Goal: Task Accomplishment & Management: Manage account settings

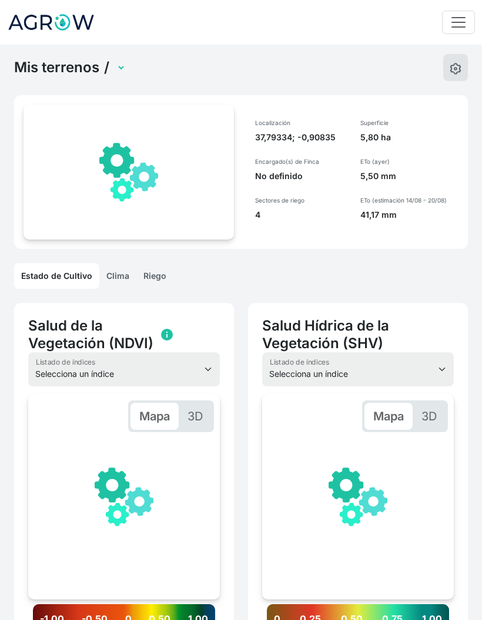
scroll to position [0, 177]
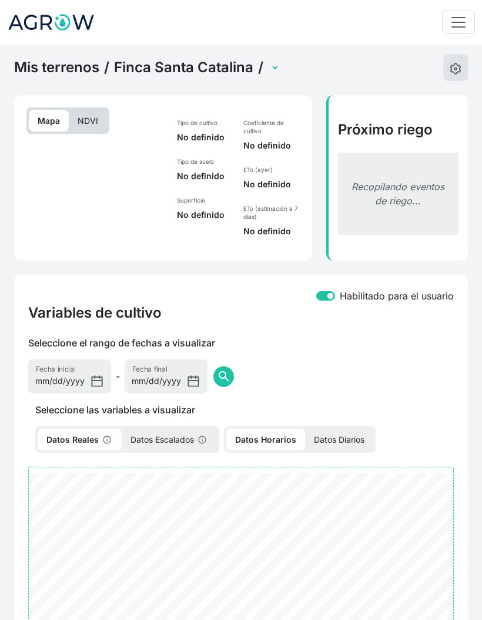
select select "2607"
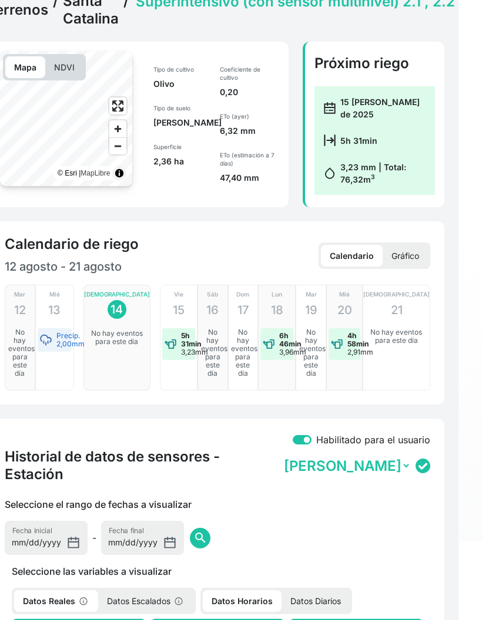
scroll to position [69, 23]
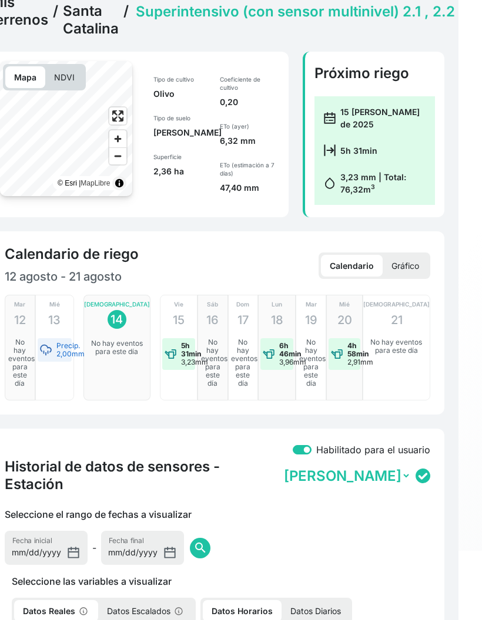
click at [82, 18] on link "Finca Santa Catalina" at bounding box center [91, 11] width 56 height 53
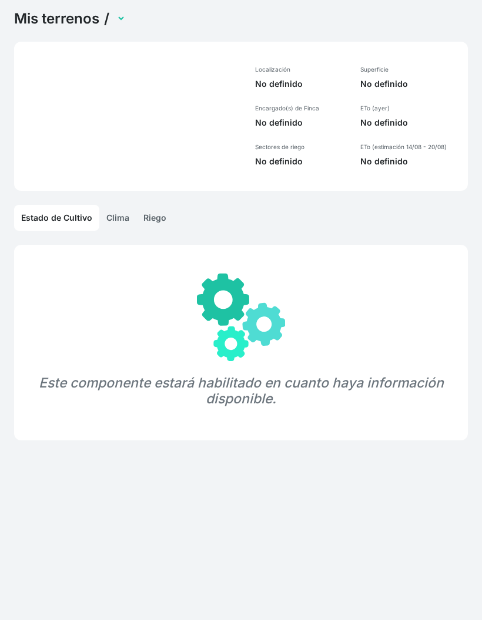
scroll to position [69, 0]
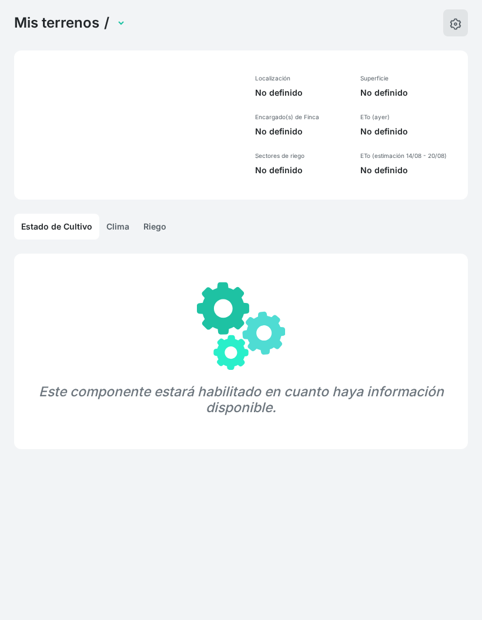
select select "1285"
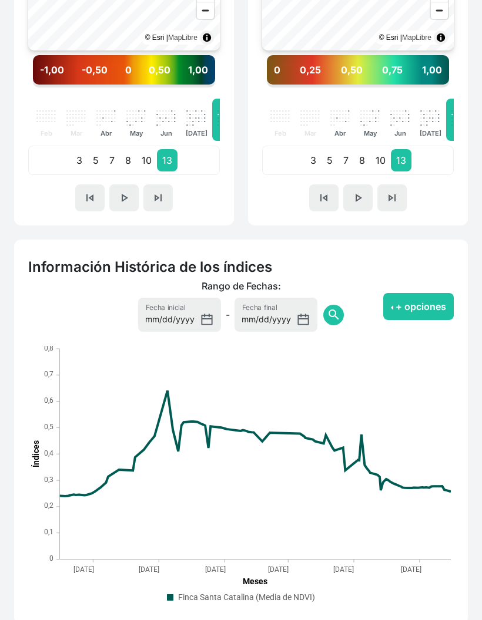
scroll to position [558, 0]
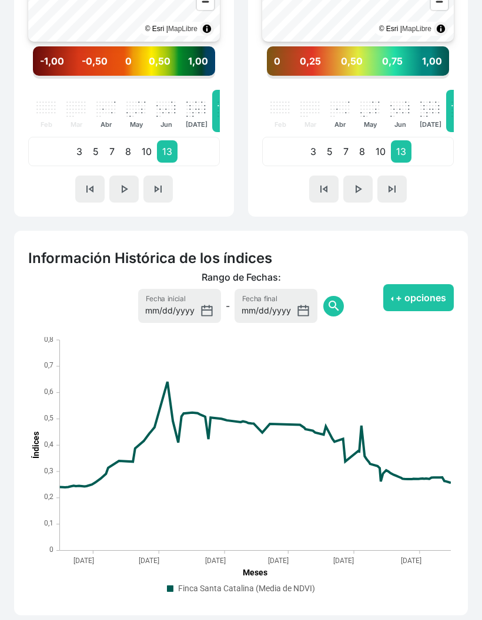
click at [419, 303] on button "+ opciones" at bounding box center [418, 297] width 70 height 27
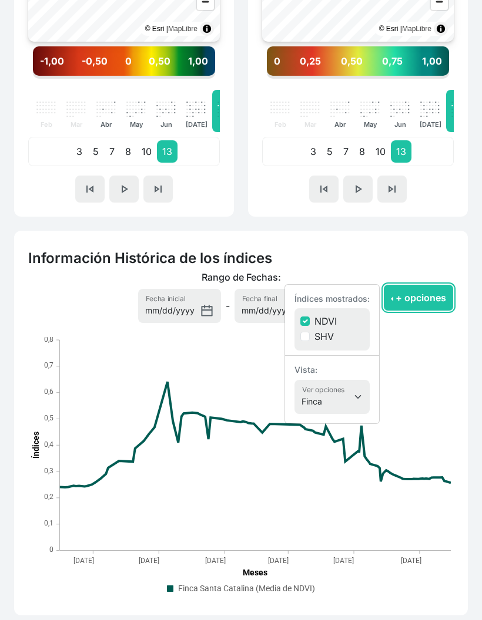
scroll to position [605, 0]
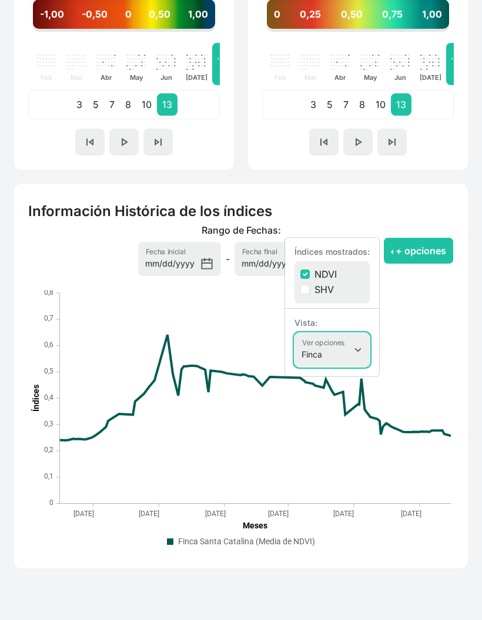
click at [347, 351] on select "Finca Sectores Finca + Sectores" at bounding box center [331, 350] width 75 height 34
select select "terrain"
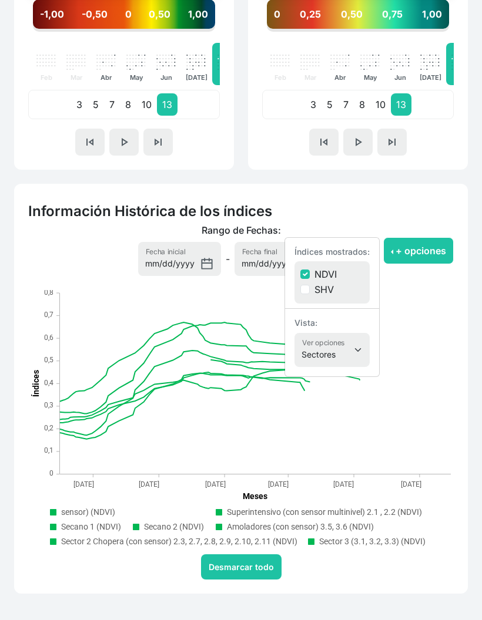
click at [420, 255] on button "+ opciones" at bounding box center [418, 250] width 70 height 27
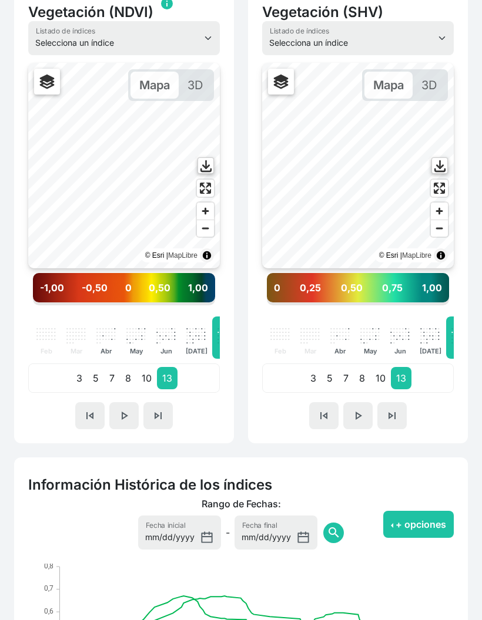
scroll to position [332, 0]
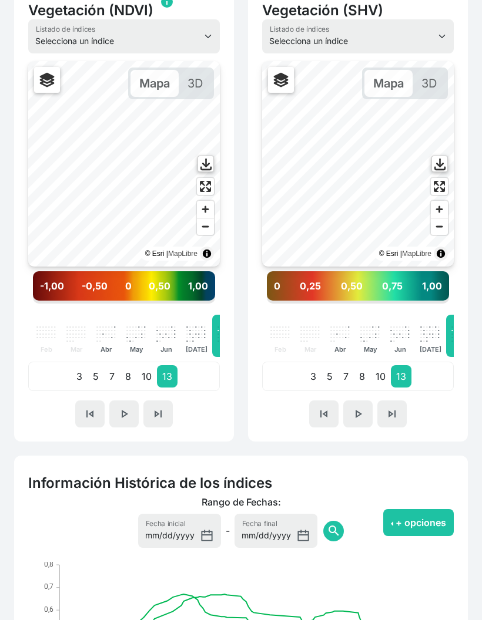
click at [374, 376] on p "10" at bounding box center [380, 377] width 21 height 22
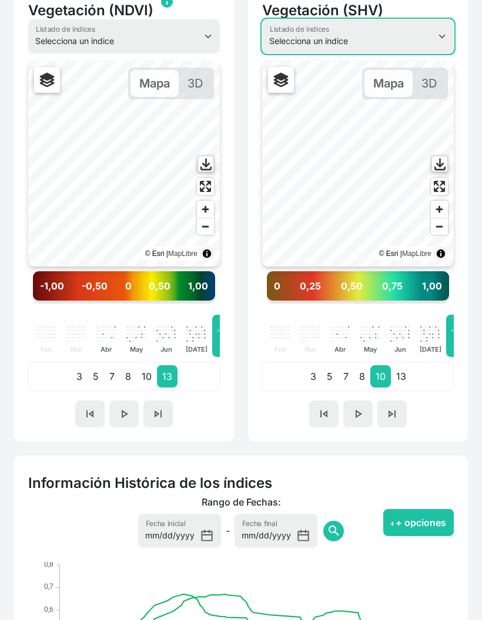
click at [424, 34] on select "Selecciona un índice NDVI NDMI SAVI FVC SHV Thermal" at bounding box center [357, 36] width 191 height 34
select select "ndvi"
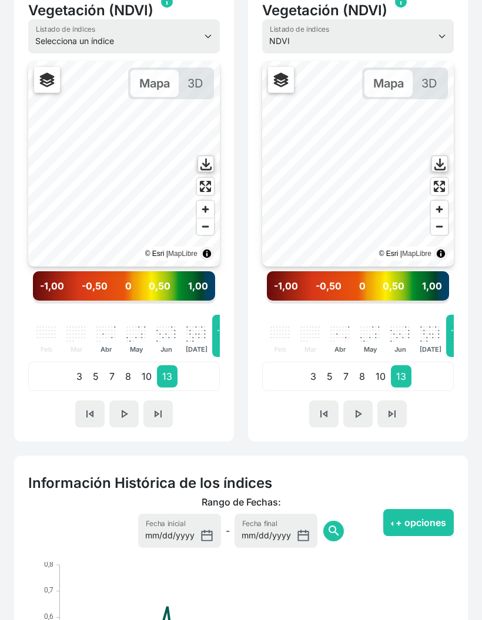
click at [373, 383] on p "10" at bounding box center [380, 376] width 21 height 22
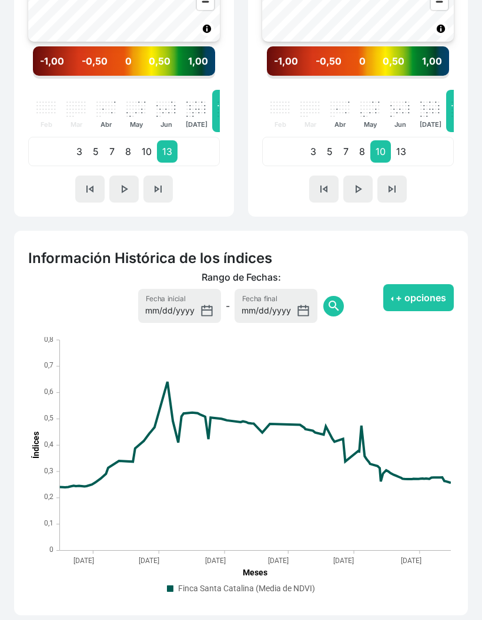
click at [421, 306] on button "+ opciones" at bounding box center [418, 297] width 70 height 27
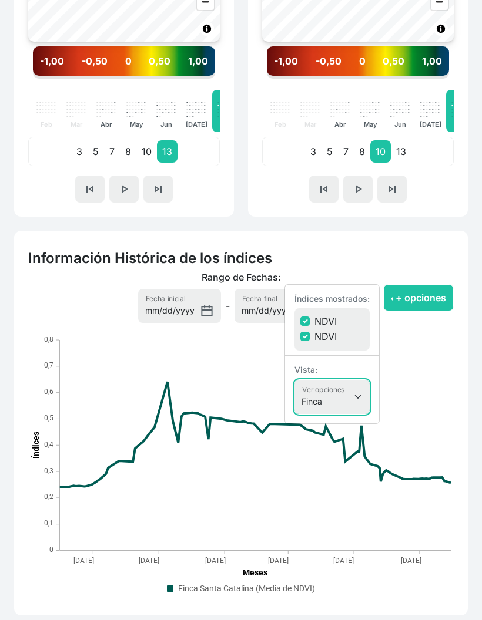
click at [349, 398] on select "Finca Sectores Finca + Sectores" at bounding box center [331, 397] width 75 height 34
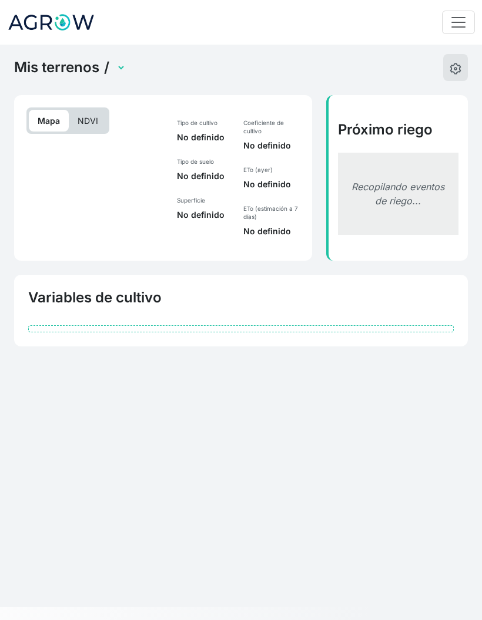
scroll to position [30, 0]
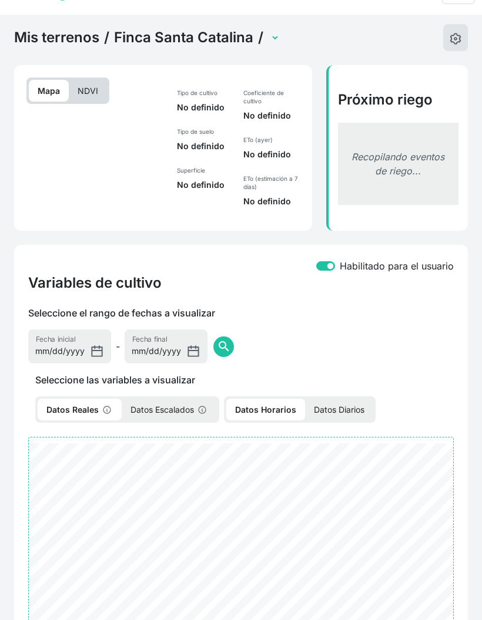
select select "2607"
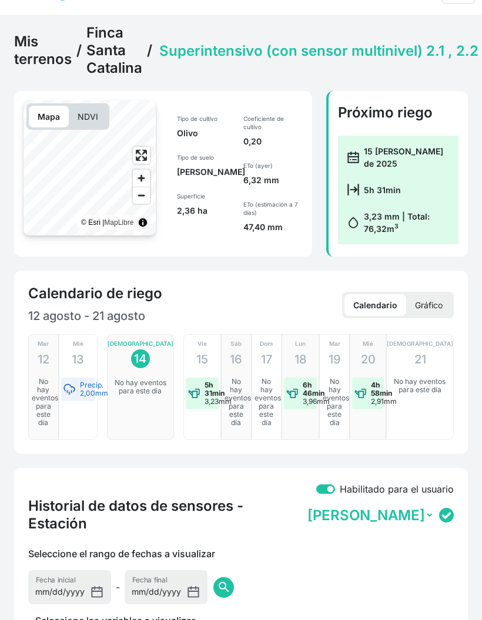
click at [116, 63] on link "Finca Santa Catalina" at bounding box center [114, 50] width 56 height 53
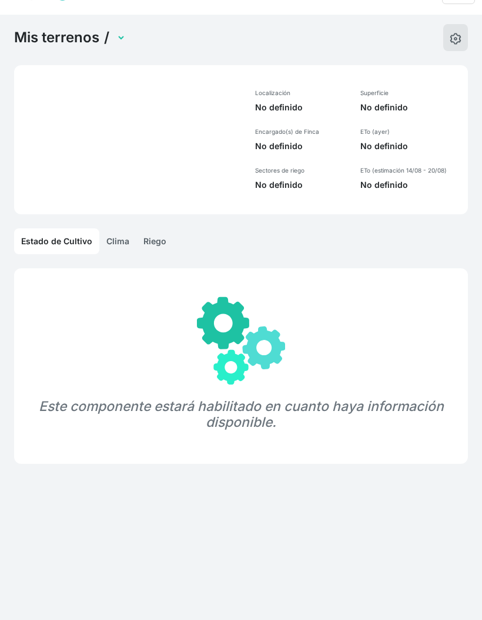
select select "1285"
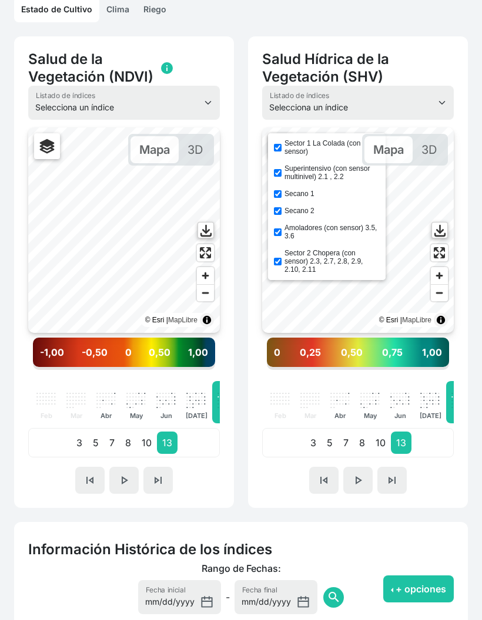
scroll to position [267, 0]
click at [340, 176] on label "Superintensivo (con sensor multinivel) 2.1 , 2.2" at bounding box center [331, 172] width 95 height 16
click at [281, 176] on input "Superintensivo (con sensor multinivel) 2.1 , 2.2" at bounding box center [278, 173] width 8 height 8
click at [328, 176] on label "Superintensivo (con sensor multinivel) 2.1 , 2.2" at bounding box center [331, 172] width 95 height 16
click at [281, 176] on input "Superintensivo (con sensor multinivel) 2.1 , 2.2" at bounding box center [278, 173] width 8 height 8
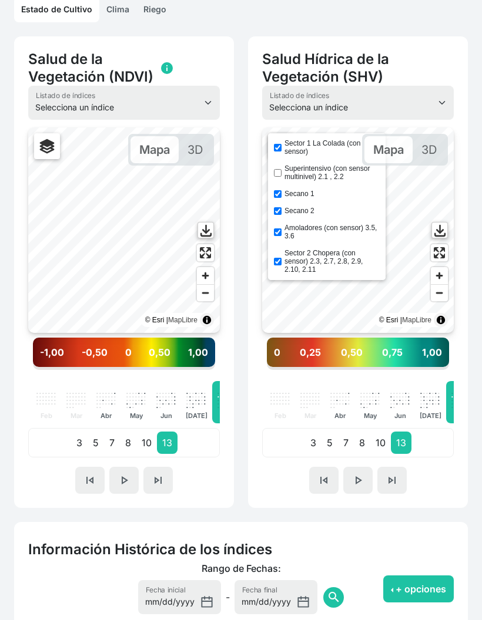
checkbox input "true"
click at [327, 149] on div "Mapa 3D" at bounding box center [387, 150] width 133 height 32
click at [278, 147] on input "Sector 1 La Colada (con sensor)" at bounding box center [278, 148] width 8 height 8
checkbox input "false"
click at [279, 197] on input "Secano 1" at bounding box center [278, 194] width 8 height 8
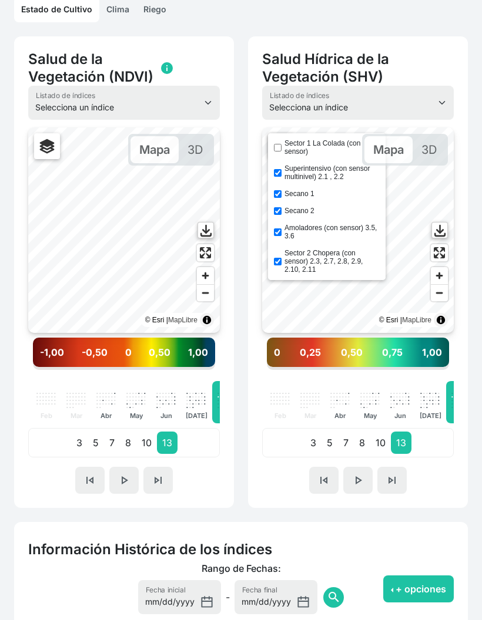
checkbox input "false"
click at [277, 219] on div "Sector 1 La Colada (con sensor) Superintensivo (con sensor multinivel) 2.1 , 2.…" at bounding box center [326, 206] width 117 height 147
click at [278, 236] on input "Amoladores (con sensor) 3.5, 3.6" at bounding box center [278, 232] width 8 height 8
checkbox input "false"
click at [281, 215] on input "Secano 2" at bounding box center [278, 211] width 8 height 8
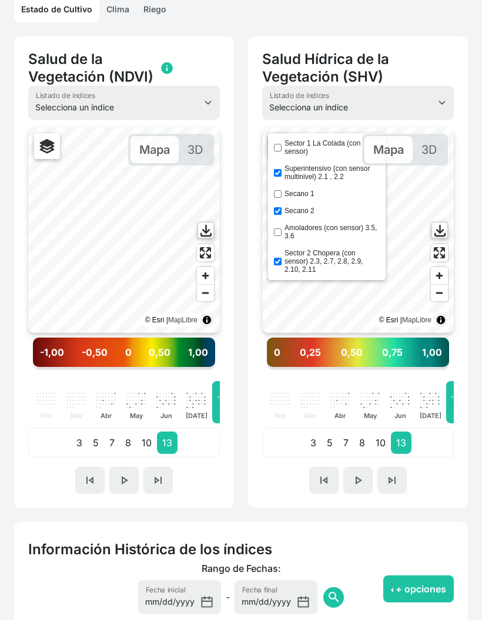
checkbox input "false"
click at [279, 265] on input "Sector 2 Chopera (con sensor) 2.3, 2.7, 2.8, 2.9, 2.10, 2.11" at bounding box center [278, 262] width 8 height 8
checkbox input "false"
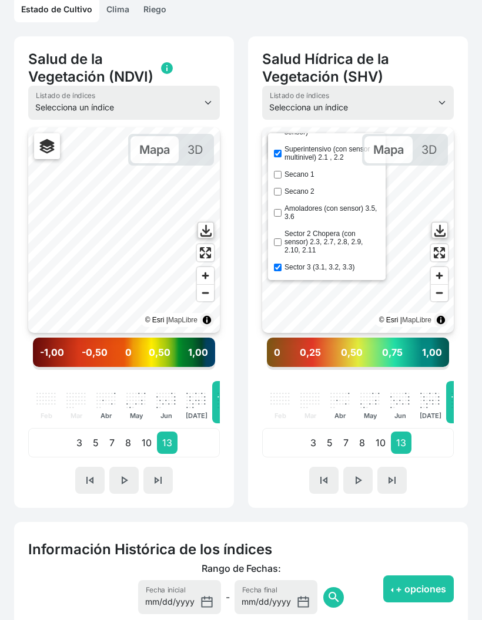
scroll to position [23, 0]
click at [278, 267] on input "Sector 3 (3.1, 3.2, 3.3)" at bounding box center [278, 268] width 8 height 8
checkbox input "false"
click at [245, 396] on div "Salud Hídrica de la Vegetación (SHV) Selecciona un índice NDVI NDMI SAVI FVC SH…" at bounding box center [358, 272] width 234 height 472
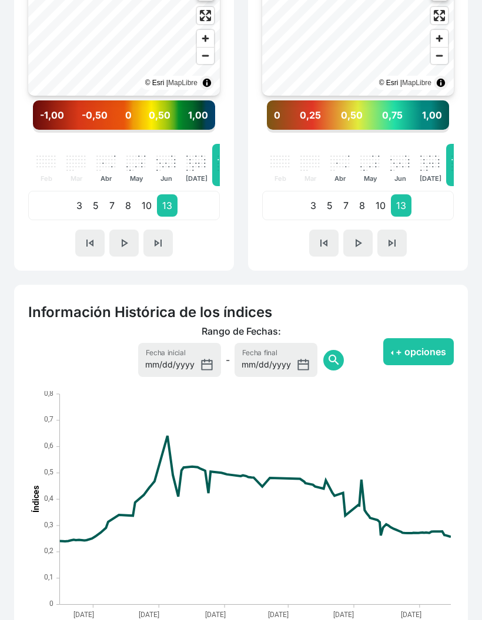
scroll to position [504, 0]
click at [423, 351] on button "+ opciones" at bounding box center [418, 351] width 70 height 27
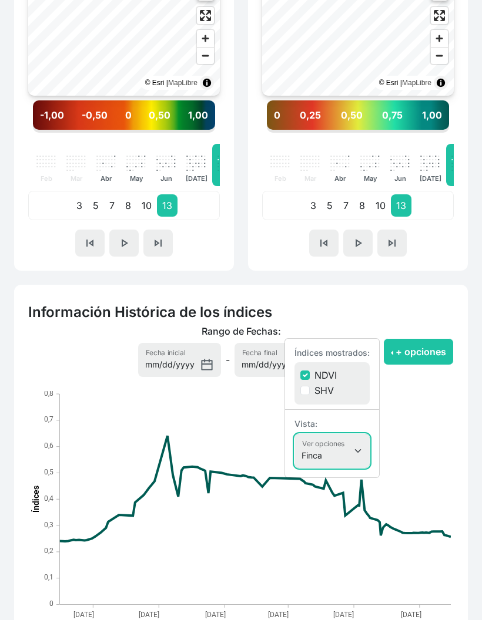
click at [351, 450] on select "Finca Sectores Finca + Sectores" at bounding box center [331, 451] width 75 height 34
select select "terrain"
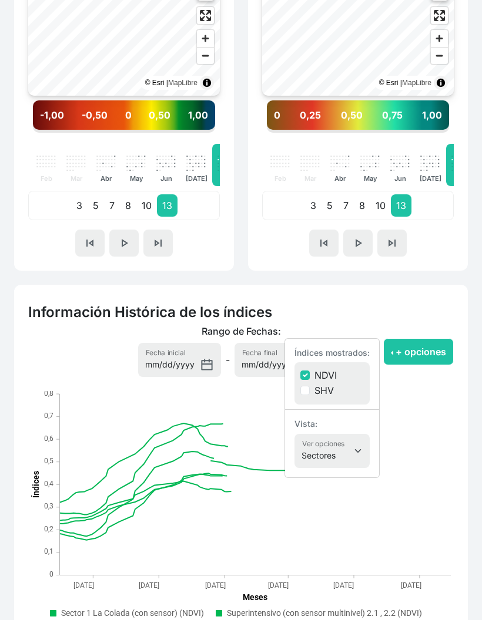
click at [426, 351] on button "+ opciones" at bounding box center [418, 351] width 70 height 27
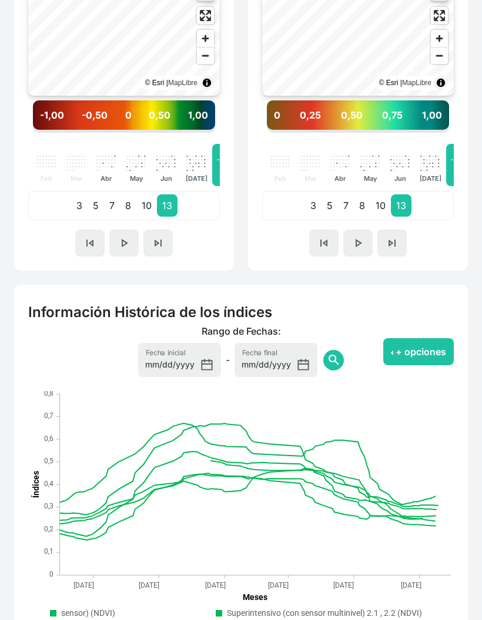
scroll to position [583, 0]
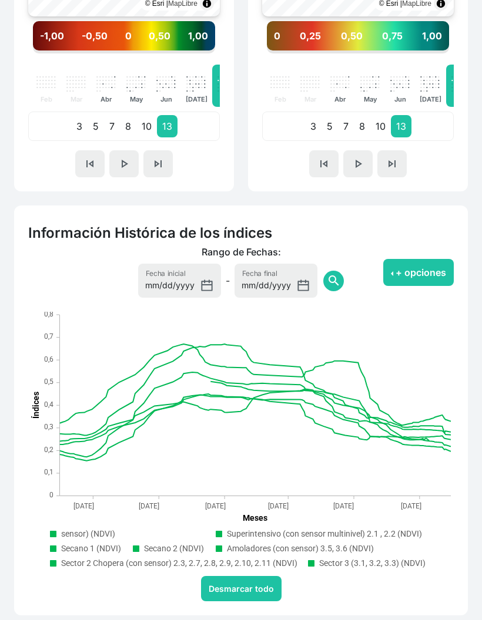
click at [252, 598] on button "Desmarcar todo" at bounding box center [241, 588] width 80 height 25
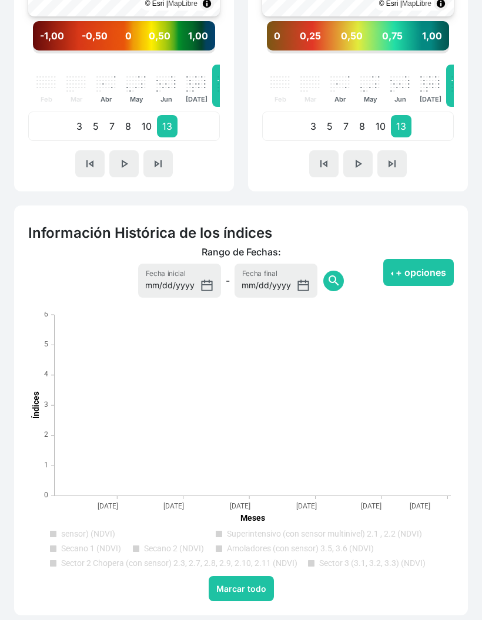
click at [346, 535] on text "Superintensivo (con sensor multinivel) 2.1 , 2.2 (NDVI)" at bounding box center [324, 533] width 195 height 9
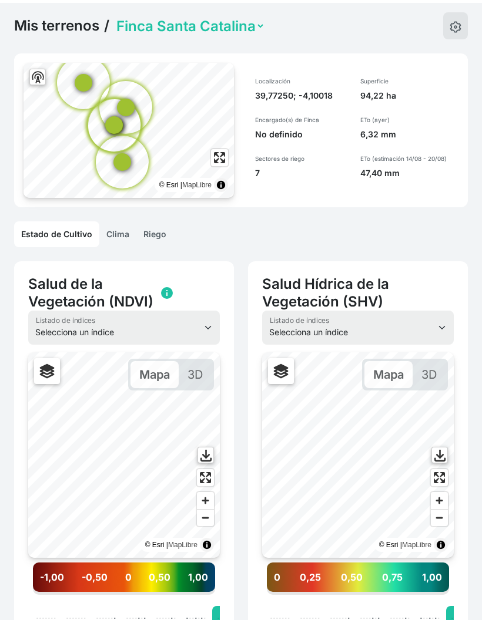
scroll to position [0, 0]
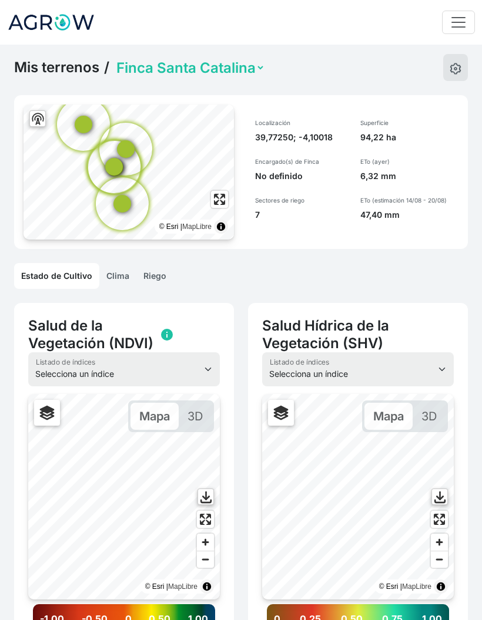
click at [161, 275] on link "Riego" at bounding box center [154, 276] width 37 height 26
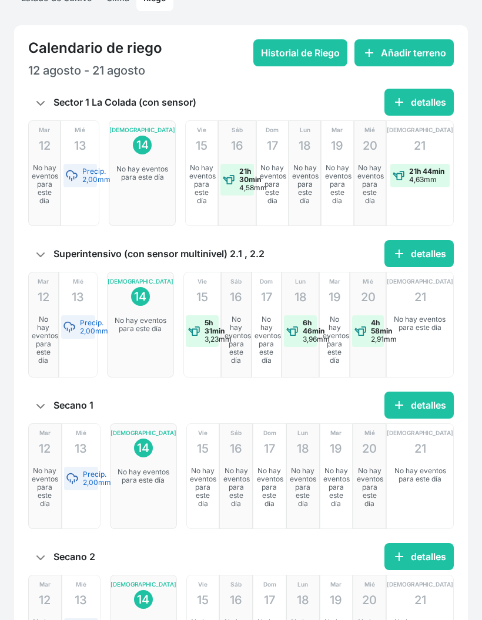
scroll to position [278, 0]
click at [422, 255] on button "add detalles" at bounding box center [418, 253] width 69 height 27
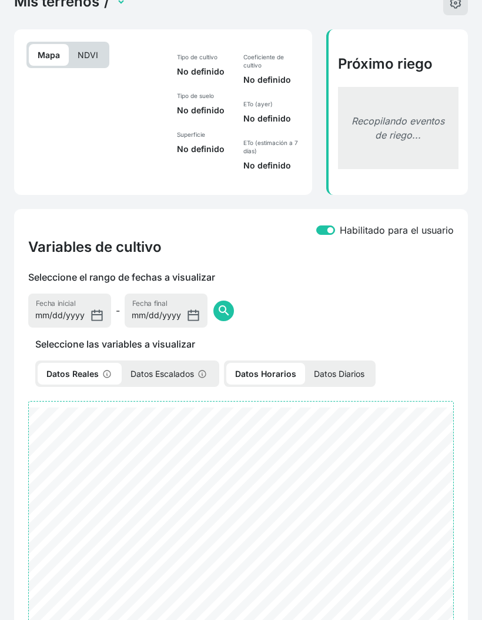
select select "2607"
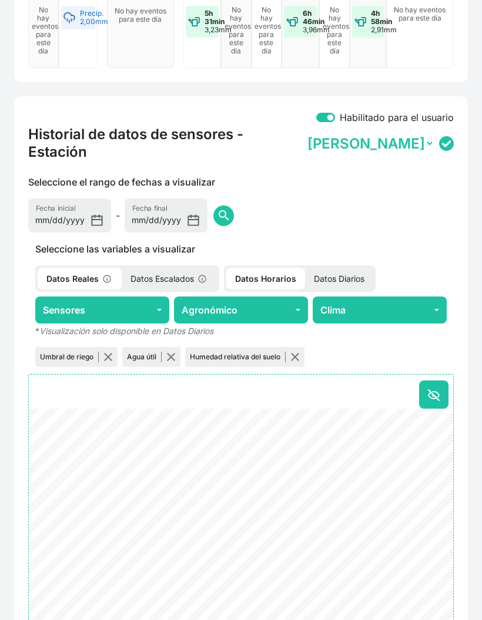
scroll to position [415, 0]
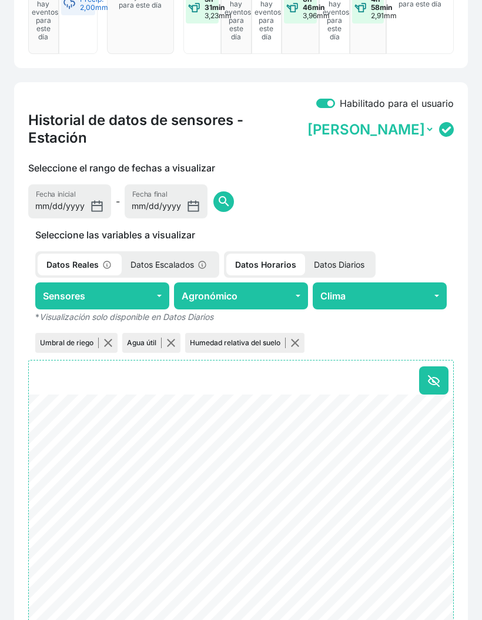
click at [294, 283] on button "Agronómico" at bounding box center [241, 296] width 134 height 27
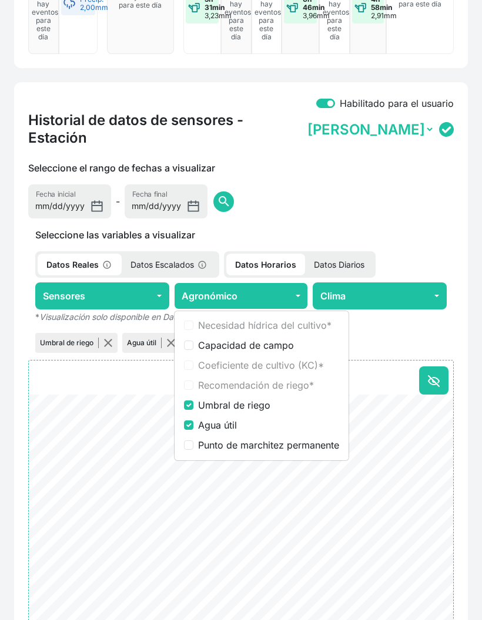
click at [348, 254] on p "Datos Diarios" at bounding box center [339, 265] width 68 height 22
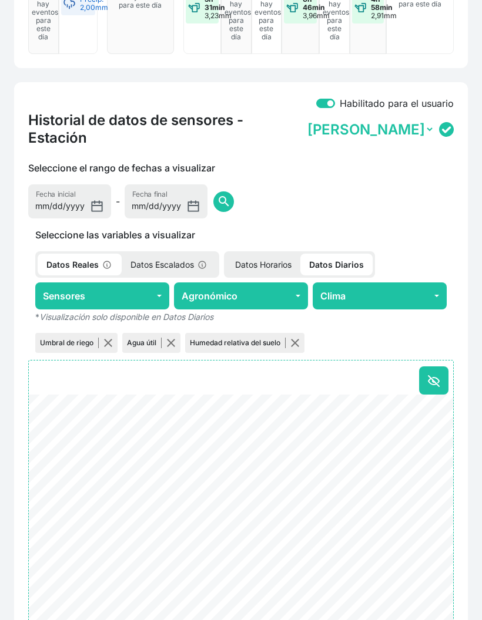
click at [288, 282] on button "Agronómico" at bounding box center [241, 295] width 134 height 27
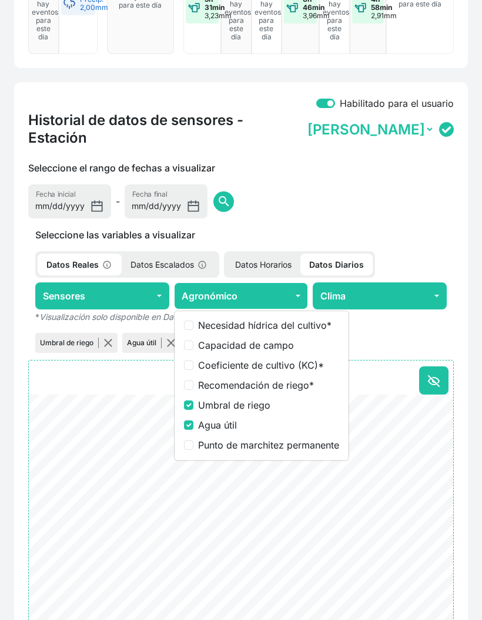
click at [284, 358] on label "Coeficiente de cultivo (KC) *" at bounding box center [268, 365] width 141 height 14
click at [193, 361] on input "Coeficiente de cultivo (KC) *" at bounding box center [188, 365] width 9 height 9
checkbox input "true"
click at [217, 398] on label "Umbral de riego" at bounding box center [268, 405] width 141 height 14
click at [193, 401] on input "Umbral de riego" at bounding box center [188, 405] width 9 height 9
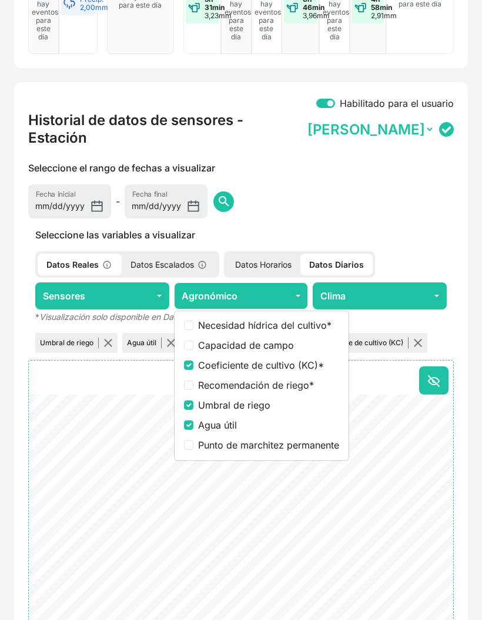
checkbox input "false"
click at [217, 418] on label "Agua útil" at bounding box center [268, 425] width 141 height 14
click at [193, 420] on input "Agua útil" at bounding box center [188, 424] width 9 height 9
checkbox input "false"
click at [146, 338] on button "button" at bounding box center [144, 342] width 9 height 9
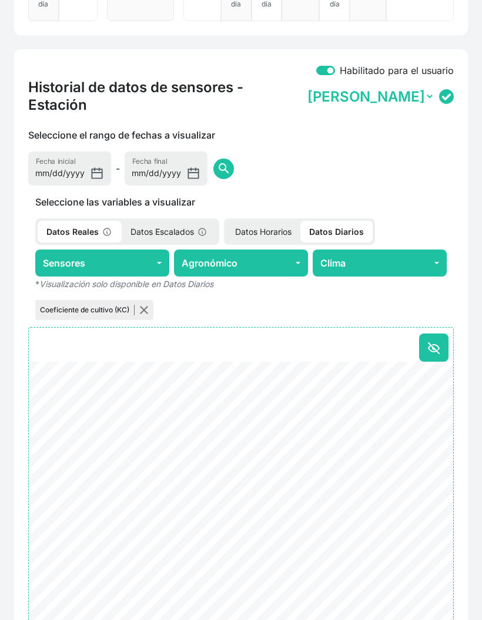
scroll to position [485, 0]
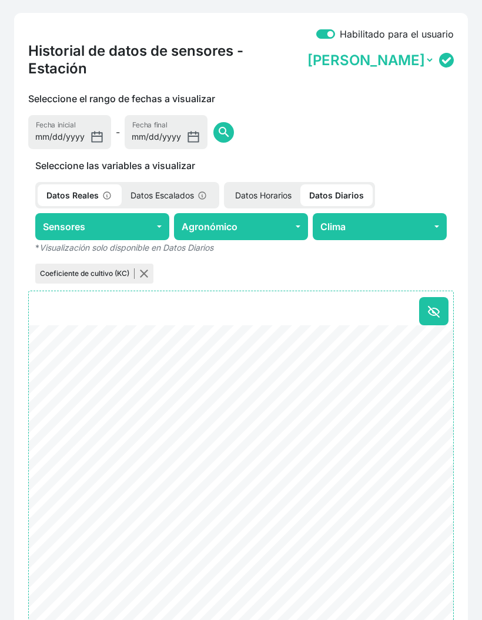
click at [432, 307] on icon at bounding box center [433, 312] width 11 height 11
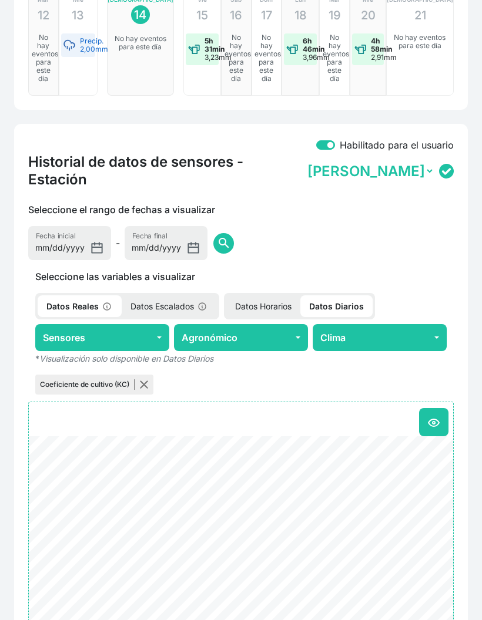
click at [436, 416] on icon at bounding box center [433, 423] width 14 height 14
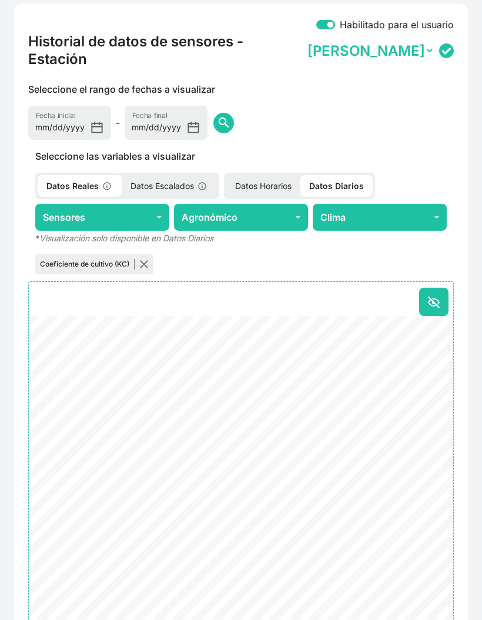
scroll to position [541, 0]
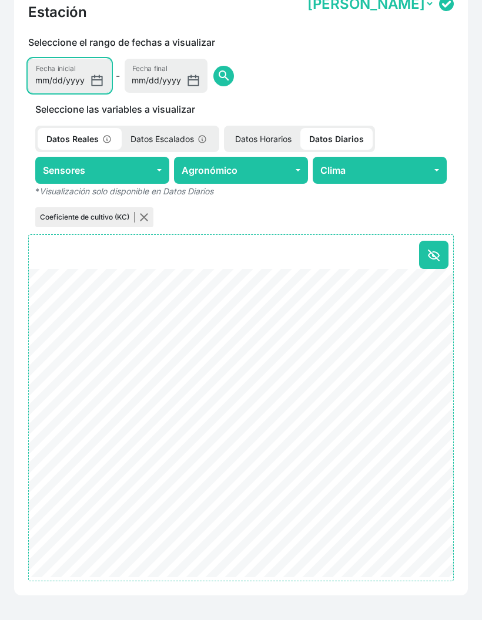
click at [64, 59] on input "[DATE]" at bounding box center [69, 76] width 83 height 34
click at [217, 69] on span "search" at bounding box center [224, 76] width 14 height 14
click at [71, 61] on input "2025-07-01" at bounding box center [69, 76] width 83 height 34
type input "2025-04-01"
click at [217, 69] on span "search" at bounding box center [224, 76] width 14 height 14
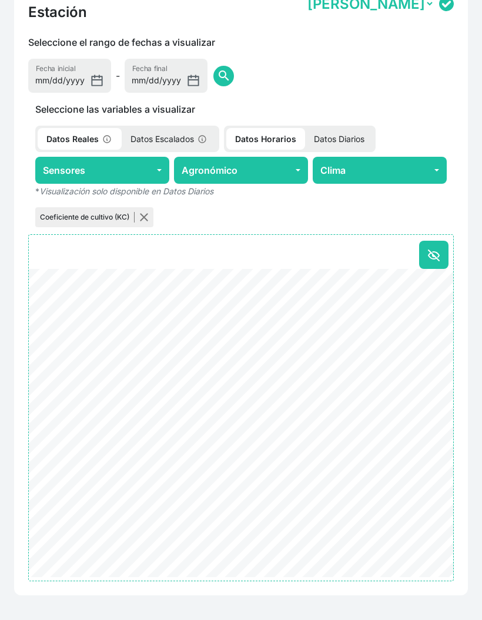
click at [433, 248] on icon at bounding box center [433, 255] width 14 height 14
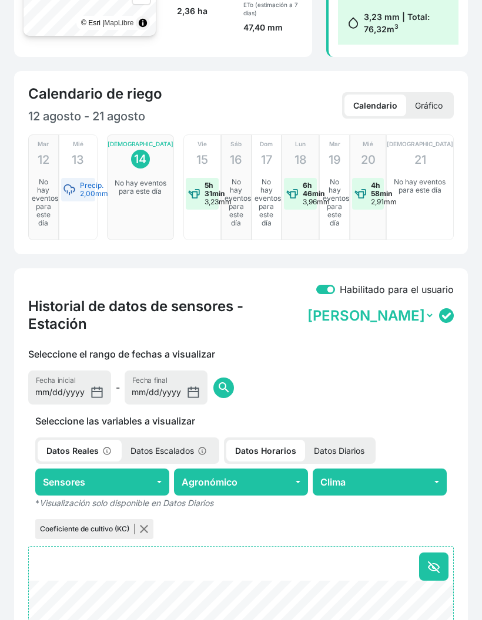
scroll to position [326, 14]
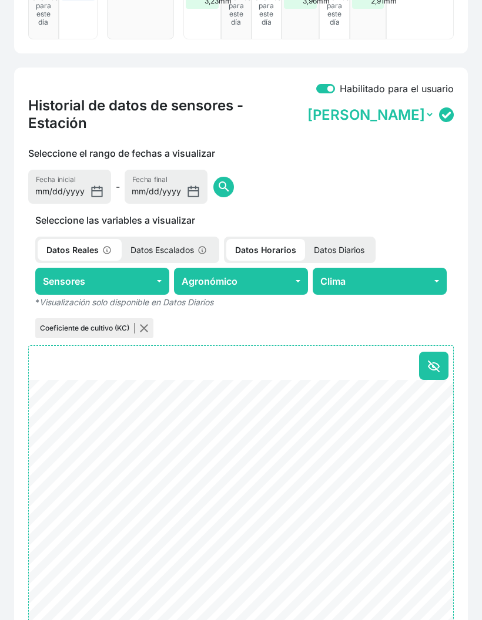
click at [435, 359] on icon at bounding box center [433, 366] width 14 height 14
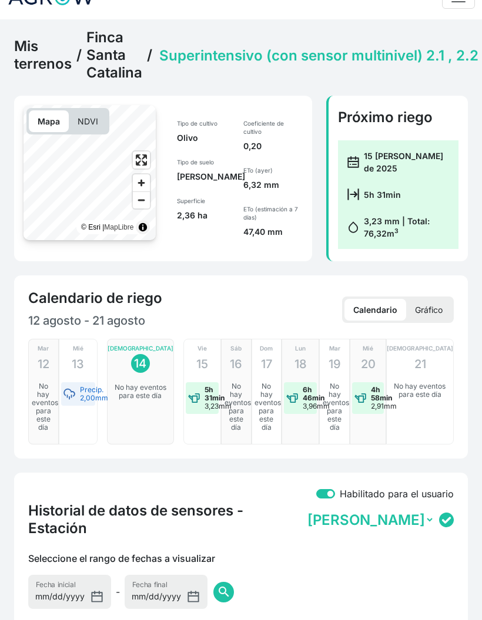
scroll to position [0, 0]
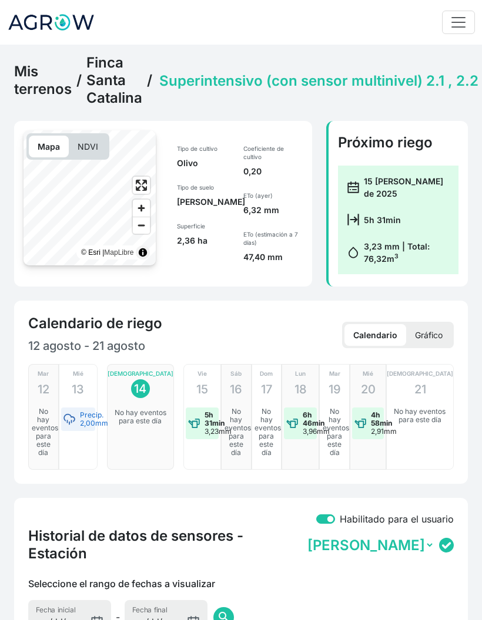
click at [123, 85] on link "Finca Santa Catalina" at bounding box center [114, 80] width 56 height 53
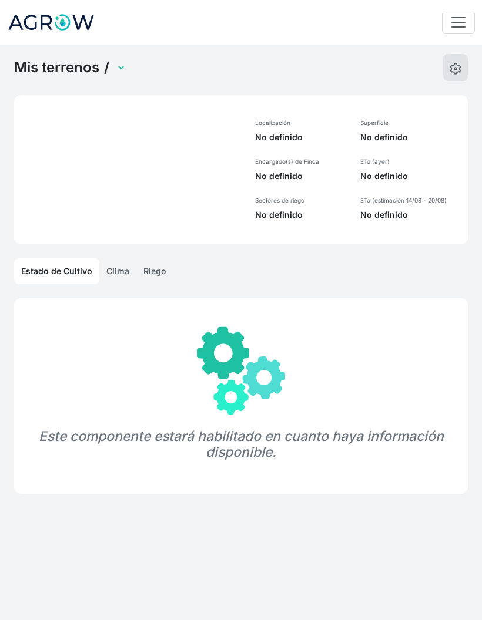
select select "1285"
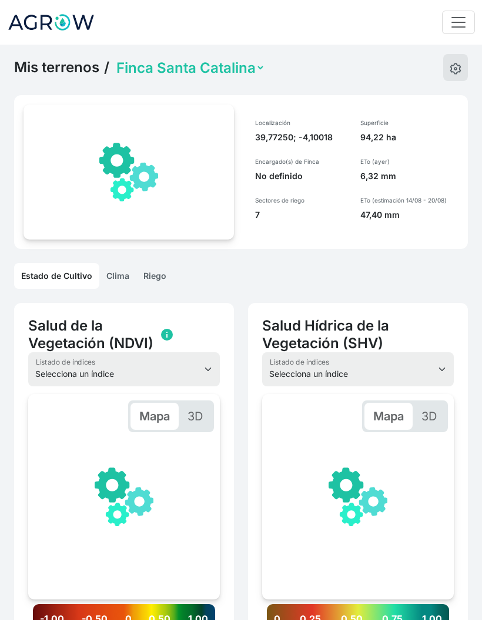
scroll to position [0, 177]
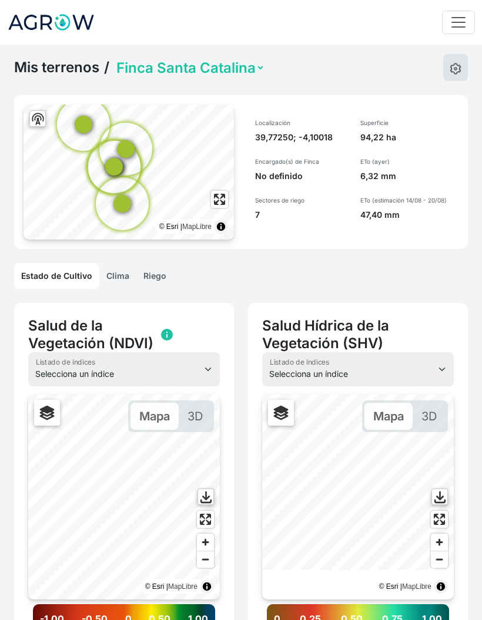
click at [153, 271] on link "Riego" at bounding box center [154, 276] width 37 height 26
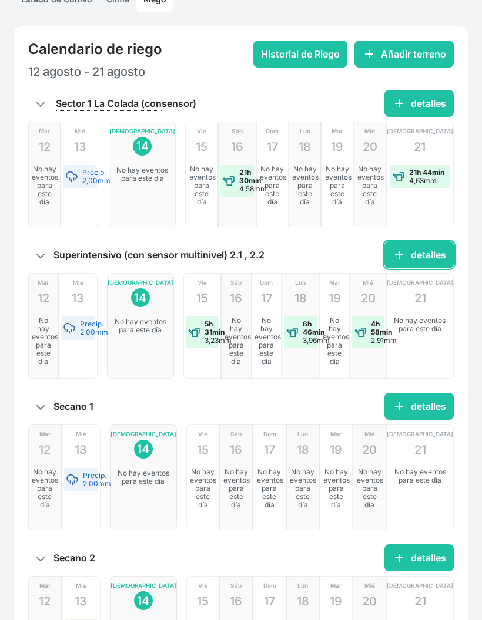
click at [413, 258] on button "add detalles" at bounding box center [418, 254] width 69 height 27
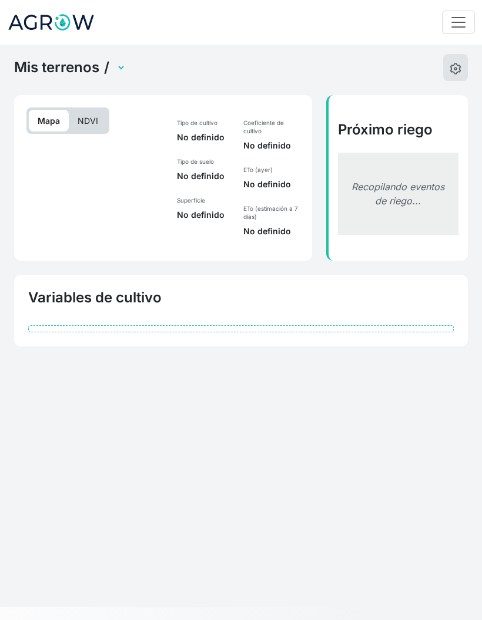
scroll to position [30, 0]
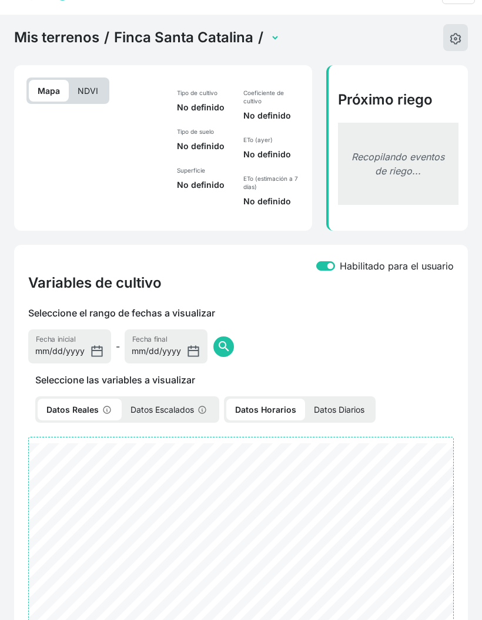
select select "2607"
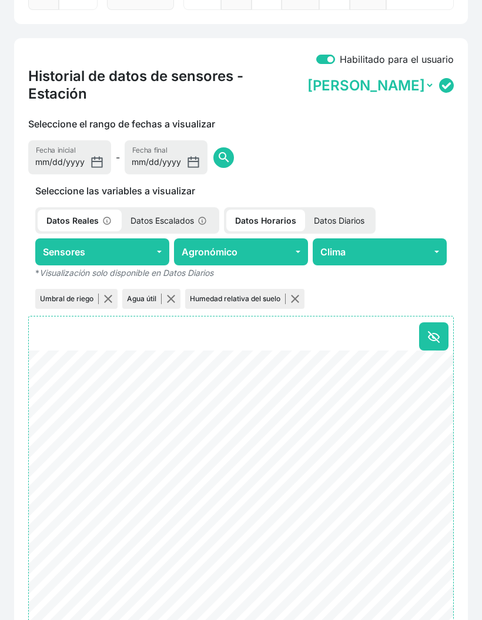
click at [334, 210] on p "Datos Diarios" at bounding box center [339, 221] width 68 height 22
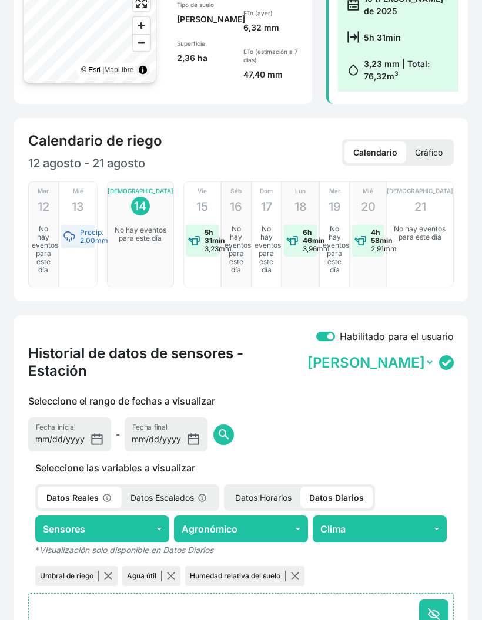
scroll to position [460, 0]
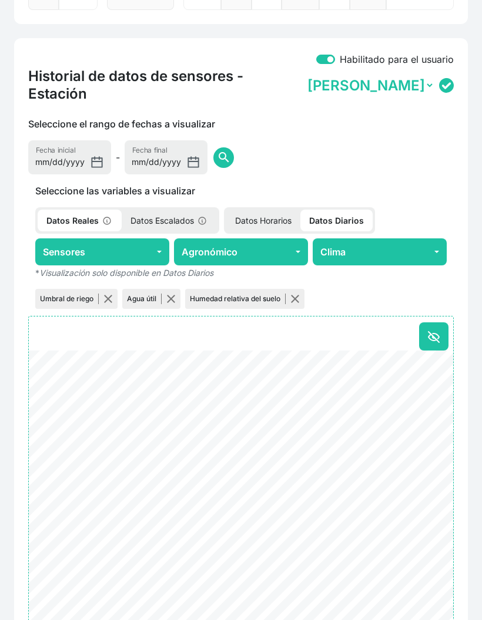
click at [257, 243] on button "Agronómico" at bounding box center [241, 251] width 134 height 27
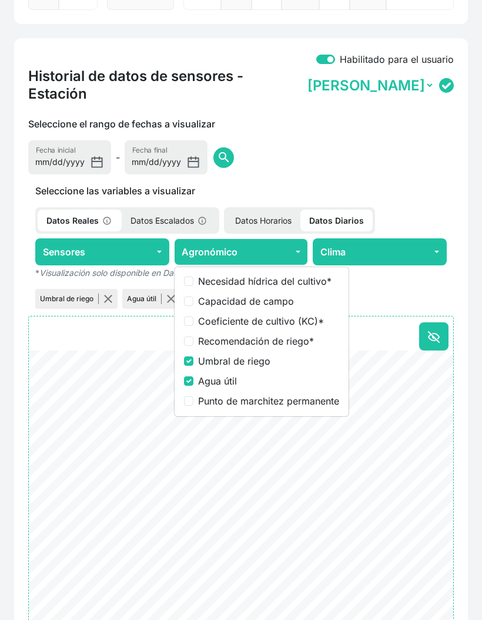
click at [284, 314] on label "Coeficiente de cultivo (KC) *" at bounding box center [268, 321] width 141 height 14
click at [193, 317] on input "Coeficiente de cultivo (KC) *" at bounding box center [188, 321] width 9 height 9
checkbox input "true"
click at [251, 354] on label "Umbral de riego" at bounding box center [268, 361] width 141 height 14
click at [193, 356] on input "Umbral de riego" at bounding box center [188, 360] width 9 height 9
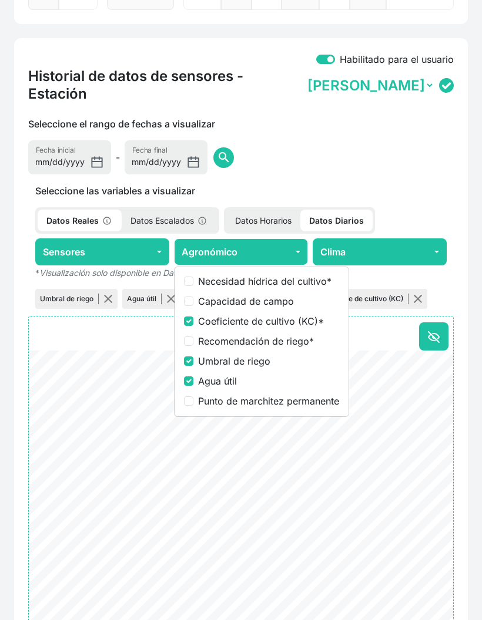
checkbox input "false"
click at [221, 374] on label "Agua útil" at bounding box center [268, 381] width 141 height 14
click at [193, 376] on input "Agua útil" at bounding box center [188, 380] width 9 height 9
checkbox input "false"
click at [148, 294] on button "button" at bounding box center [144, 298] width 9 height 9
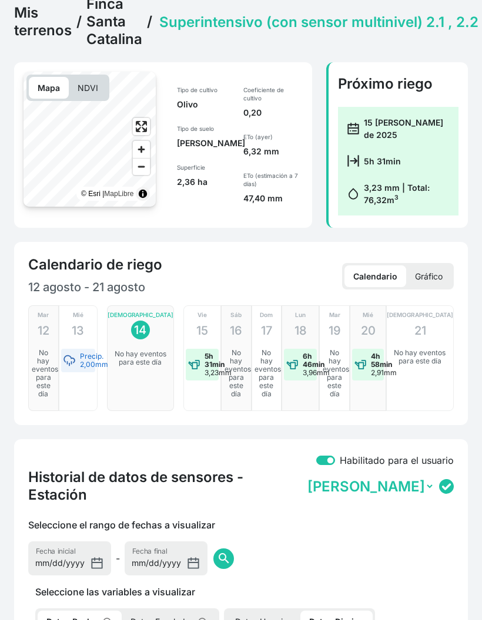
scroll to position [0, 0]
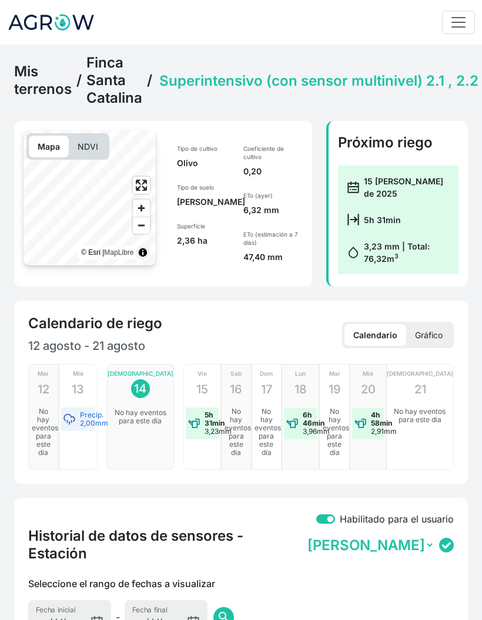
click at [107, 96] on link "Finca Santa Catalina" at bounding box center [114, 80] width 56 height 53
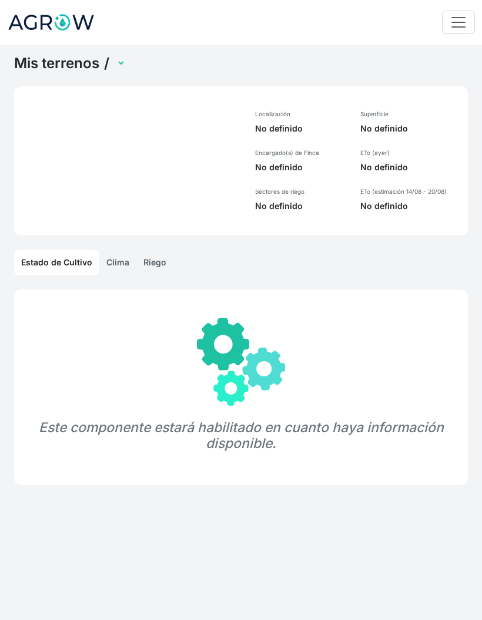
select select "1285"
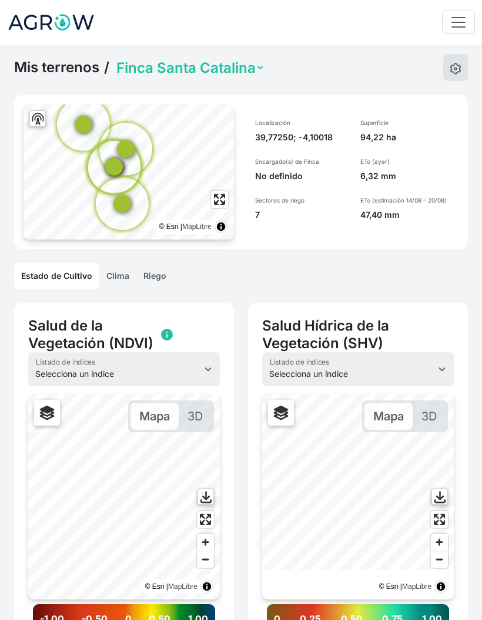
click at [154, 270] on link "Riego" at bounding box center [154, 276] width 37 height 26
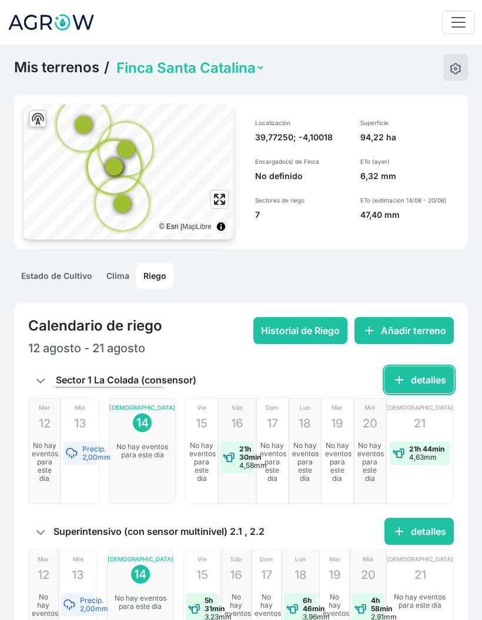
click at [416, 378] on button "add detalles" at bounding box center [418, 379] width 69 height 27
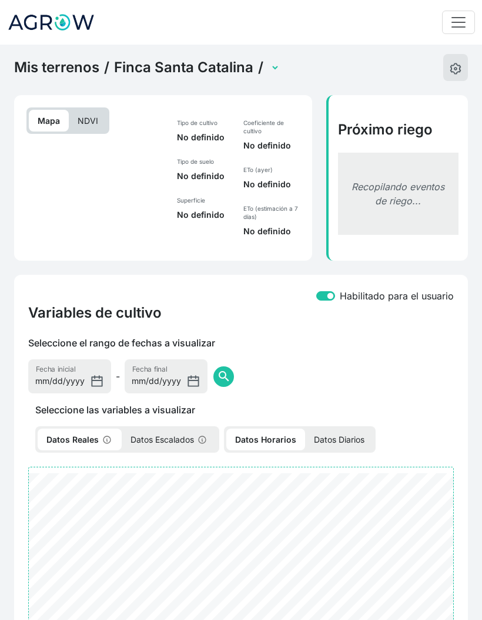
select select "2604"
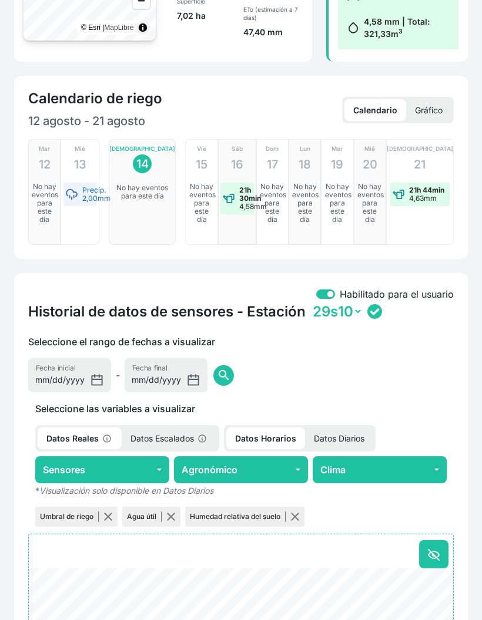
click at [345, 432] on p "Datos Diarios" at bounding box center [339, 439] width 68 height 22
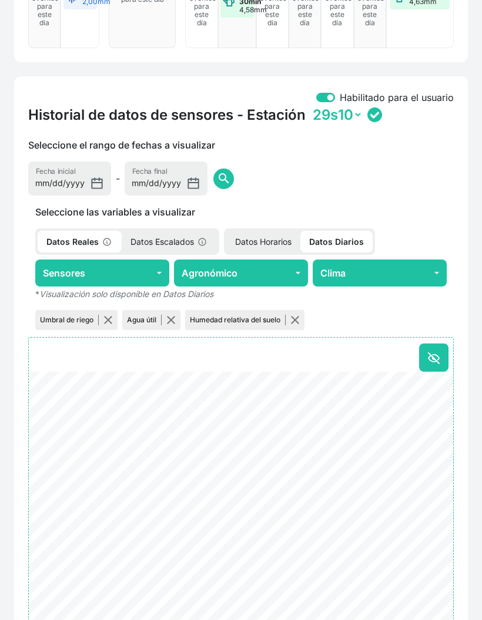
click at [251, 274] on button "Agronómico" at bounding box center [241, 273] width 134 height 27
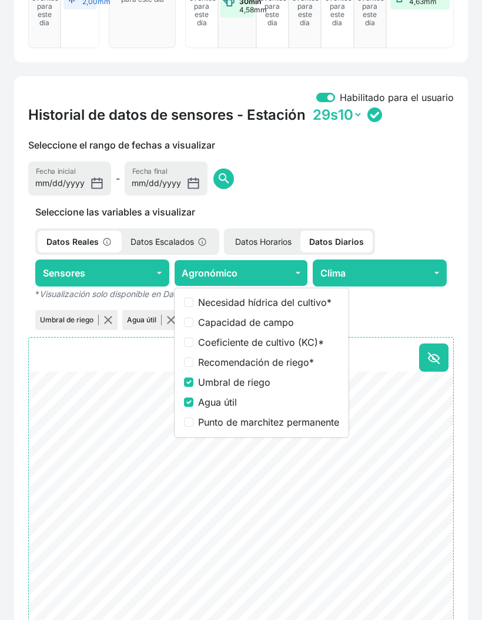
click at [245, 343] on label "Coeficiente de cultivo (KC) *" at bounding box center [268, 342] width 141 height 14
click at [193, 343] on input "Coeficiente de cultivo (KC) *" at bounding box center [188, 342] width 9 height 9
checkbox input "true"
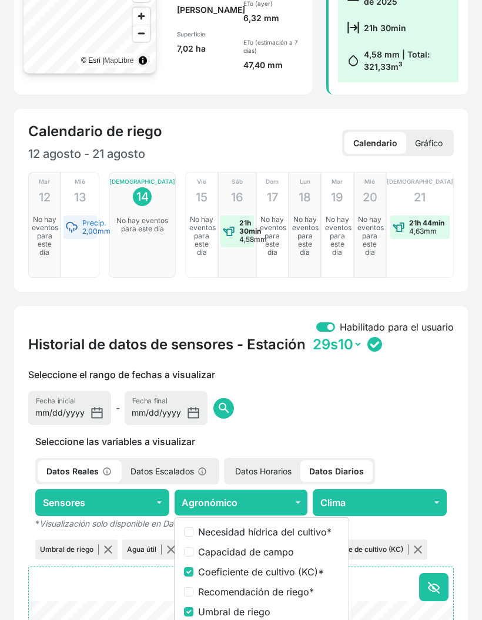
scroll to position [422, 0]
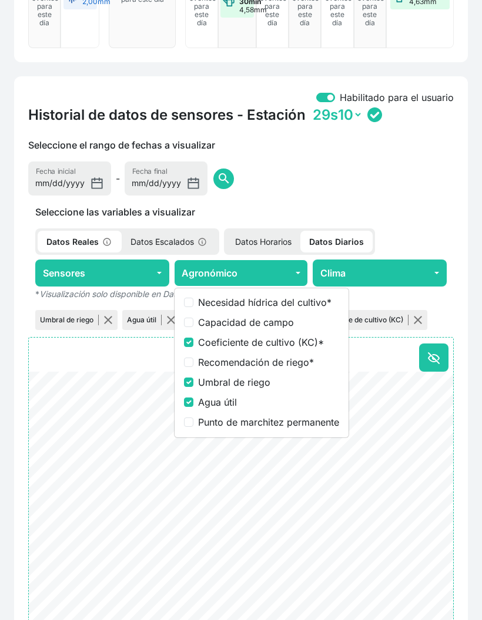
click at [234, 382] on label "Umbral de riego" at bounding box center [268, 382] width 141 height 14
click at [193, 382] on input "Umbral de riego" at bounding box center [188, 382] width 9 height 9
checkbox input "false"
click at [224, 401] on label "Agua útil" at bounding box center [268, 402] width 141 height 14
click at [193, 401] on input "Agua útil" at bounding box center [188, 402] width 9 height 9
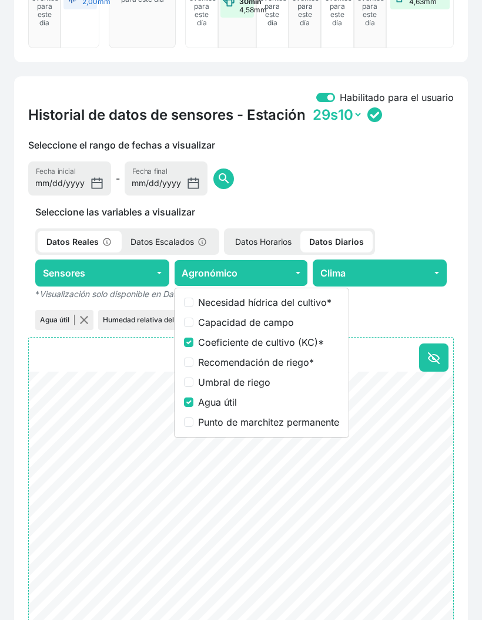
checkbox input "false"
click at [149, 320] on button "button" at bounding box center [144, 319] width 9 height 9
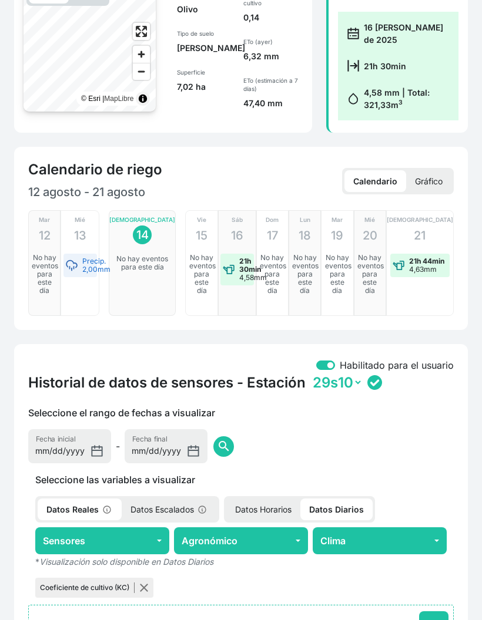
scroll to position [0, 0]
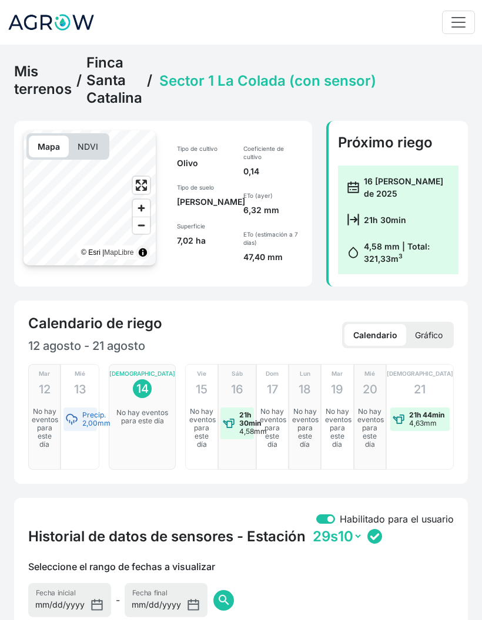
click at [120, 97] on link "Finca Santa Catalina" at bounding box center [114, 80] width 56 height 53
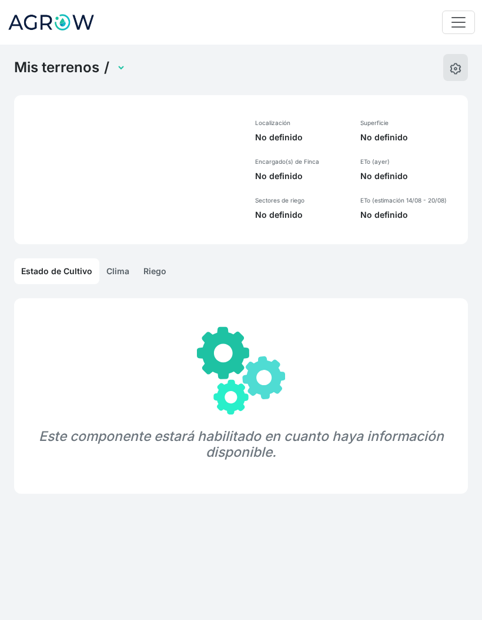
select select "1285"
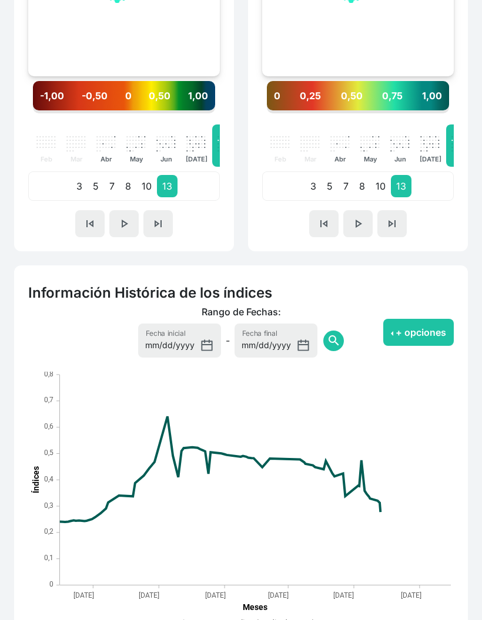
scroll to position [605, 0]
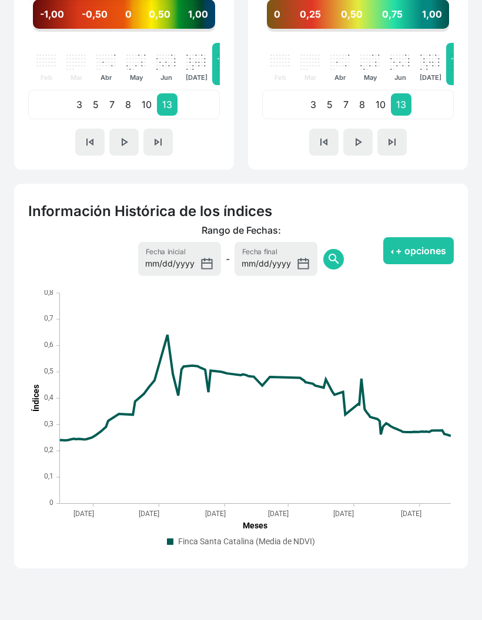
click at [424, 257] on button "+ opciones" at bounding box center [418, 250] width 70 height 27
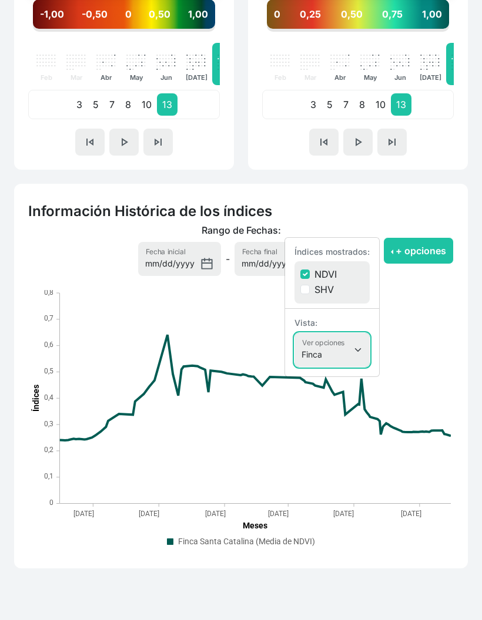
click at [351, 352] on select "Finca Sectores Finca + Sectores" at bounding box center [331, 350] width 75 height 34
select select "terrain"
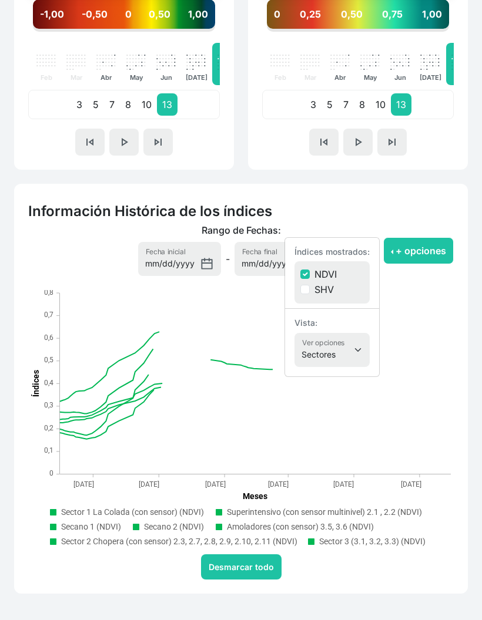
click at [421, 257] on button "+ opciones" at bounding box center [418, 250] width 70 height 27
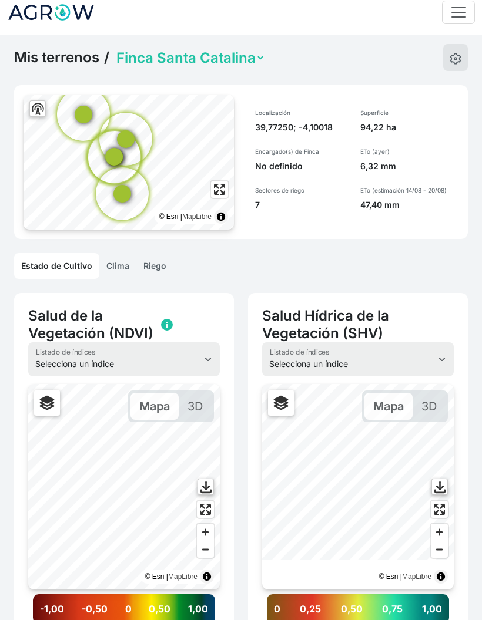
scroll to position [0, 0]
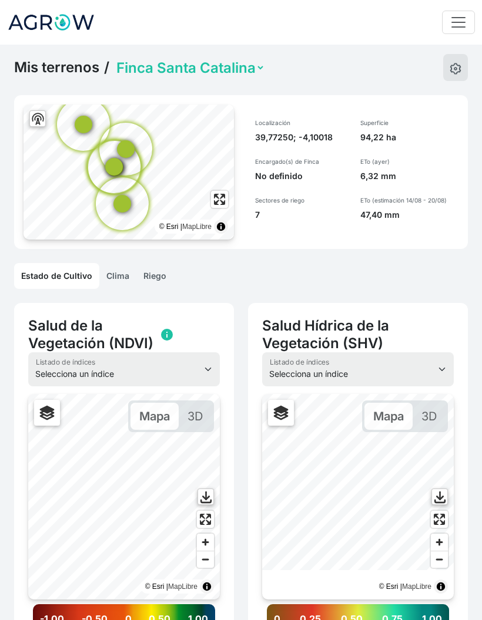
click at [86, 18] on img at bounding box center [51, 22] width 88 height 29
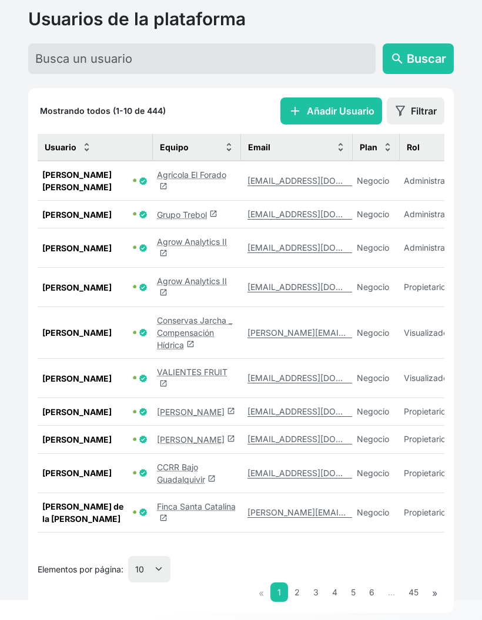
scroll to position [84, 0]
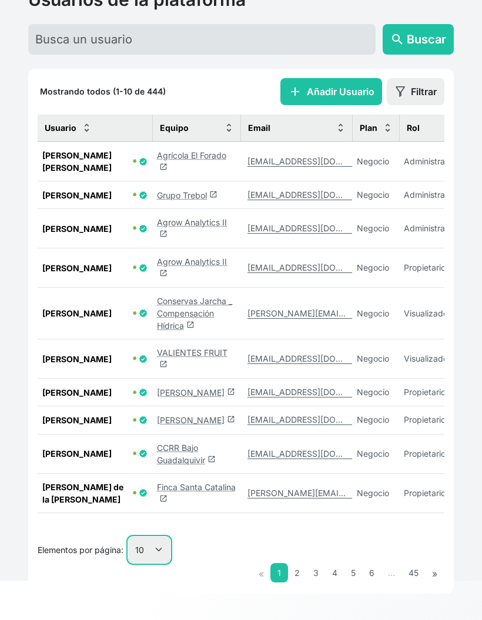
click at [157, 549] on select "10 25 50 100" at bounding box center [149, 550] width 42 height 26
select select "100"
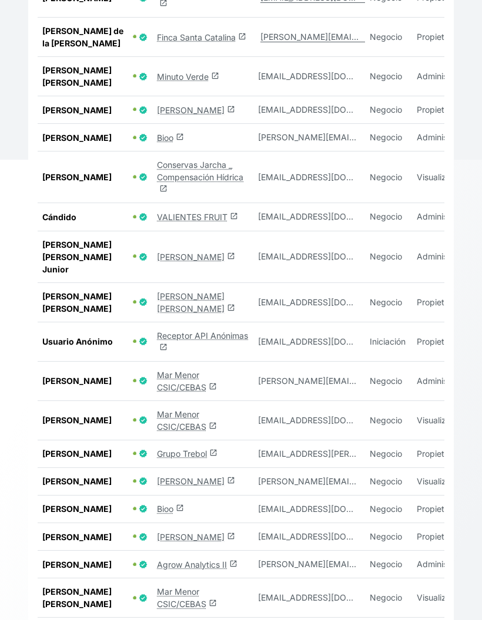
click at [179, 384] on link "Mar Menor CSIC/CEBAS launch" at bounding box center [187, 381] width 60 height 22
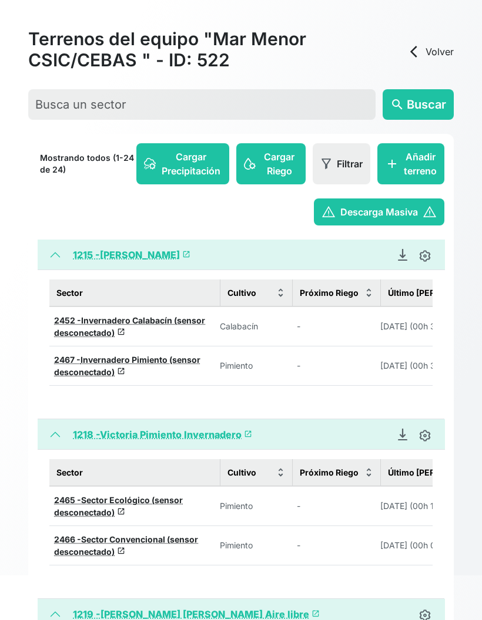
click at [174, 258] on link "1215 - Miguel Invernadero launch" at bounding box center [131, 255] width 117 height 12
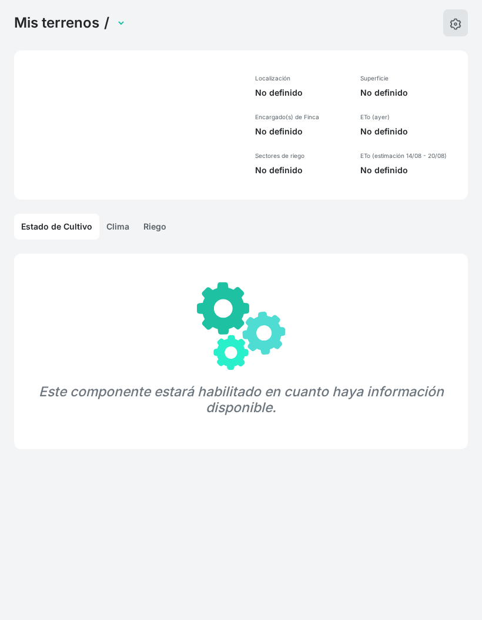
select select "1215"
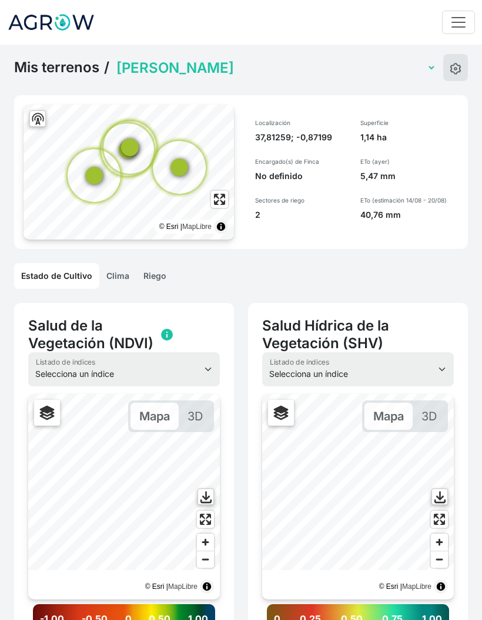
click at [247, 68] on select "Miguel Invernadero Victoria Pimiento Invernadero Juan Francisco Lechuga Aire li…" at bounding box center [275, 68] width 322 height 18
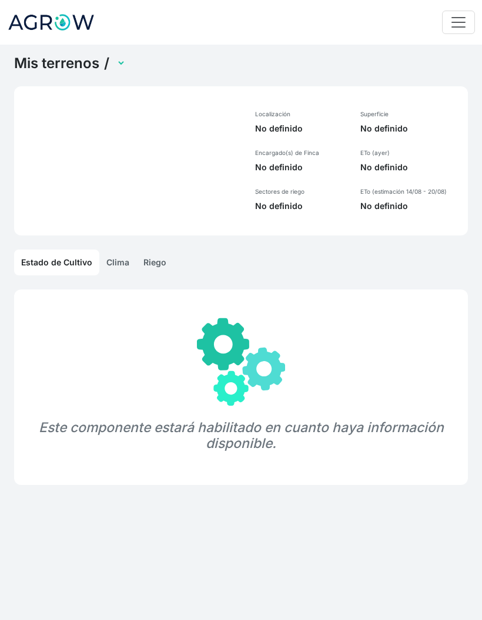
select select "1218"
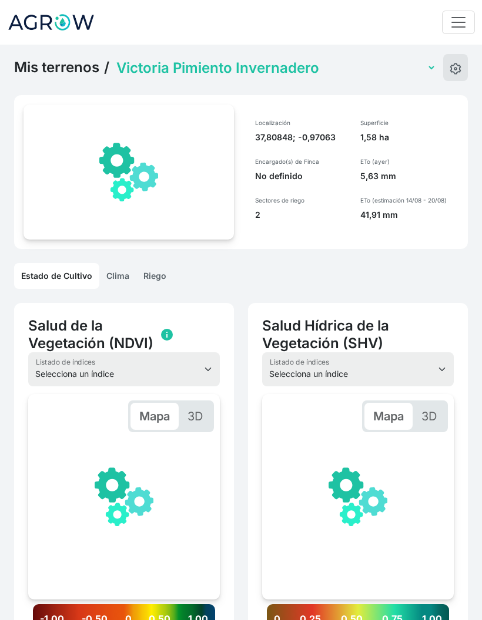
click at [279, 73] on select "Miguel Invernadero Victoria Pimiento Invernadero Juan Francisco Lechuga Aire li…" at bounding box center [275, 68] width 322 height 18
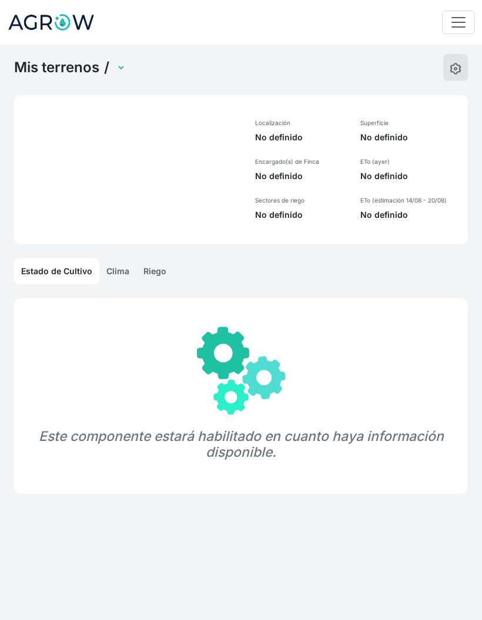
select select "1219"
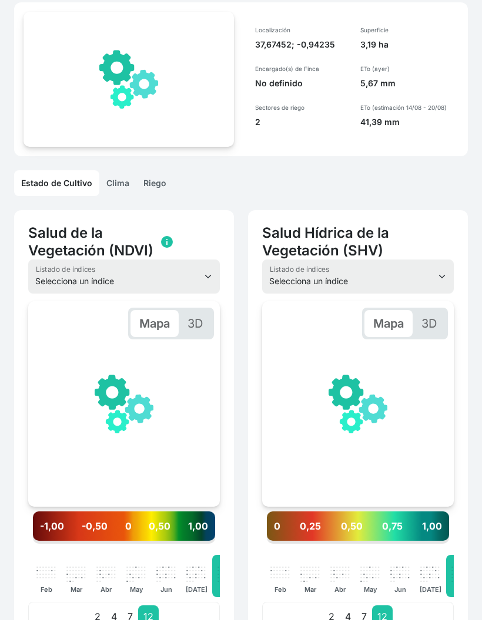
scroll to position [173, 0]
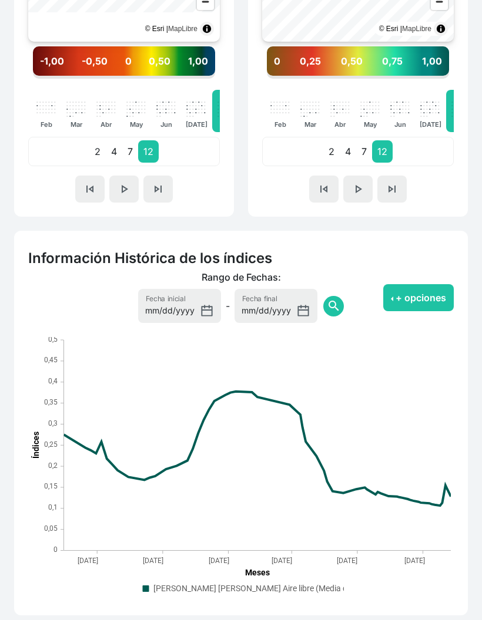
click at [407, 290] on button "+ opciones" at bounding box center [418, 298] width 70 height 27
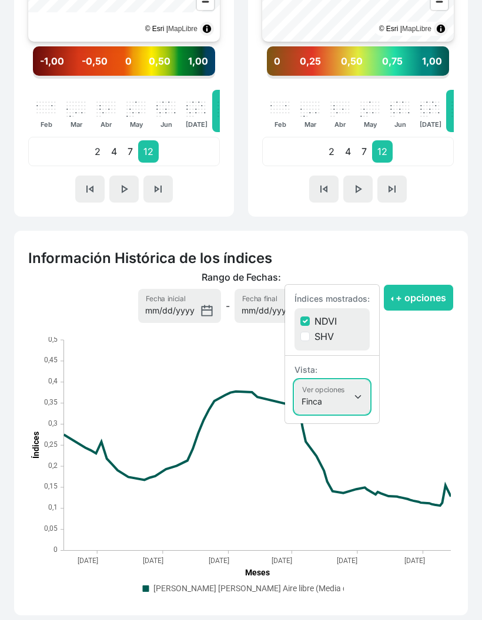
click at [350, 396] on select "Finca Sectores Finca + Sectores" at bounding box center [331, 397] width 75 height 34
select select "terrain"
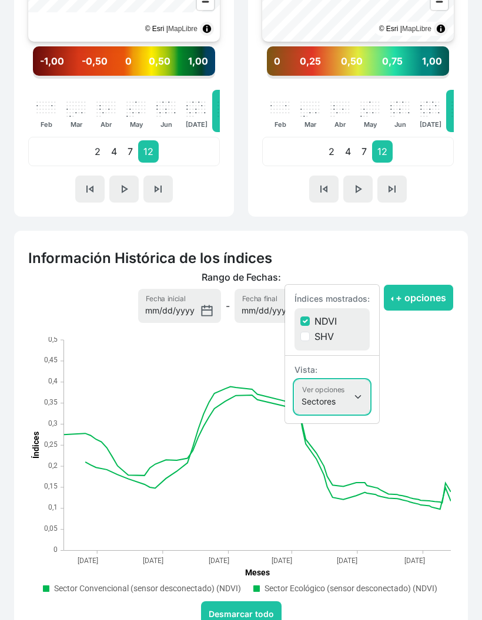
scroll to position [605, 0]
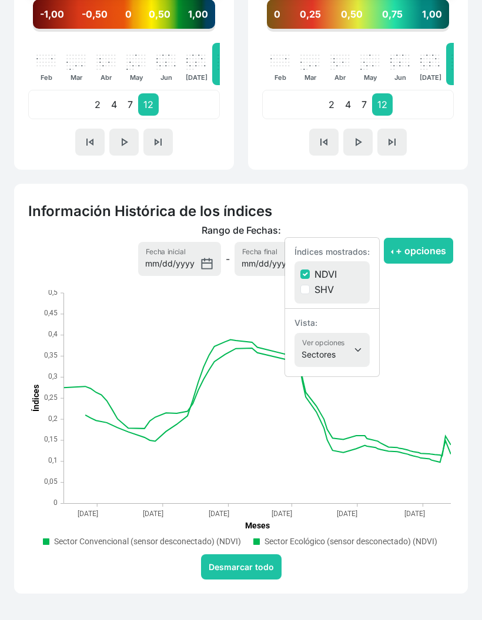
click at [450, 442] on rect ". Syncfusion interactive chart." at bounding box center [257, 398] width 387 height 211
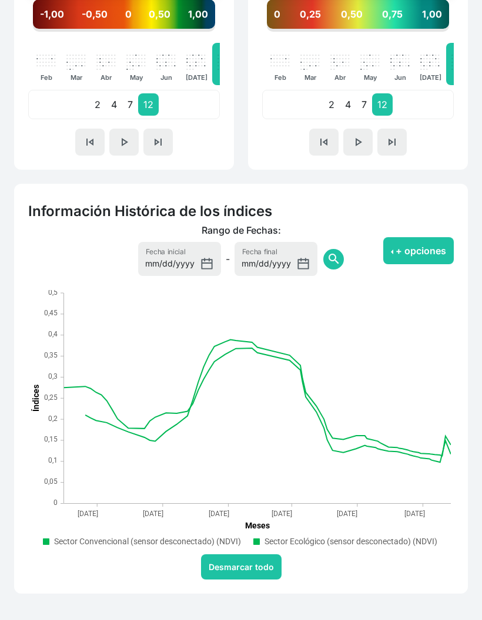
click at [449, 442] on rect ". Syncfusion interactive chart." at bounding box center [257, 398] width 387 height 211
click at [442, 447] on rect ". Syncfusion interactive chart." at bounding box center [257, 398] width 387 height 211
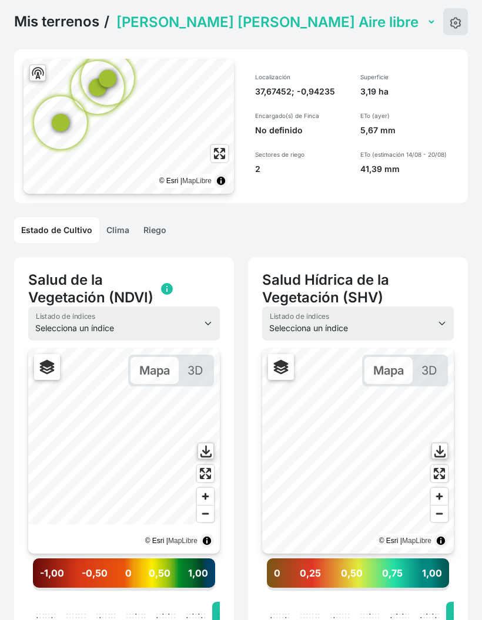
scroll to position [0, 0]
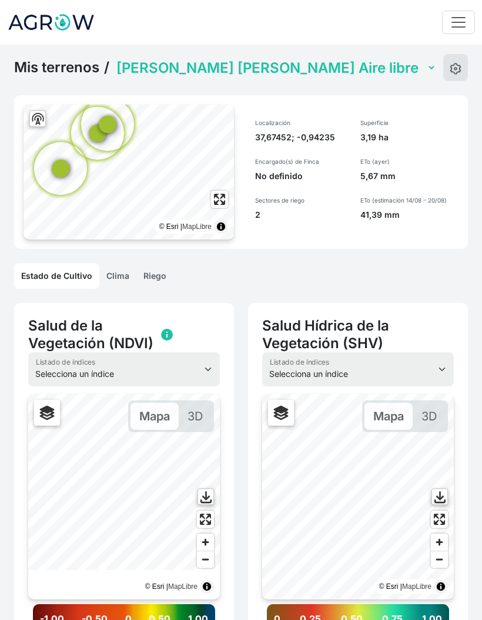
click at [295, 73] on select "Miguel Invernadero Victoria Pimiento Invernadero Juan Francisco Lechuga Aire li…" at bounding box center [275, 68] width 322 height 18
click at [157, 282] on link "Riego" at bounding box center [154, 276] width 37 height 26
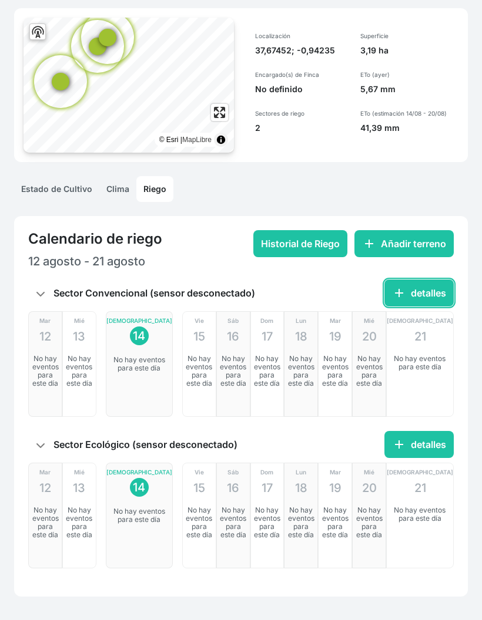
click at [415, 294] on button "add detalles" at bounding box center [418, 293] width 69 height 27
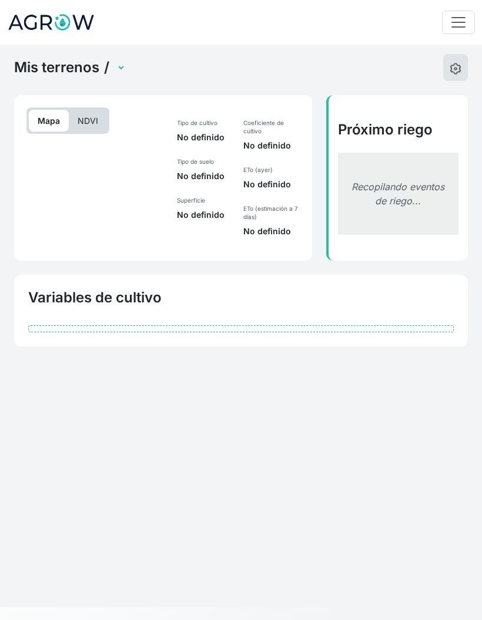
scroll to position [30, 0]
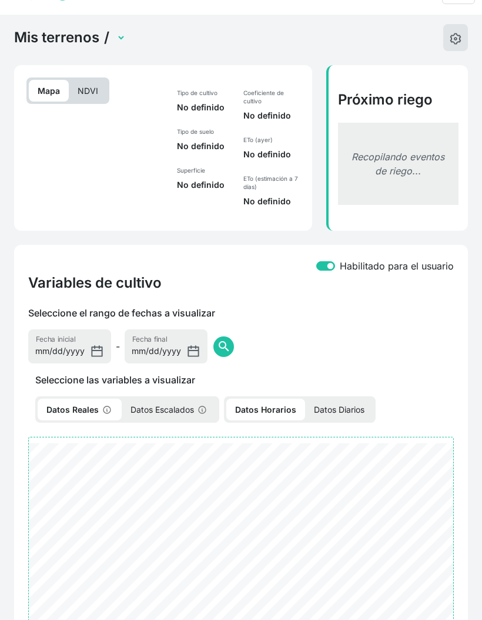
select select "2463"
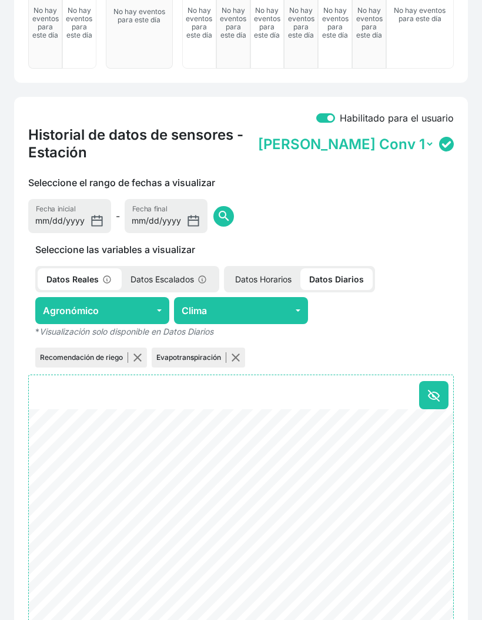
scroll to position [402, 0]
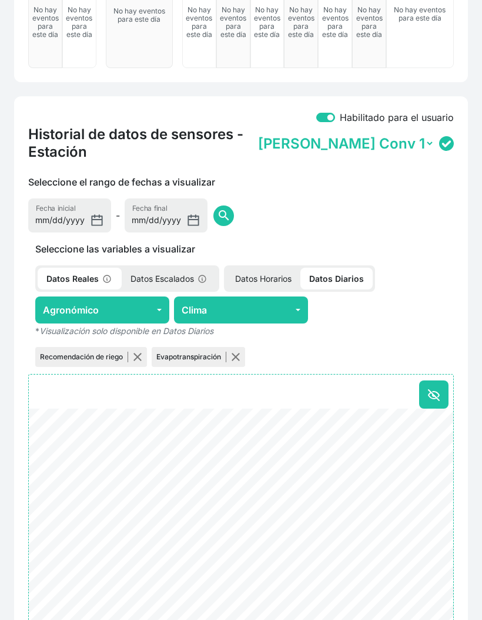
click at [152, 308] on button "Agronómico" at bounding box center [102, 310] width 134 height 27
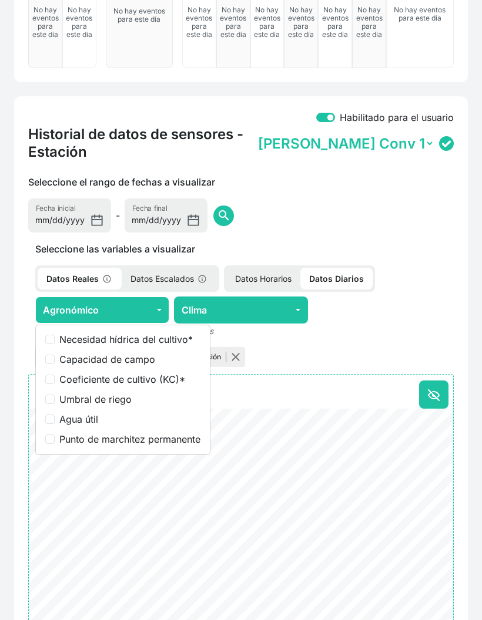
click at [161, 382] on label "Coeficiente de cultivo (KC) *" at bounding box center [129, 379] width 141 height 14
click at [55, 382] on input "Coeficiente de cultivo (KC) *" at bounding box center [49, 379] width 9 height 9
checkbox input "true"
click at [238, 356] on button "button" at bounding box center [235, 356] width 9 height 9
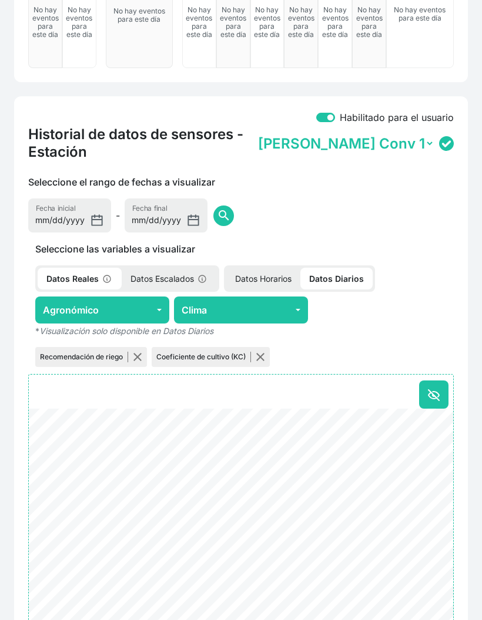
click at [137, 358] on button "button" at bounding box center [137, 356] width 9 height 9
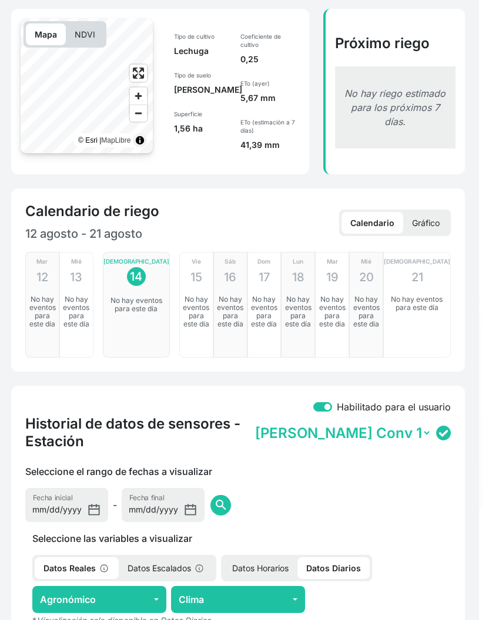
scroll to position [0, 0]
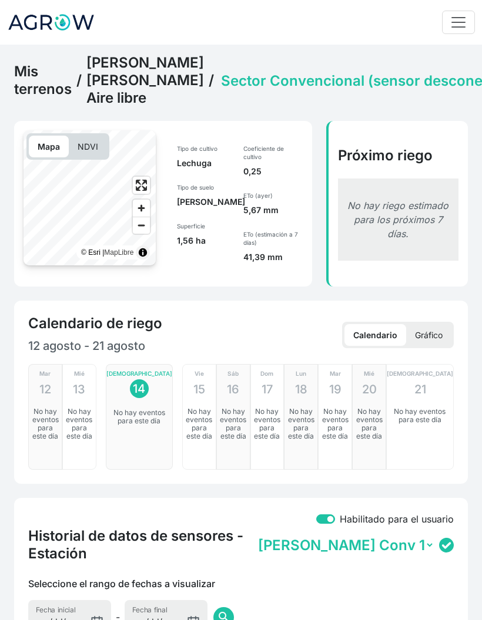
click at [282, 89] on select "Sector Convencional (sensor desconectado) Sector Ecológico (sensor desconectado)" at bounding box center [376, 81] width 317 height 18
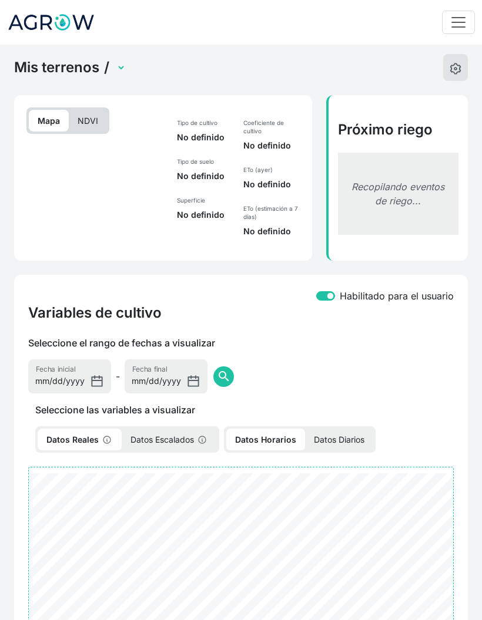
select select "2464"
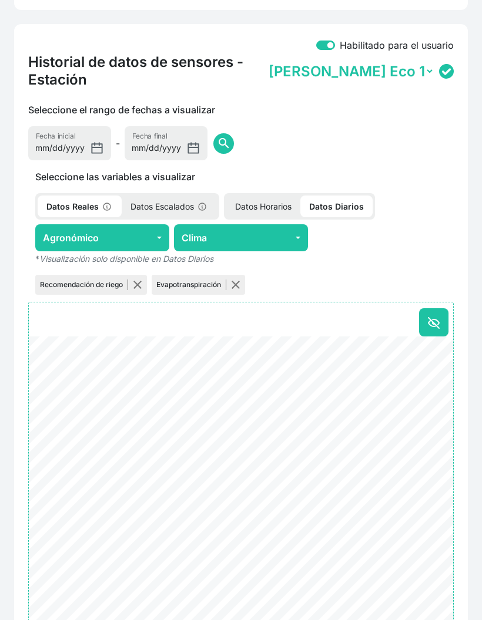
scroll to position [476, 0]
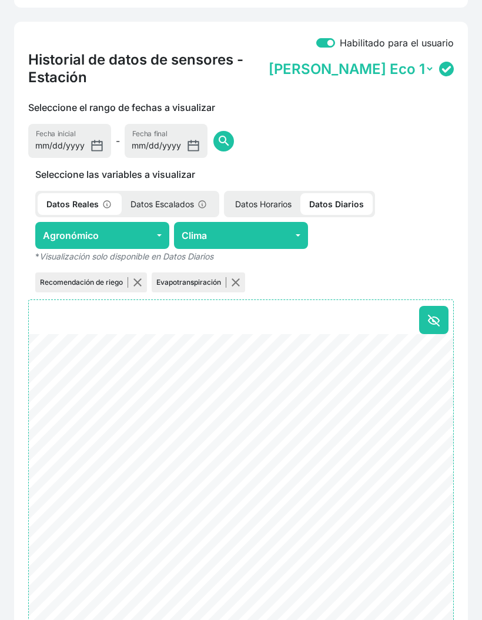
click at [152, 234] on button "Agronómico" at bounding box center [102, 236] width 134 height 27
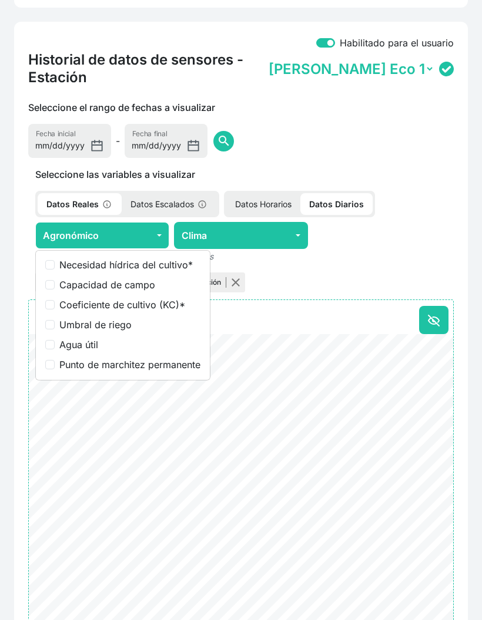
click at [154, 306] on label "Coeficiente de cultivo (KC) *" at bounding box center [129, 305] width 141 height 14
click at [55, 306] on input "Coeficiente de cultivo (KC) *" at bounding box center [49, 304] width 9 height 9
checkbox input "true"
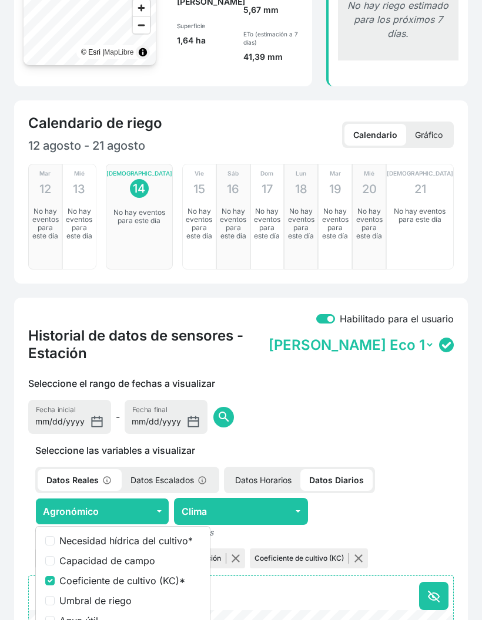
scroll to position [476, 0]
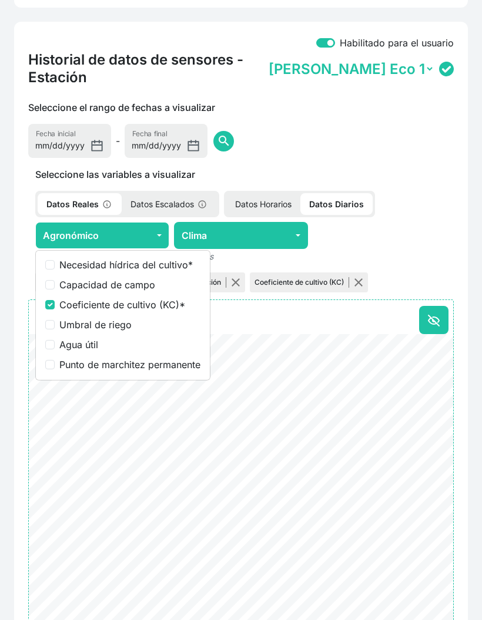
click at [235, 285] on button "button" at bounding box center [235, 282] width 9 height 9
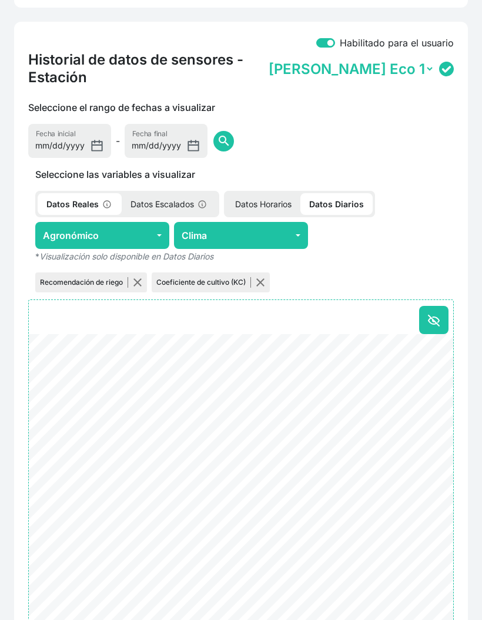
click at [134, 280] on button "button" at bounding box center [137, 282] width 9 height 9
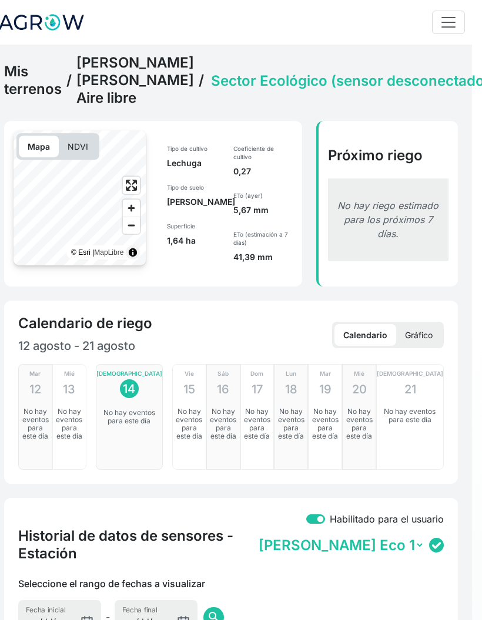
scroll to position [0, 10]
click at [129, 100] on link "[PERSON_NAME] [PERSON_NAME] Aire libre" at bounding box center [134, 80] width 117 height 53
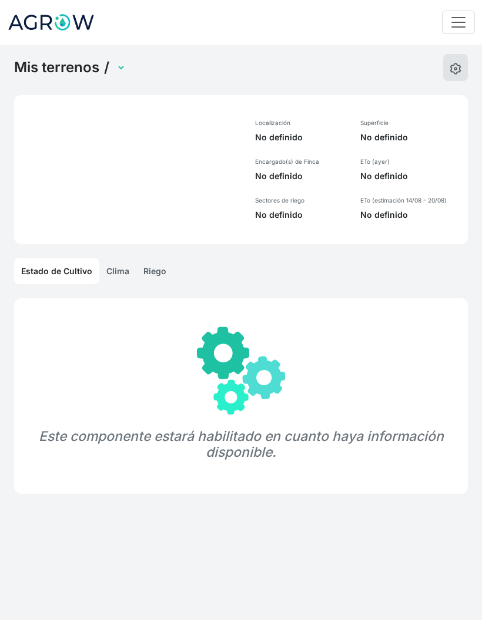
select select "1219"
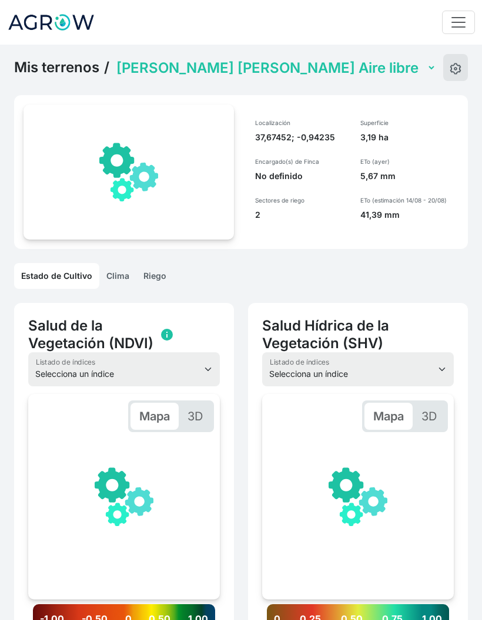
click at [275, 69] on select "Miguel Invernadero Victoria Pimiento Invernadero Juan Francisco Lechuga Aire li…" at bounding box center [275, 68] width 322 height 18
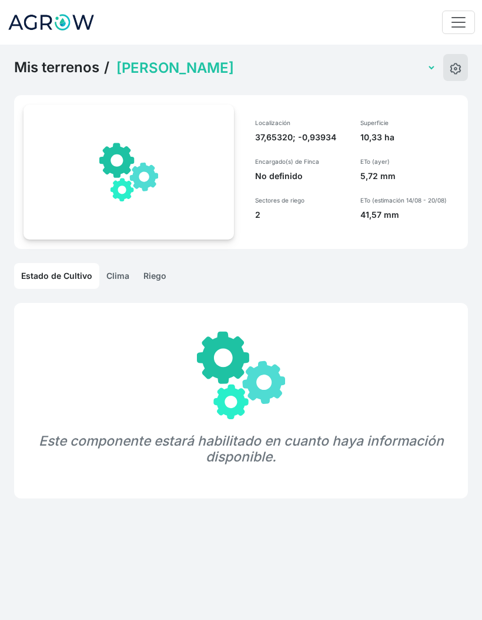
select select "1236"
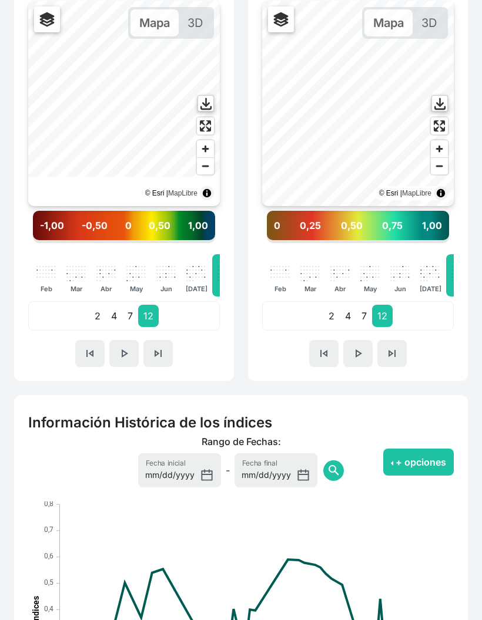
scroll to position [391, 0]
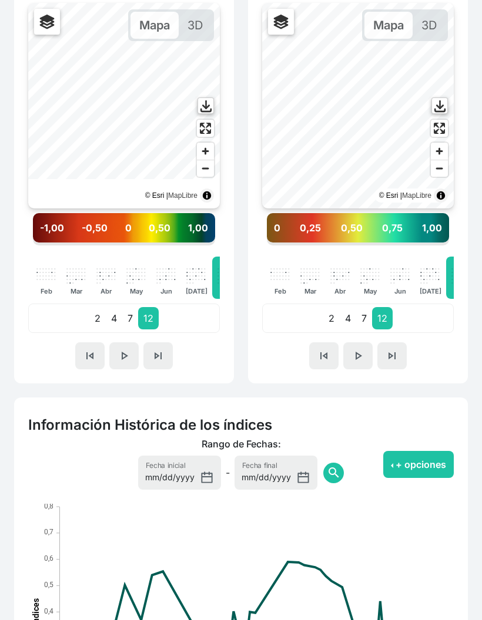
click at [90, 363] on button "skip_previous" at bounding box center [89, 355] width 29 height 27
click at [168, 351] on button "skip_next" at bounding box center [157, 355] width 29 height 27
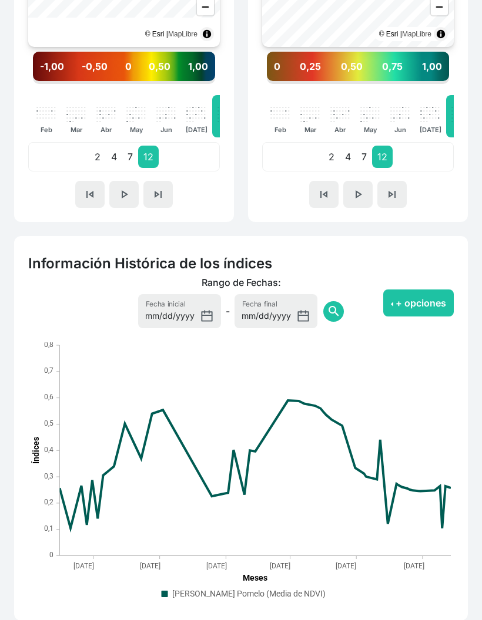
scroll to position [558, 0]
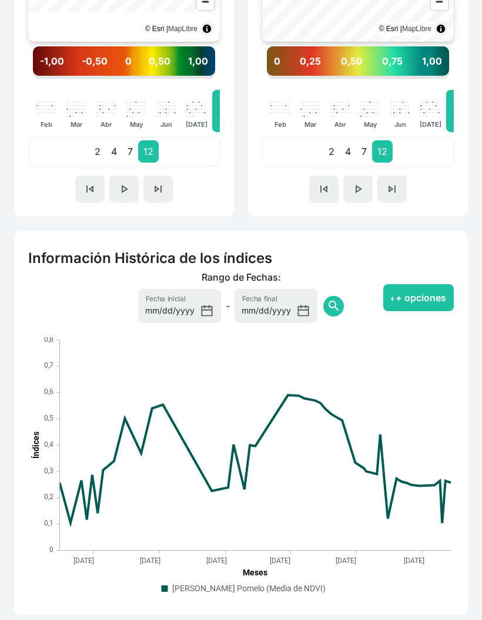
click at [397, 303] on button "+ opciones" at bounding box center [418, 297] width 70 height 27
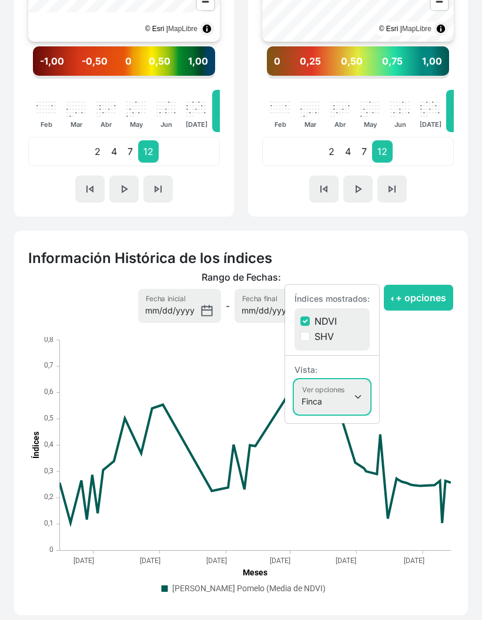
click at [351, 394] on select "Finca Sectores Finca + Sectores" at bounding box center [331, 397] width 75 height 34
select select "terrain"
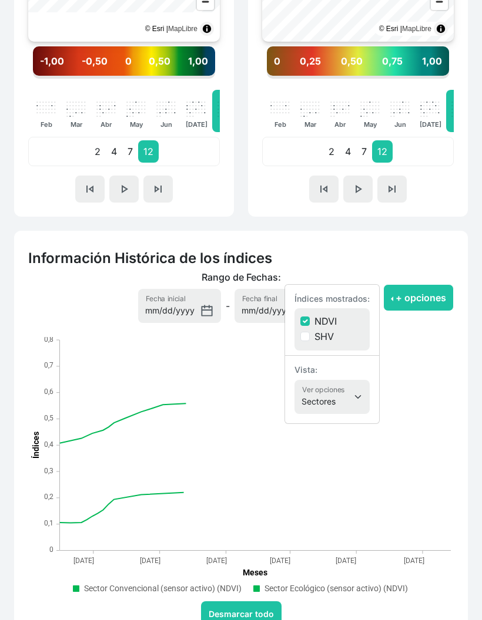
click at [406, 300] on button "+ opciones" at bounding box center [418, 297] width 70 height 27
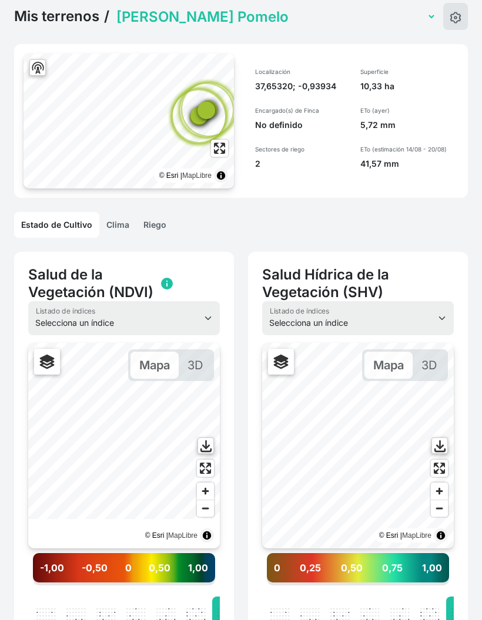
scroll to position [51, 0]
click at [156, 214] on link "Riego" at bounding box center [154, 225] width 37 height 26
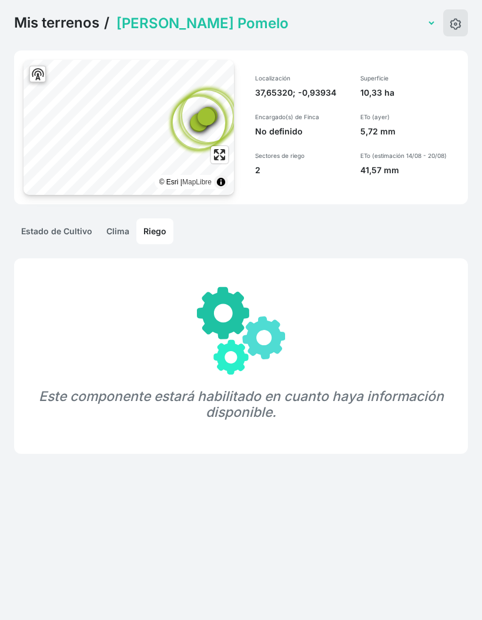
click at [158, 234] on link "Riego" at bounding box center [154, 231] width 37 height 26
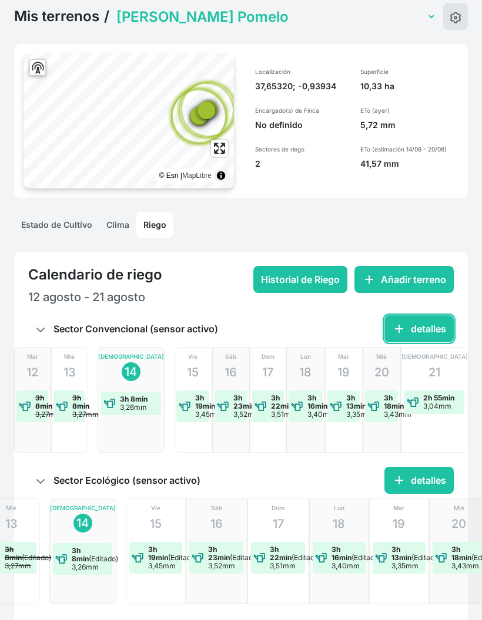
click at [396, 322] on span "add" at bounding box center [399, 329] width 14 height 14
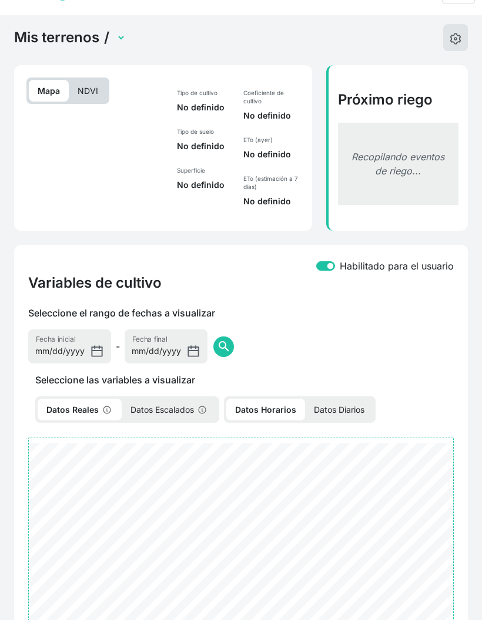
select select "2495"
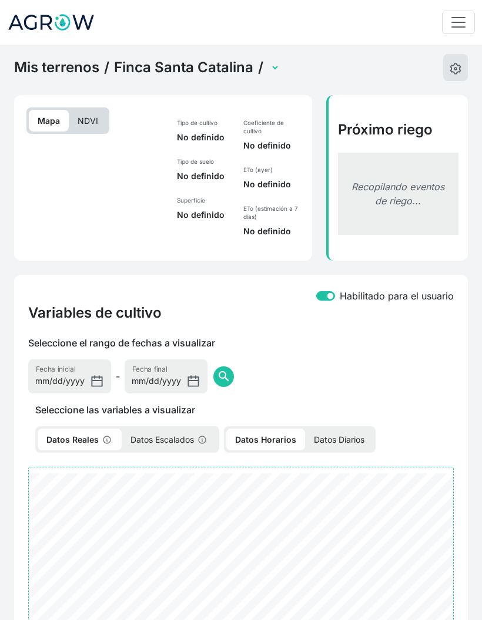
select select "2607"
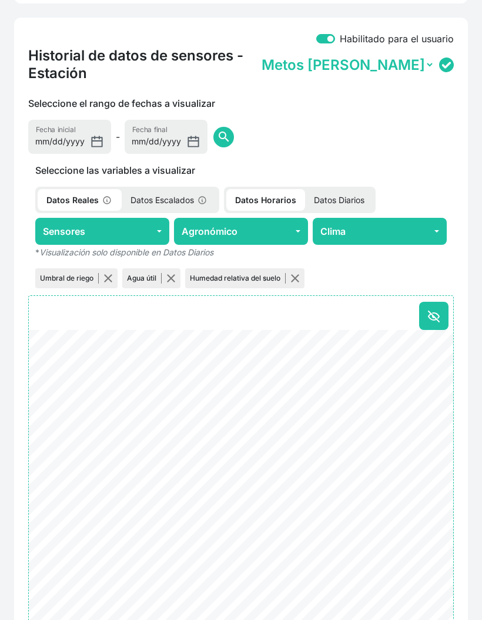
click at [340, 190] on p "Datos Diarios" at bounding box center [339, 201] width 68 height 22
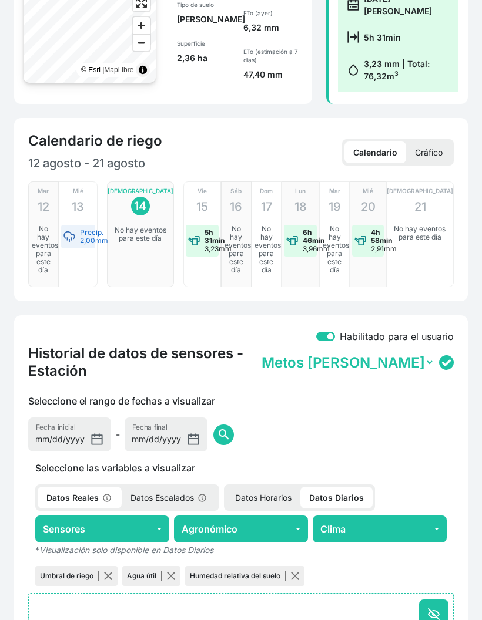
scroll to position [480, 0]
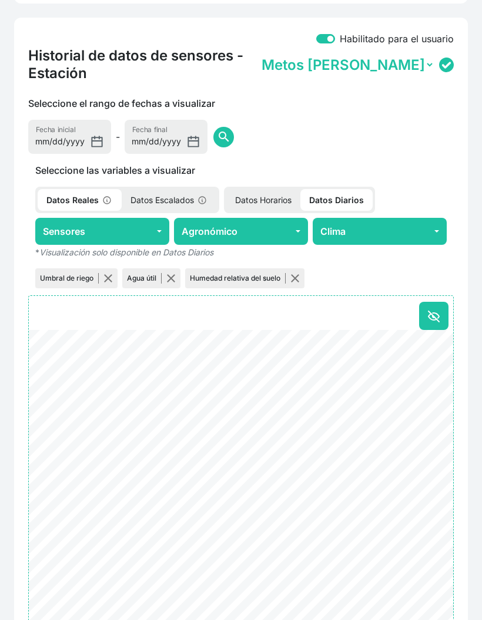
click at [250, 221] on button "Agronómico" at bounding box center [241, 231] width 134 height 27
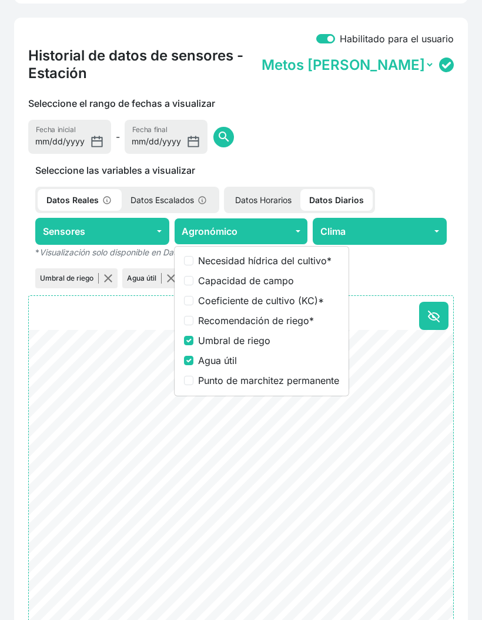
click at [258, 294] on label "Coeficiente de cultivo (KC) *" at bounding box center [268, 301] width 141 height 14
click at [193, 296] on input "Coeficiente de cultivo (KC) *" at bounding box center [188, 300] width 9 height 9
checkbox input "true"
click at [105, 274] on button "button" at bounding box center [107, 278] width 9 height 9
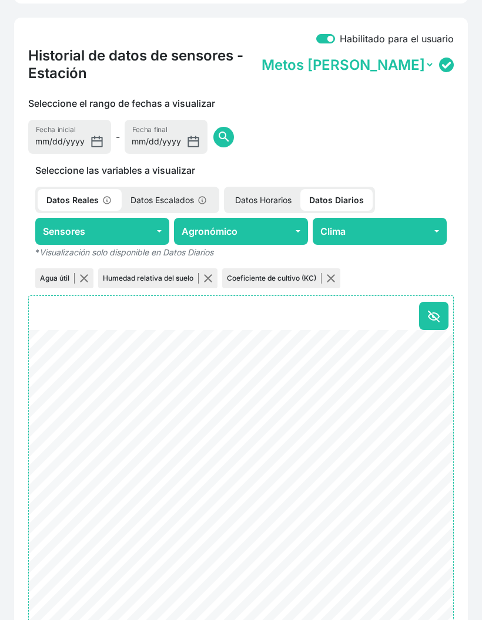
click at [86, 274] on button "button" at bounding box center [83, 278] width 9 height 9
click at [141, 274] on button "button" at bounding box center [144, 278] width 9 height 9
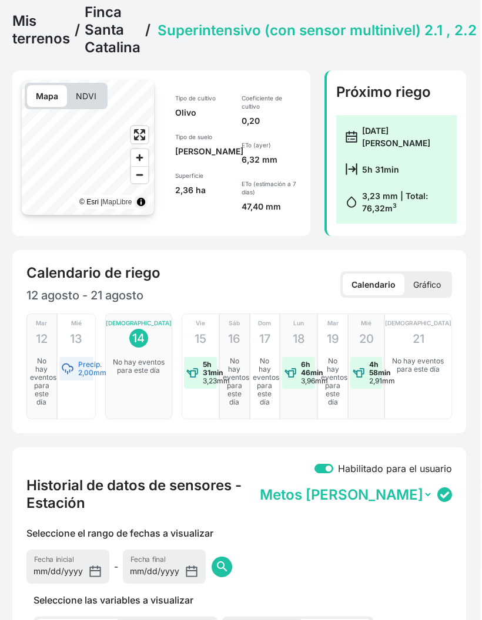
scroll to position [0, 0]
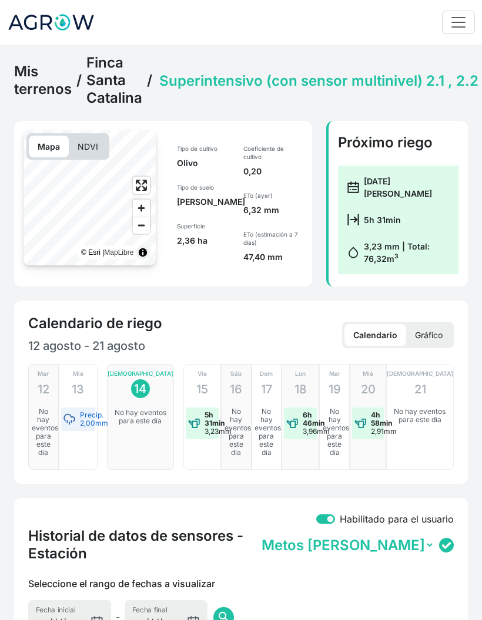
click at [113, 85] on link "Finca Santa Catalina" at bounding box center [114, 80] width 56 height 53
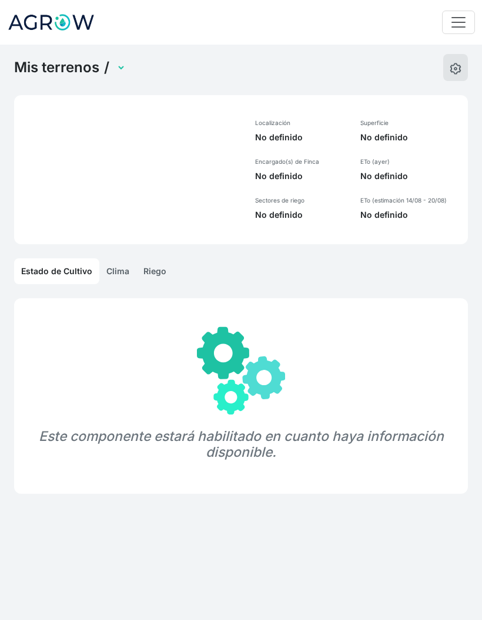
select select "1285"
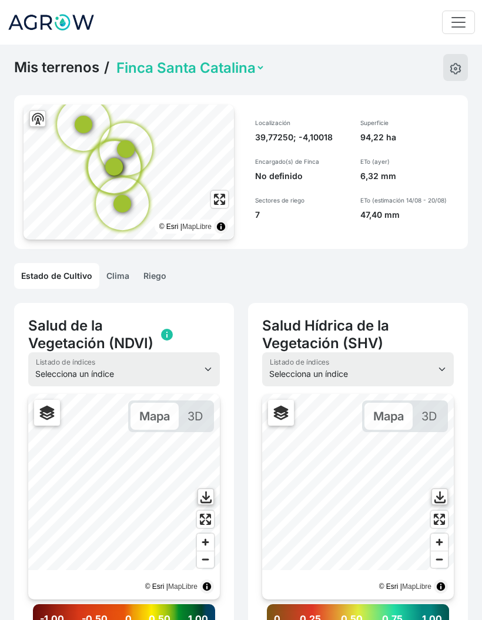
click at [246, 68] on select "Finca Santa Catalina" at bounding box center [189, 68] width 151 height 18
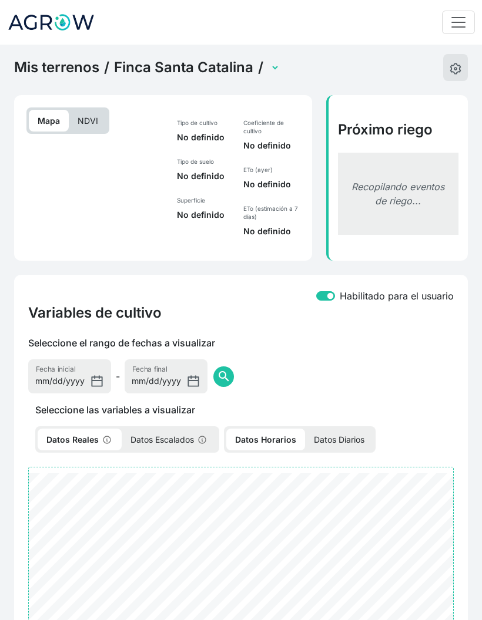
select select "2607"
select select "2495"
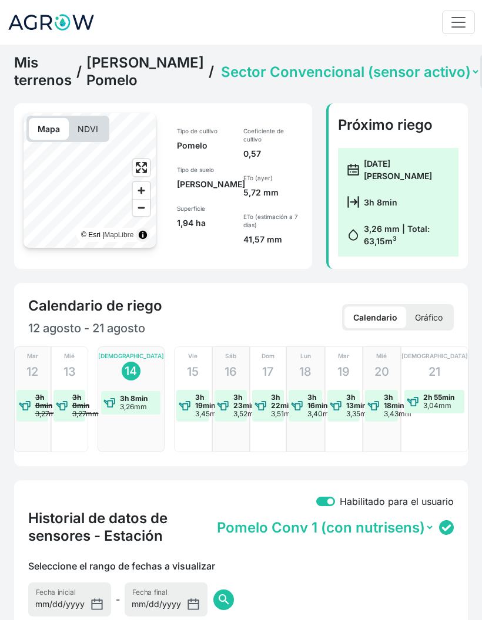
click at [468, 208] on div "Próximo riego [DATE][PERSON_NAME] 3h 8min 3,26 mm | Total: 63,15 m 3" at bounding box center [397, 186] width 156 height 166
click at [119, 89] on link "[PERSON_NAME] Pomelo" at bounding box center [144, 71] width 117 height 35
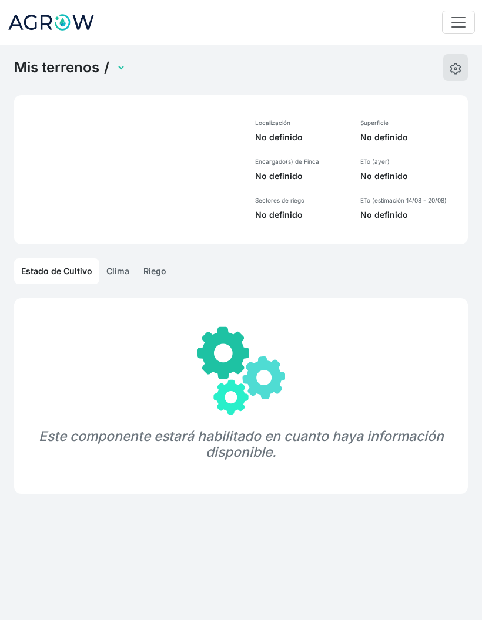
select select "1236"
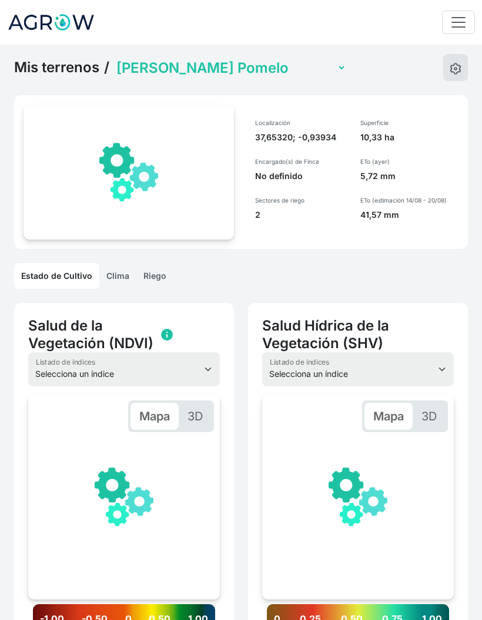
scroll to position [0, 177]
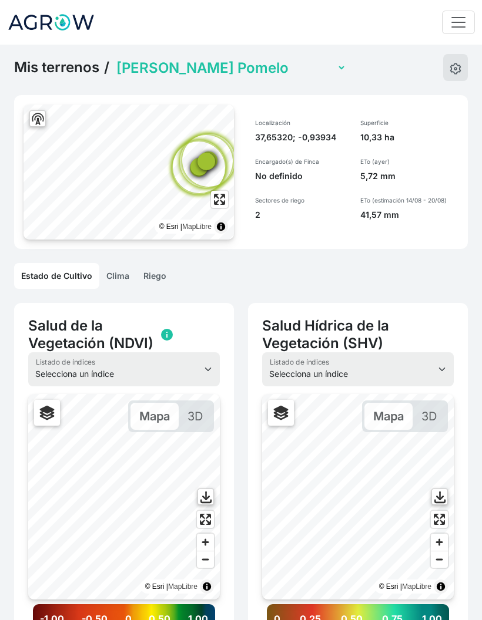
click at [237, 75] on select "Miguel Invernadero Victoria Pimiento Invernadero Juan Francisco Lechuga Aire li…" at bounding box center [230, 68] width 232 height 18
select select "1237"
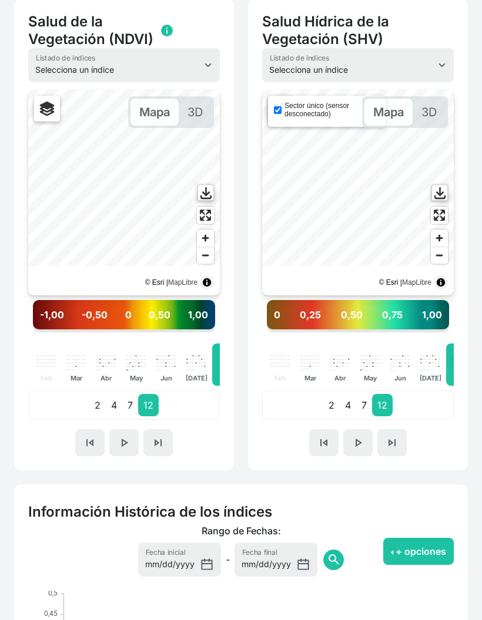
scroll to position [304, 0]
click at [281, 110] on input "Sector único (sensor desconectado)" at bounding box center [278, 110] width 8 height 8
checkbox input "false"
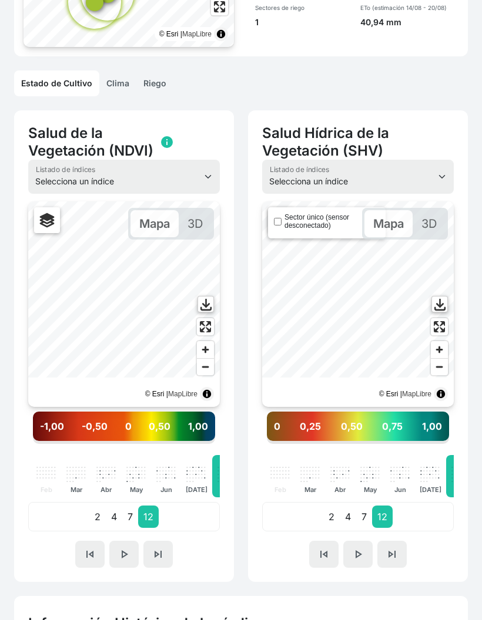
scroll to position [39, 0]
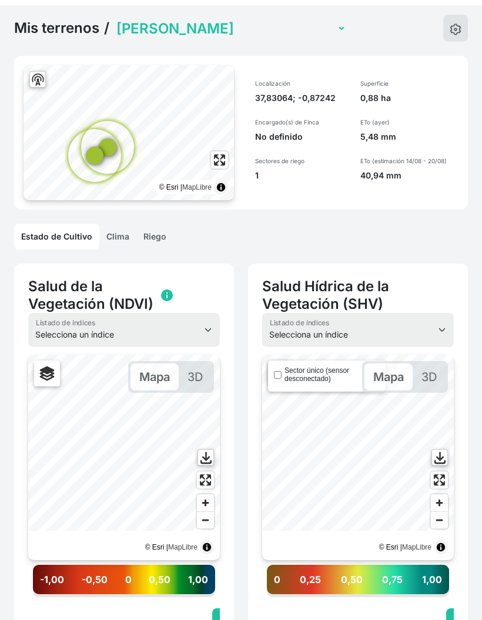
click at [161, 237] on link "Riego" at bounding box center [154, 237] width 37 height 26
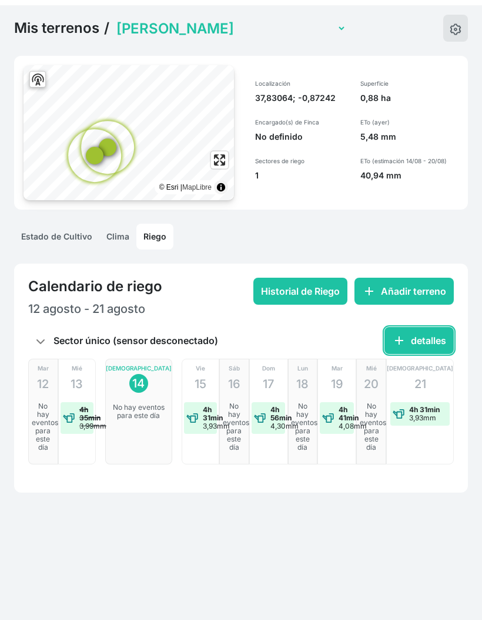
click at [426, 349] on button "add detalles" at bounding box center [418, 340] width 69 height 27
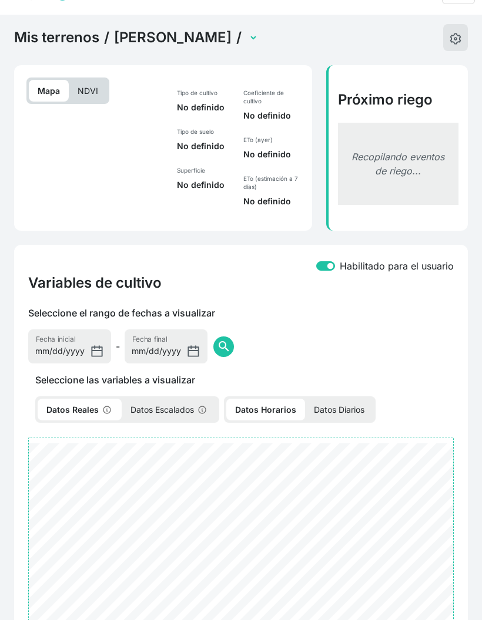
select select "2497"
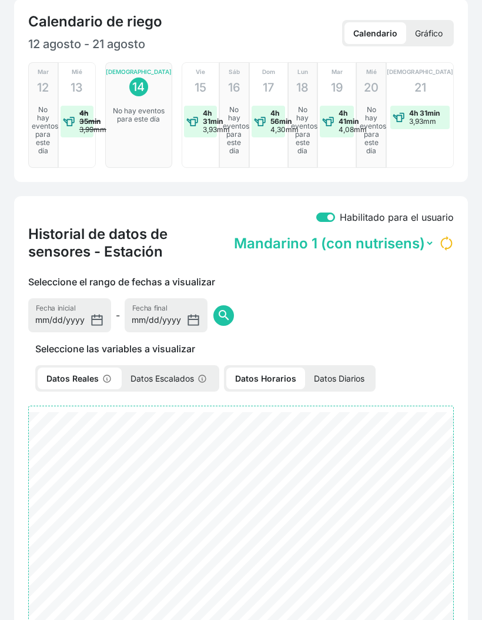
scroll to position [307, 0]
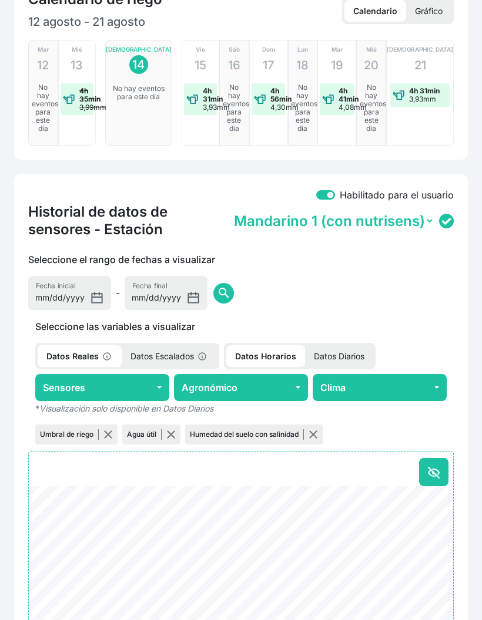
click at [346, 359] on p "Datos Diarios" at bounding box center [339, 356] width 68 height 22
click at [113, 433] on button "button" at bounding box center [107, 434] width 9 height 9
checkbox input "false"
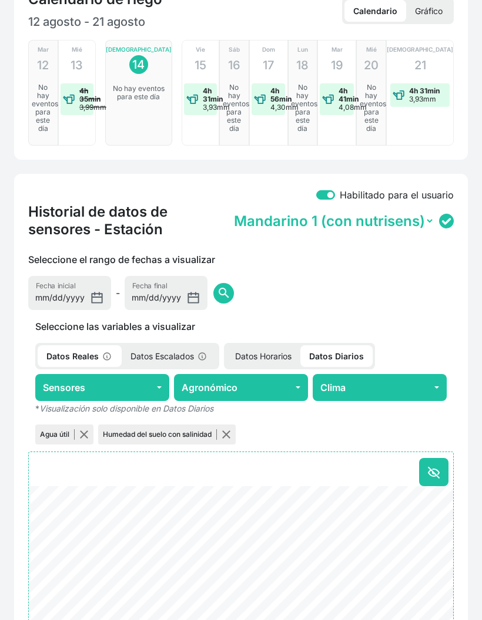
click at [92, 429] on div "Agua útil" at bounding box center [64, 435] width 58 height 20
click at [227, 393] on button "Agronómico" at bounding box center [241, 387] width 134 height 27
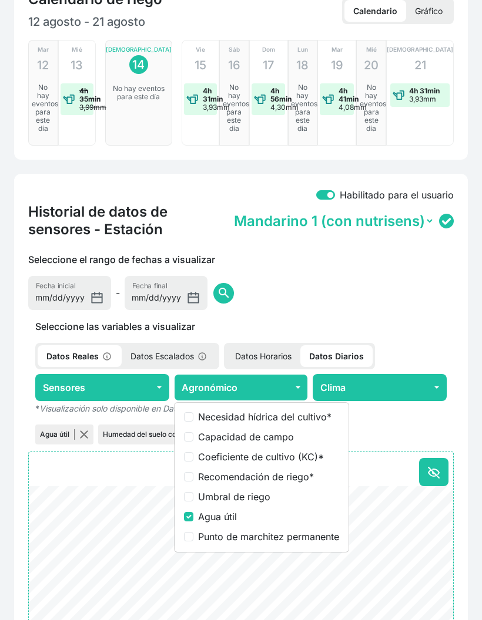
click at [265, 458] on label "Coeficiente de cultivo (KC) *" at bounding box center [268, 457] width 141 height 14
click at [193, 458] on input "Coeficiente de cultivo (KC) *" at bounding box center [188, 456] width 9 height 9
checkbox input "true"
click at [228, 521] on label "Agua útil" at bounding box center [268, 517] width 141 height 14
click at [193, 521] on input "Agua útil" at bounding box center [188, 516] width 9 height 9
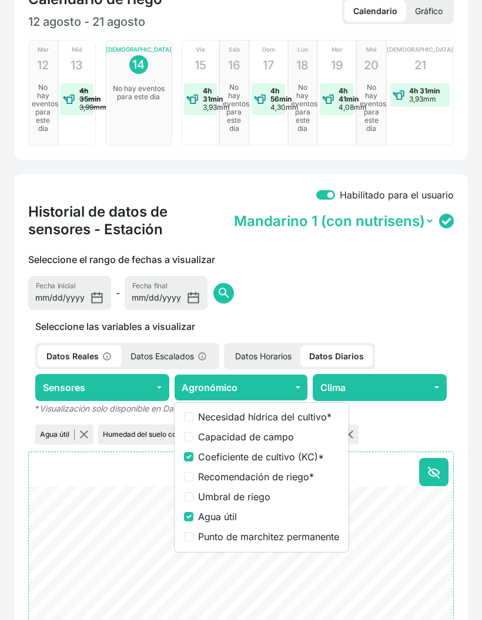
checkbox input "false"
click at [164, 433] on button "button" at bounding box center [163, 434] width 9 height 9
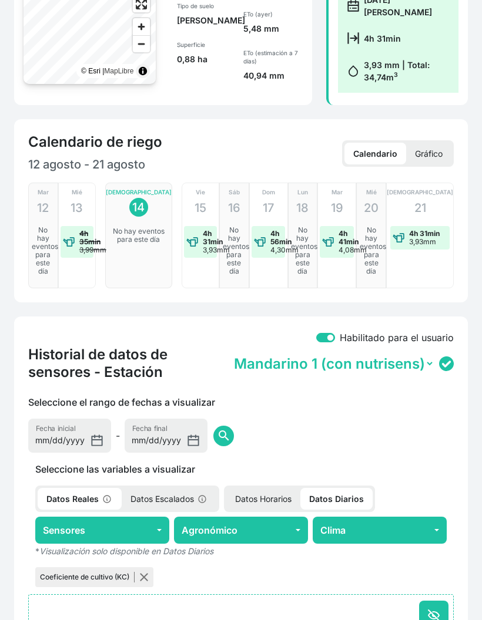
scroll to position [0, 0]
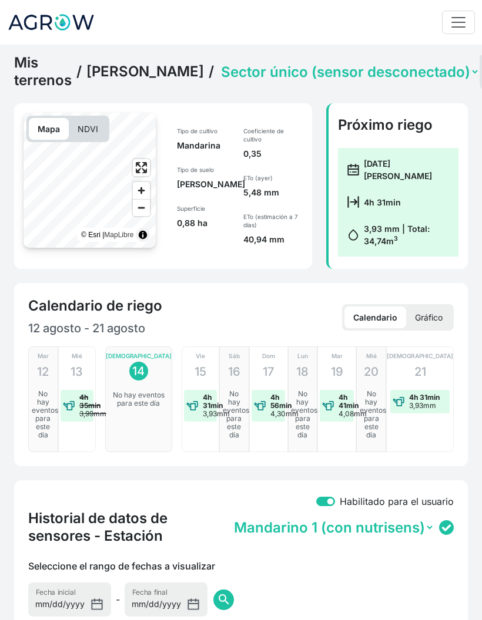
click at [137, 79] on link "[PERSON_NAME]" at bounding box center [144, 72] width 117 height 18
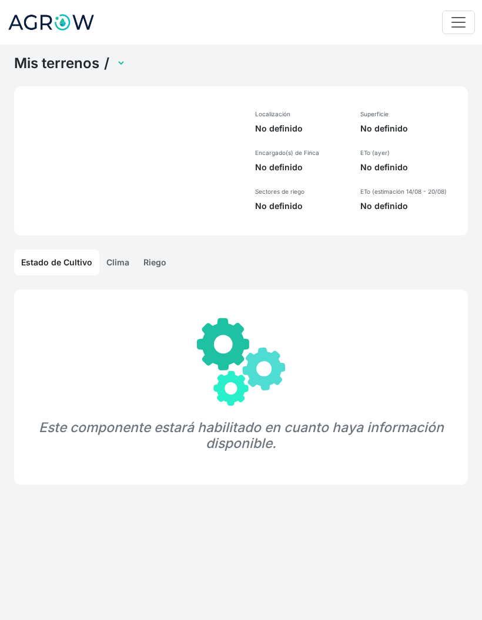
select select "1237"
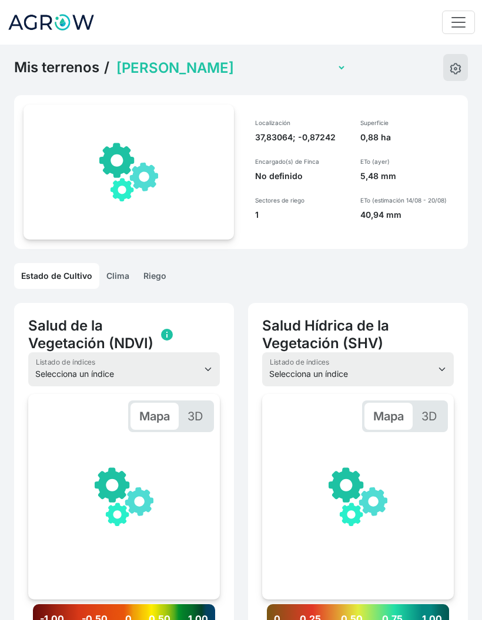
click at [214, 74] on select "Miguel Invernadero Victoria Pimiento Invernadero Juan Francisco Lechuga Aire li…" at bounding box center [230, 68] width 232 height 18
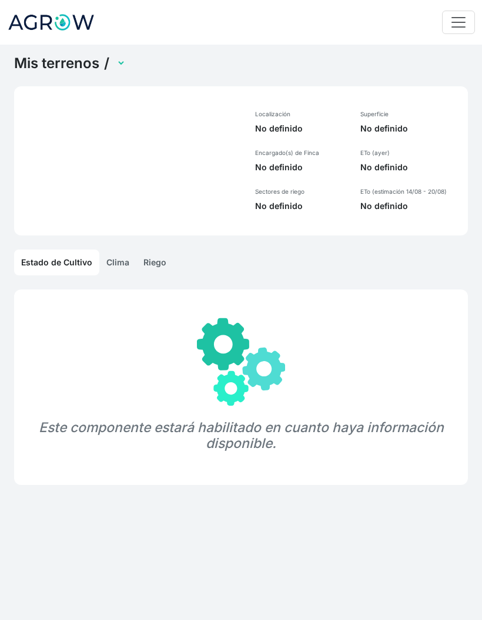
select select "1238"
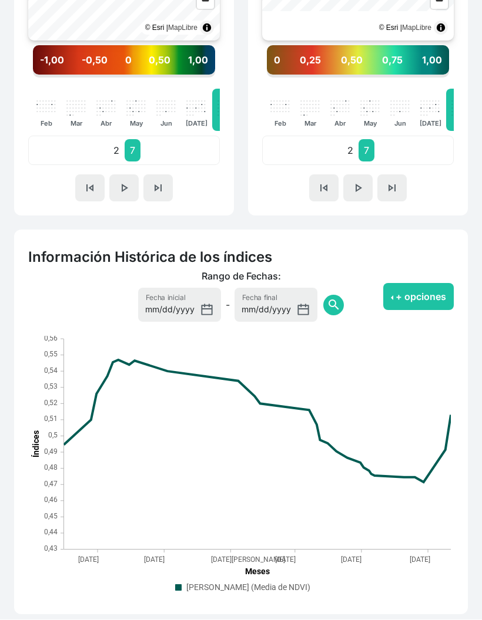
scroll to position [558, 0]
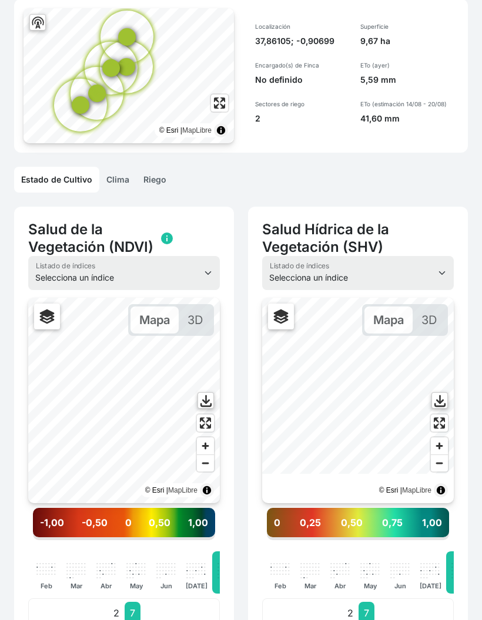
click at [153, 181] on link "Riego" at bounding box center [154, 180] width 37 height 26
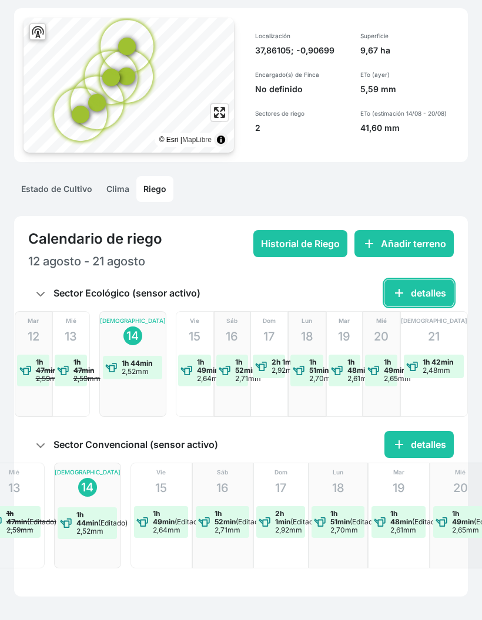
click at [410, 292] on button "add detalles" at bounding box center [418, 293] width 69 height 27
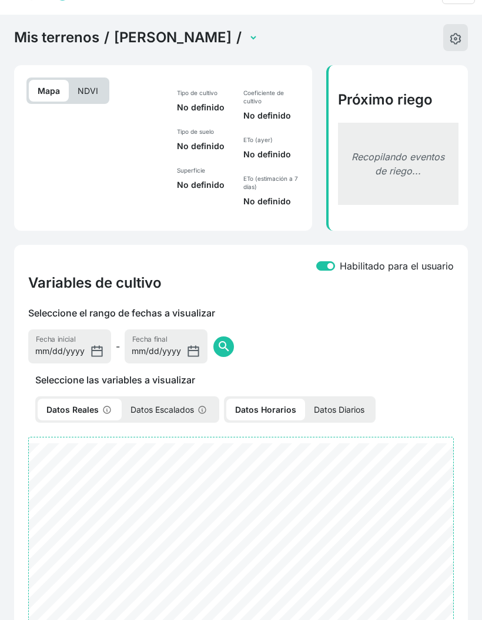
select select "2498"
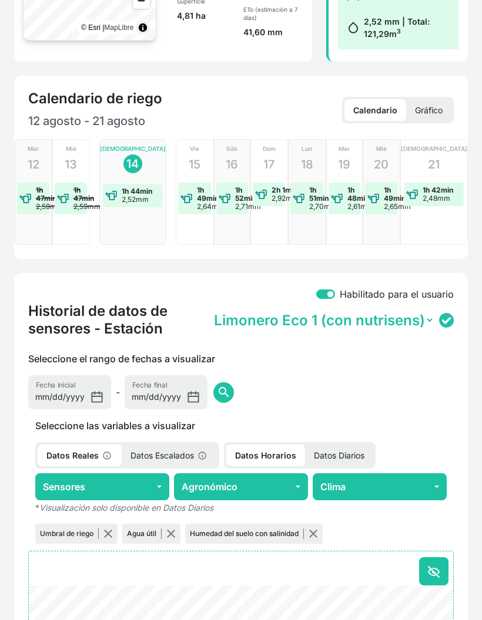
click at [346, 459] on p "Datos Diarios" at bounding box center [339, 456] width 68 height 22
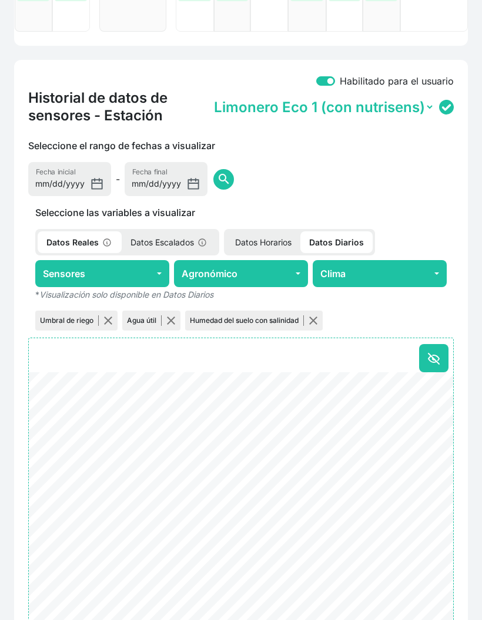
scroll to position [419, 0]
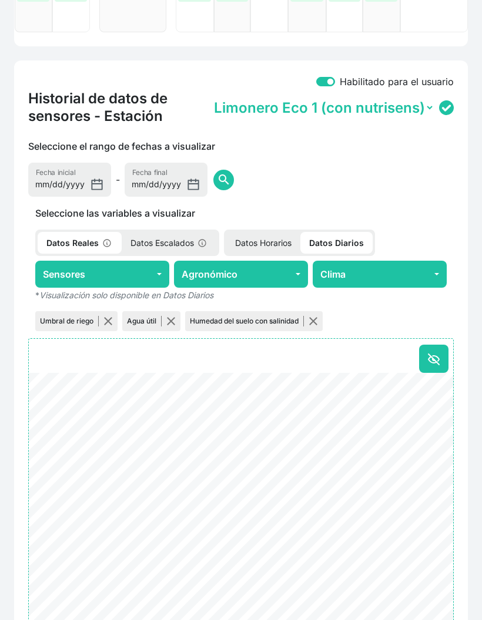
click at [216, 280] on button "Agronómico" at bounding box center [241, 274] width 134 height 27
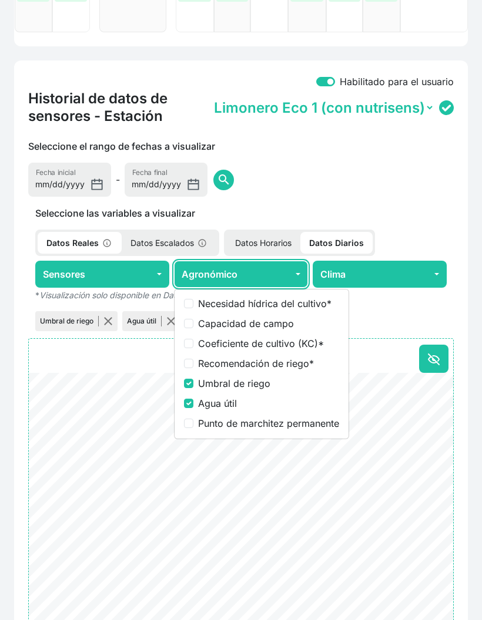
scroll to position [420, 0]
click at [247, 350] on label "Coeficiente de cultivo (KC) *" at bounding box center [268, 343] width 141 height 14
click at [193, 348] on input "Coeficiente de cultivo (KC) *" at bounding box center [188, 343] width 9 height 9
checkbox input "true"
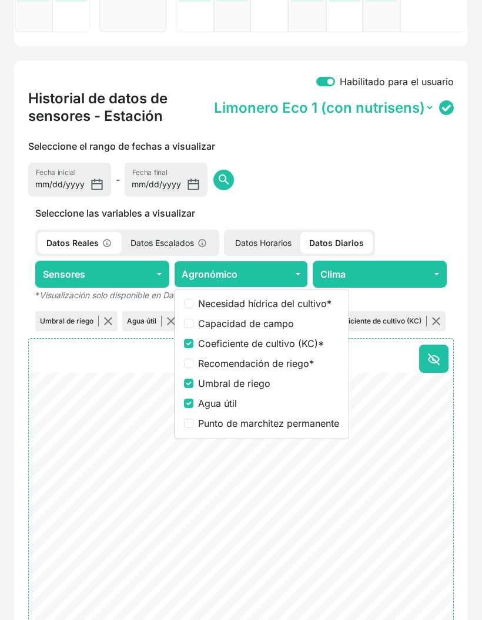
click at [231, 388] on label "Umbral de riego" at bounding box center [268, 383] width 141 height 14
click at [193, 388] on input "Umbral de riego" at bounding box center [188, 383] width 9 height 9
checkbox input "false"
click at [223, 404] on label "Agua útil" at bounding box center [268, 403] width 141 height 14
click at [193, 404] on input "Agua útil" at bounding box center [188, 403] width 9 height 9
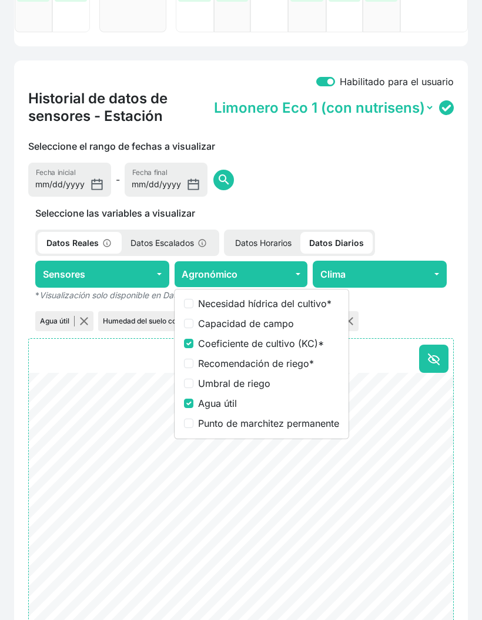
checkbox input "false"
click at [165, 322] on button "button" at bounding box center [163, 321] width 9 height 9
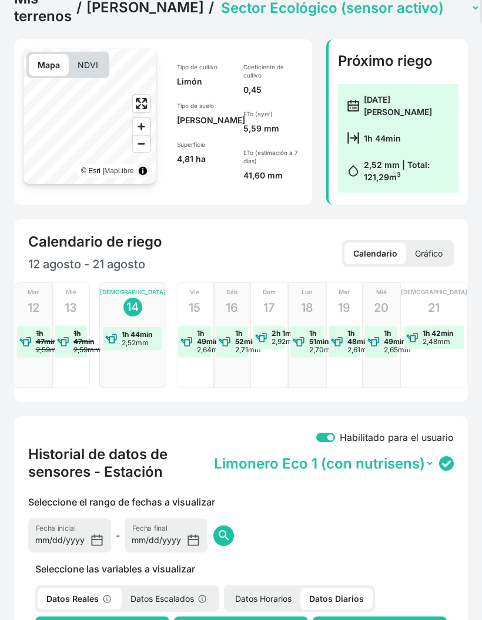
scroll to position [32, 0]
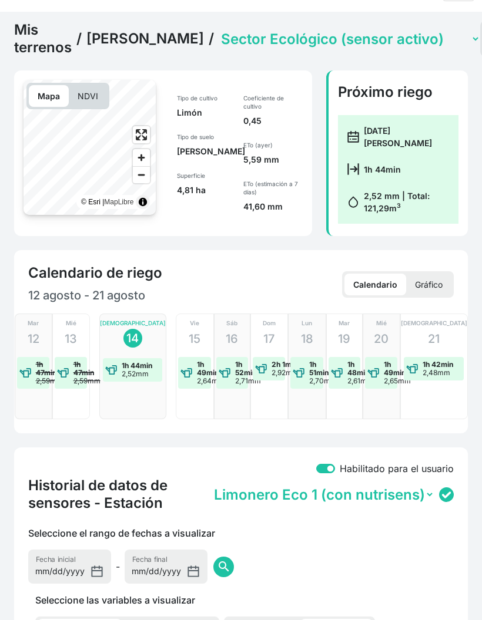
click at [246, 45] on select "Sector Convencional (sensor activo) Sector Ecológico (sensor activo)" at bounding box center [348, 40] width 261 height 18
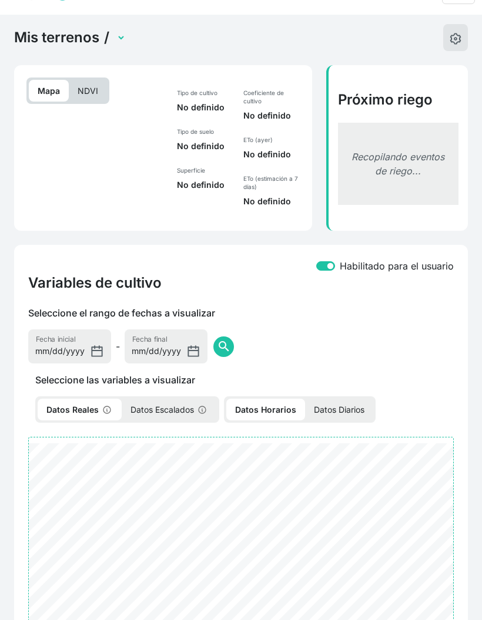
select select "2499"
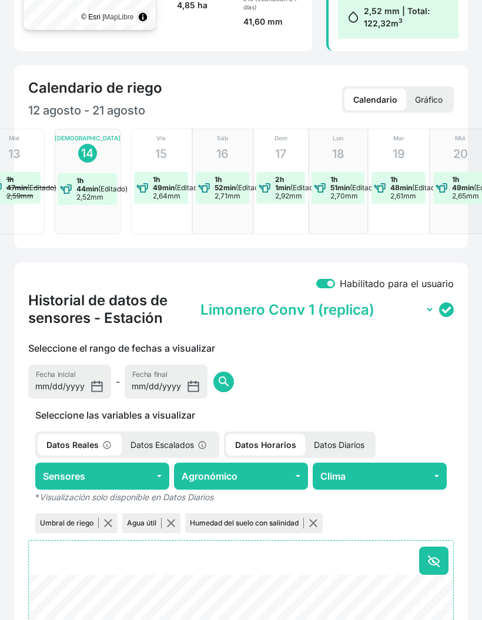
click at [336, 445] on p "Datos Diarios" at bounding box center [339, 445] width 68 height 22
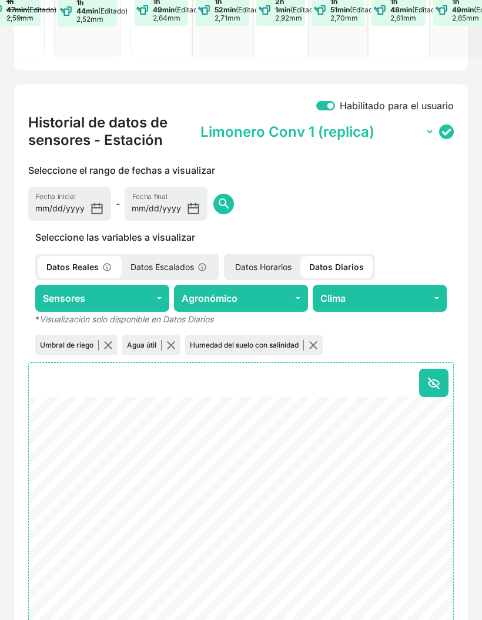
scroll to position [395, 0]
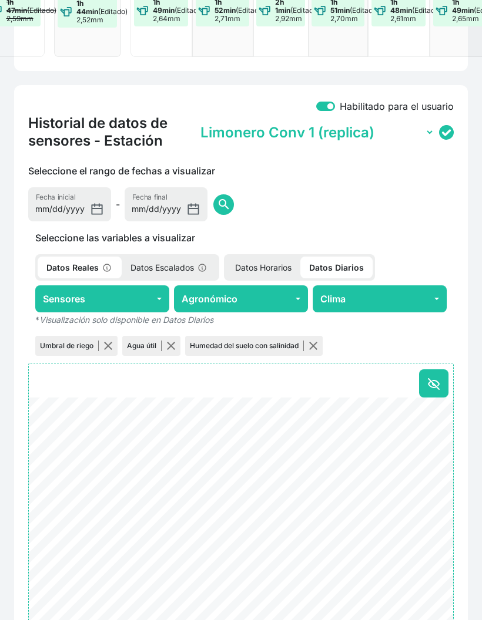
click at [244, 294] on button "Agronómico" at bounding box center [241, 298] width 134 height 27
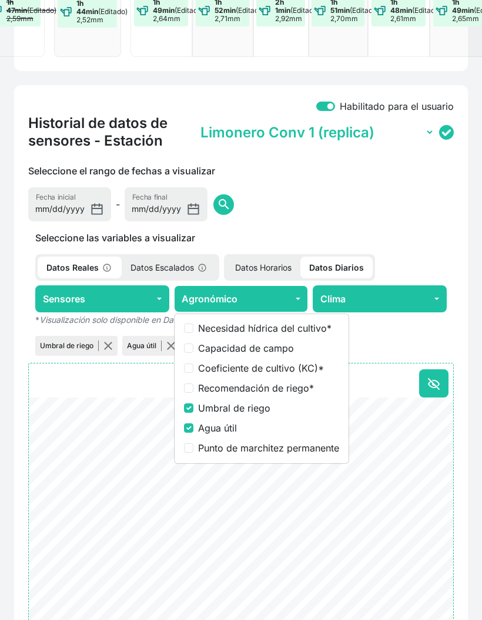
click at [238, 367] on label "Coeficiente de cultivo (KC) *" at bounding box center [268, 368] width 141 height 14
click at [193, 367] on input "Coeficiente de cultivo (KC) *" at bounding box center [188, 368] width 9 height 9
checkbox input "true"
click at [229, 410] on label "Umbral de riego" at bounding box center [268, 408] width 141 height 14
click at [193, 410] on input "Umbral de riego" at bounding box center [188, 407] width 9 height 9
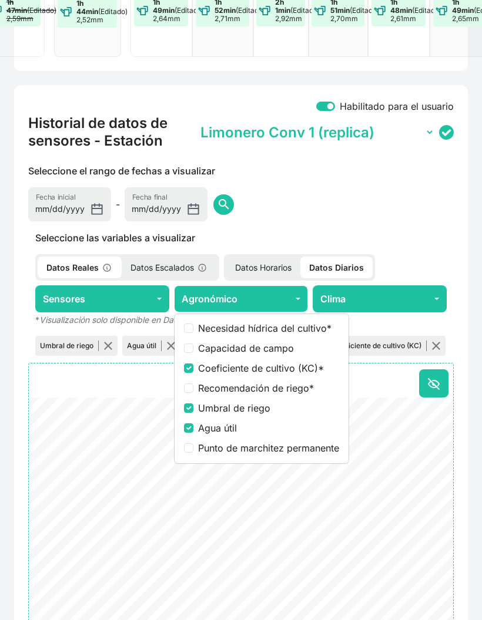
checkbox input "false"
click at [218, 431] on label "Agua útil" at bounding box center [268, 428] width 141 height 14
click at [193, 431] on input "Agua útil" at bounding box center [188, 427] width 9 height 9
checkbox input "false"
click at [164, 348] on button "button" at bounding box center [163, 345] width 9 height 9
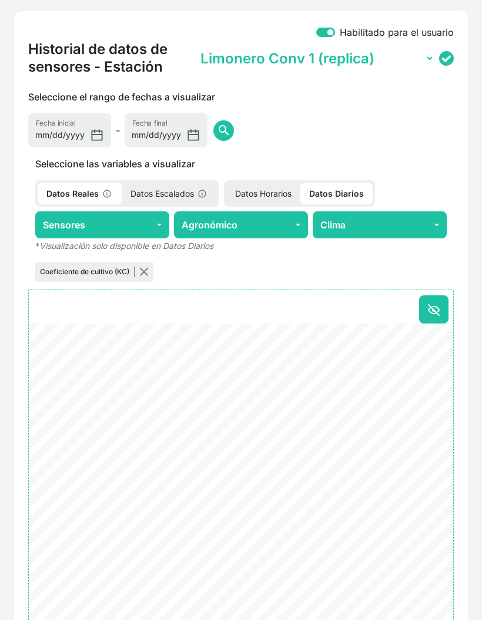
scroll to position [469, 0]
click at [77, 133] on input "[DATE]" at bounding box center [69, 130] width 83 height 34
type input "2025-08-01"
click at [217, 130] on span "search" at bounding box center [224, 130] width 14 height 14
click at [151, 269] on div "Coeficiente de cultivo (KC)" at bounding box center [94, 272] width 118 height 20
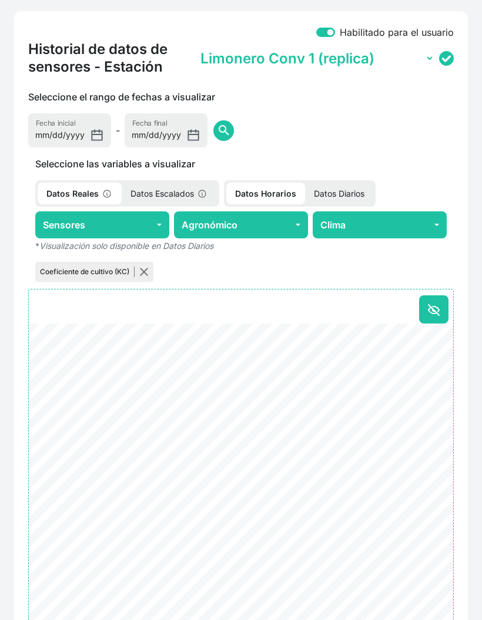
click at [205, 230] on button "Agronómico" at bounding box center [241, 224] width 134 height 27
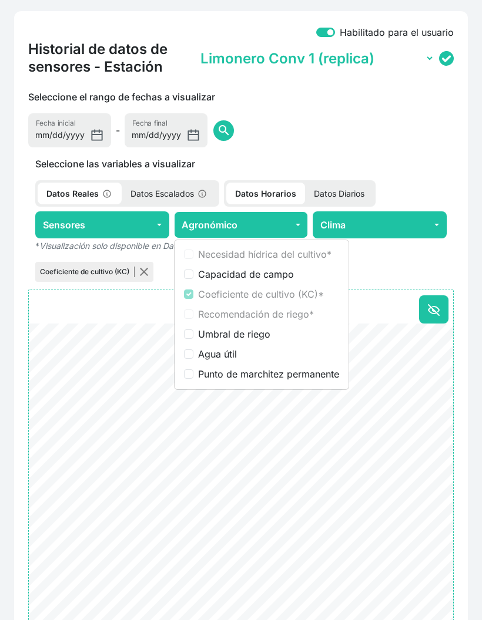
click at [208, 295] on label "Coeficiente de cultivo (KC) *" at bounding box center [268, 294] width 141 height 14
click at [329, 187] on p "Datos Diarios" at bounding box center [339, 194] width 68 height 22
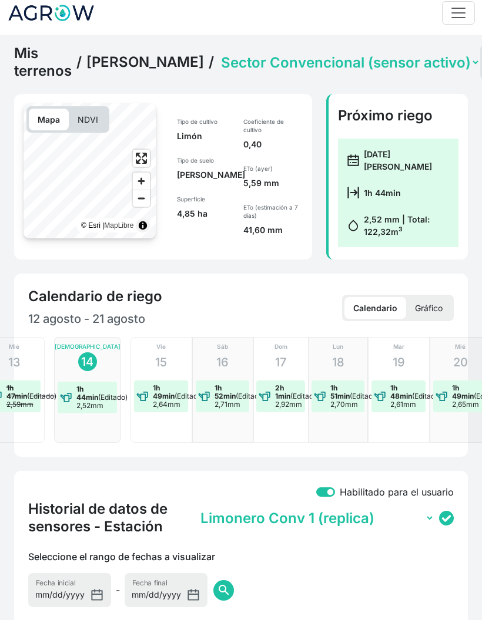
scroll to position [6, 0]
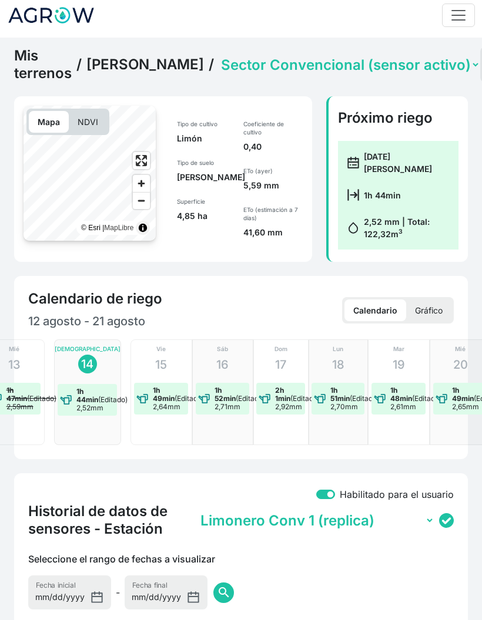
click at [124, 74] on link "[PERSON_NAME]" at bounding box center [144, 65] width 117 height 18
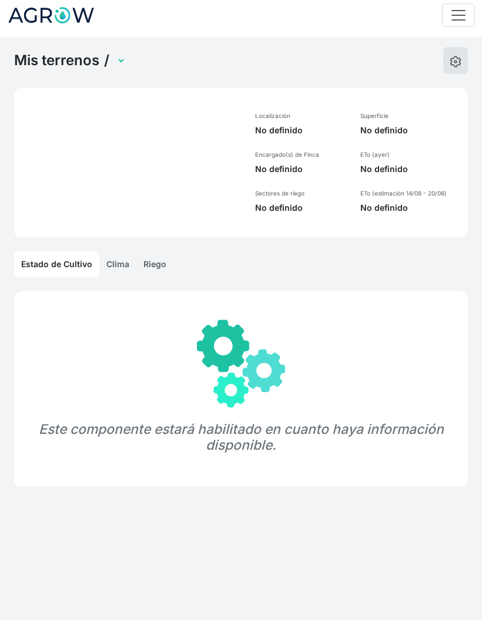
select select "1238"
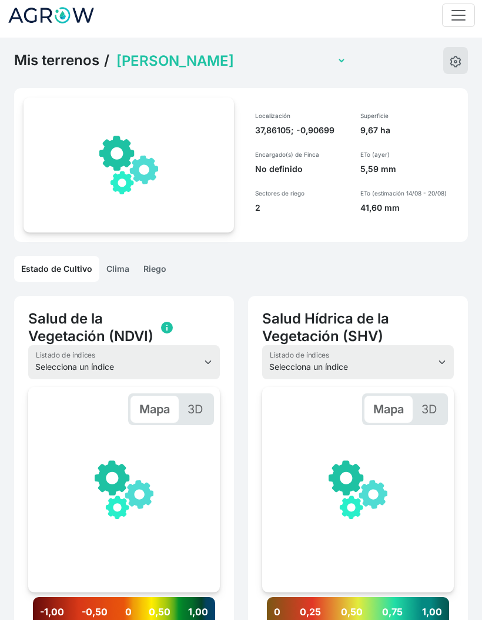
scroll to position [0, 177]
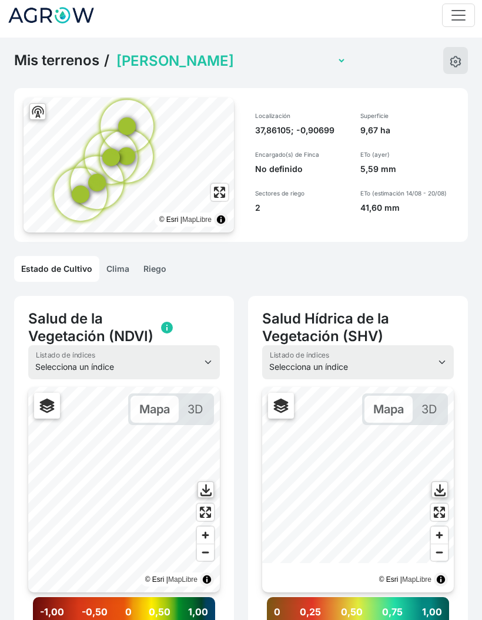
click at [207, 62] on select "Miguel Invernadero Victoria Pimiento Invernadero Juan Francisco Lechuga Aire li…" at bounding box center [230, 61] width 232 height 18
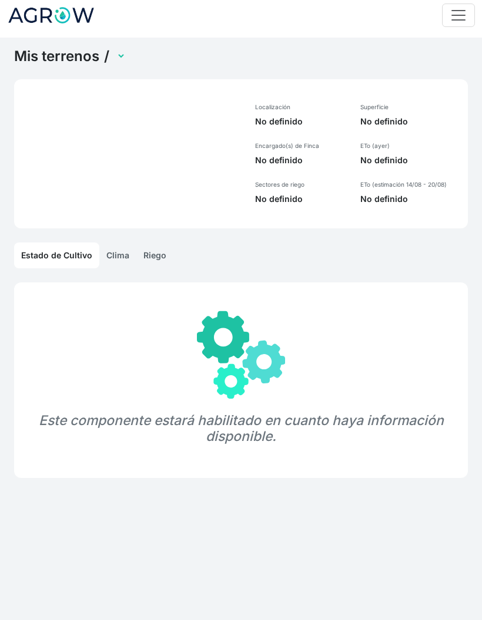
select select "1239"
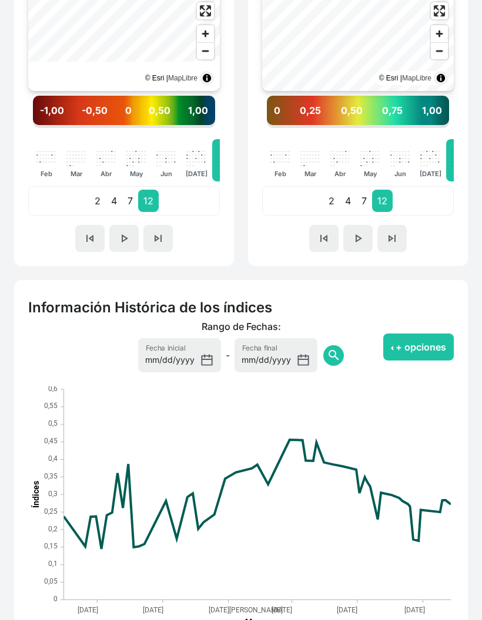
scroll to position [521, 0]
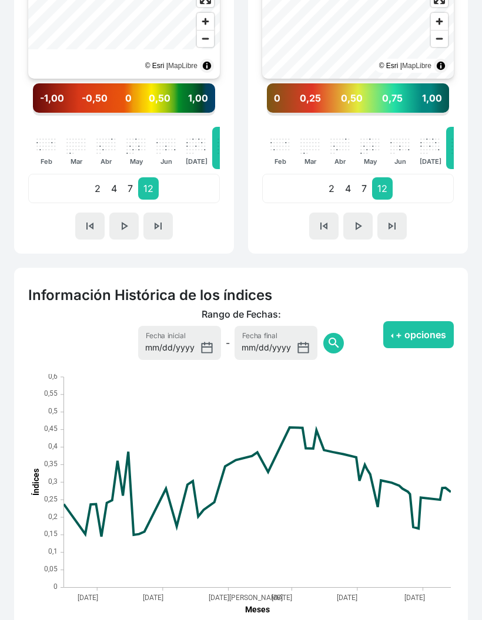
click at [419, 334] on button "+ opciones" at bounding box center [418, 334] width 70 height 27
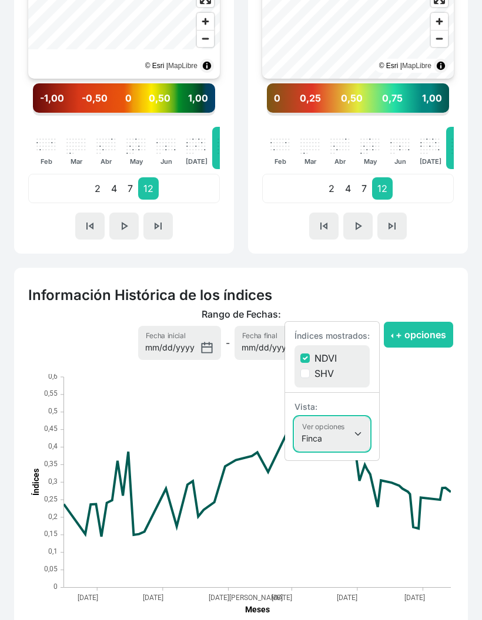
click at [353, 428] on select "Finca Sectores Finca + Sectores" at bounding box center [331, 434] width 75 height 34
select select "terrain"
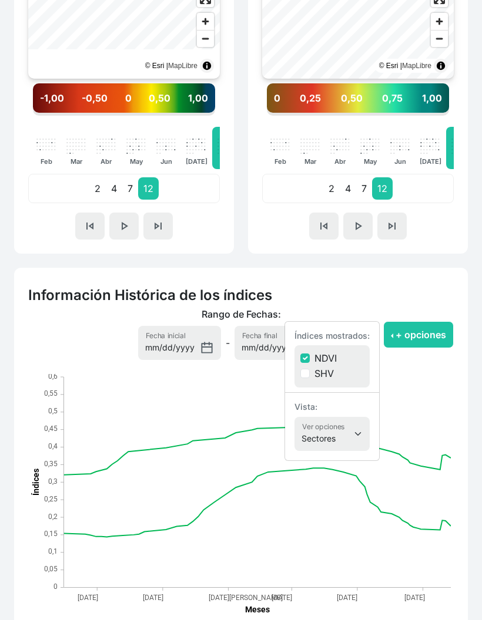
click at [447, 318] on div "+ opciones Índices mostrados: NDVI SHV Vista: Finca Sectores Finca + Sectores V…" at bounding box center [406, 334] width 110 height 51
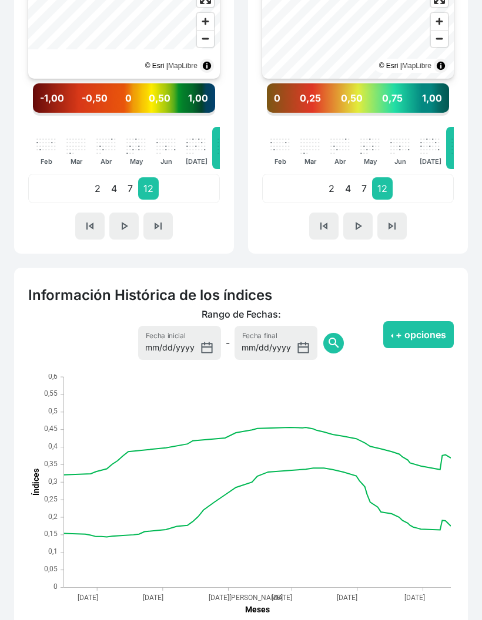
click at [436, 336] on button "+ opciones" at bounding box center [418, 334] width 70 height 27
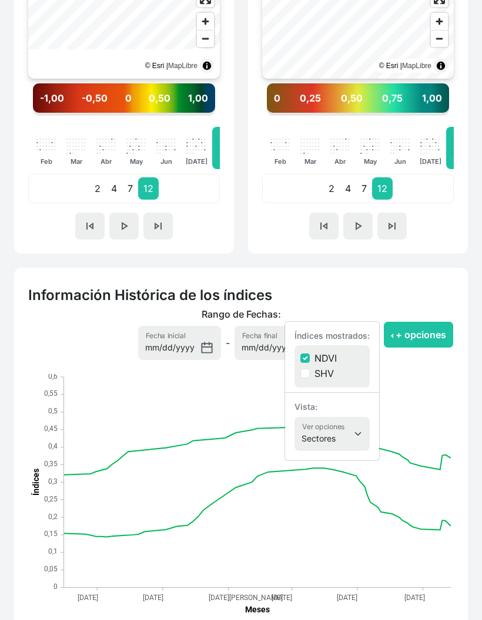
click at [441, 334] on button "+ opciones" at bounding box center [418, 334] width 70 height 27
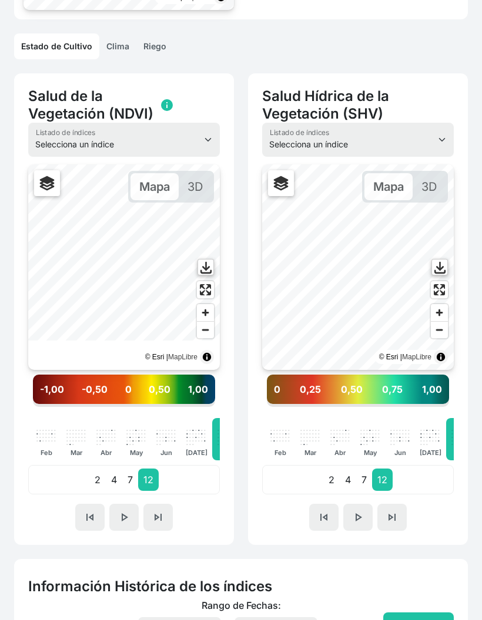
click at [169, 56] on link "Riego" at bounding box center [154, 46] width 37 height 26
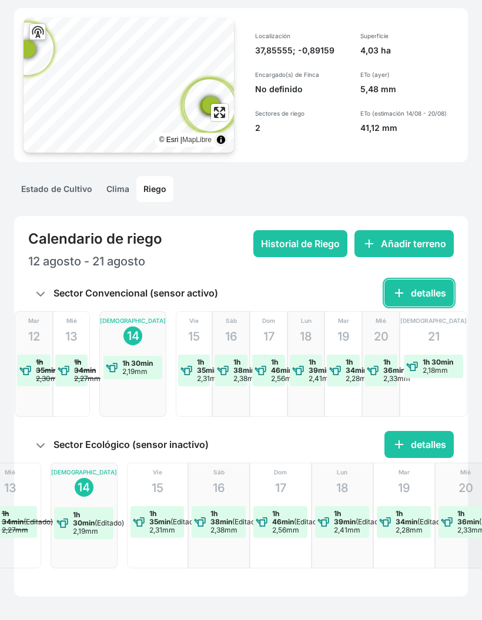
click at [413, 288] on button "add detalles" at bounding box center [418, 293] width 69 height 27
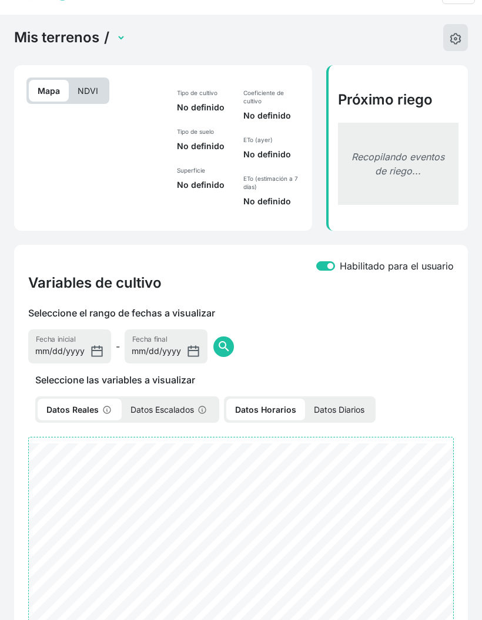
select select "2500"
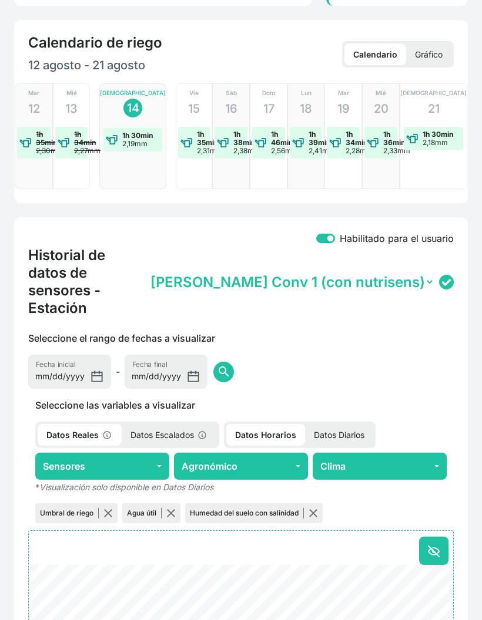
click at [333, 424] on p "Datos Diarios" at bounding box center [339, 435] width 68 height 22
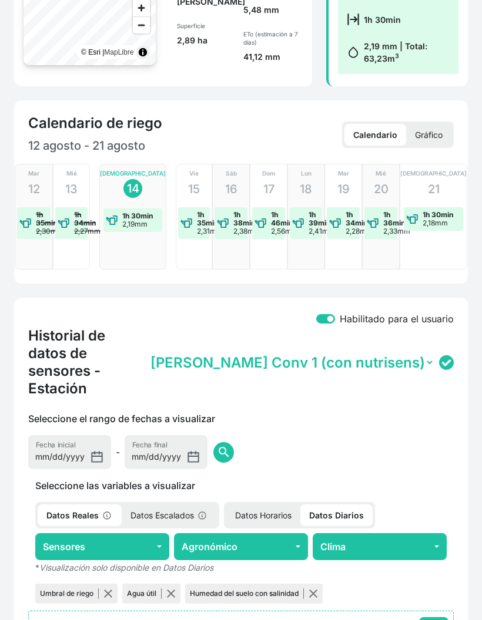
scroll to position [263, 0]
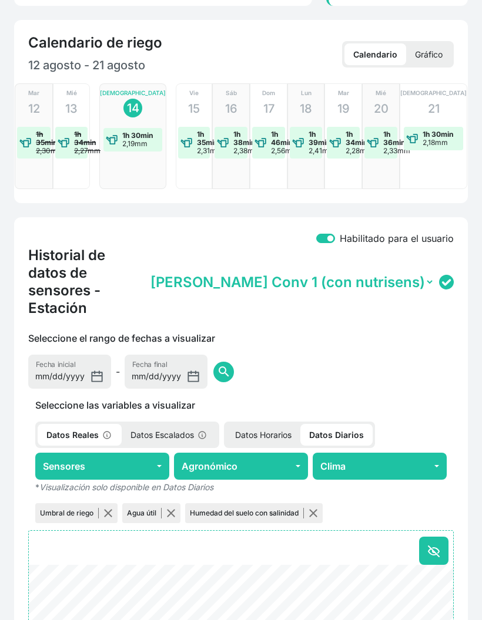
click at [242, 453] on button "Agronómico" at bounding box center [241, 466] width 134 height 27
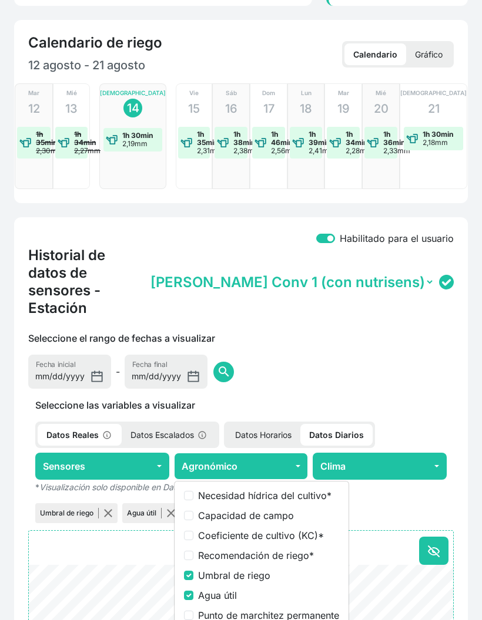
click at [266, 529] on label "Coeficiente de cultivo (KC) *" at bounding box center [268, 536] width 141 height 14
click at [193, 531] on input "Coeficiente de cultivo (KC) *" at bounding box center [188, 535] width 9 height 9
checkbox input "true"
click at [238, 568] on label "Umbral de riego" at bounding box center [268, 575] width 141 height 14
click at [193, 571] on input "Umbral de riego" at bounding box center [188, 575] width 9 height 9
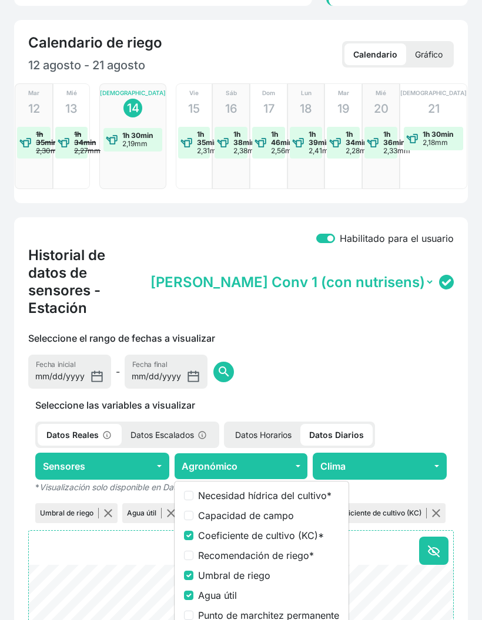
checkbox input "false"
click at [227, 588] on label "Agua útil" at bounding box center [268, 595] width 141 height 14
click at [193, 591] on input "Agua útil" at bounding box center [188, 595] width 9 height 9
checkbox input "false"
click at [164, 509] on button "button" at bounding box center [163, 513] width 9 height 9
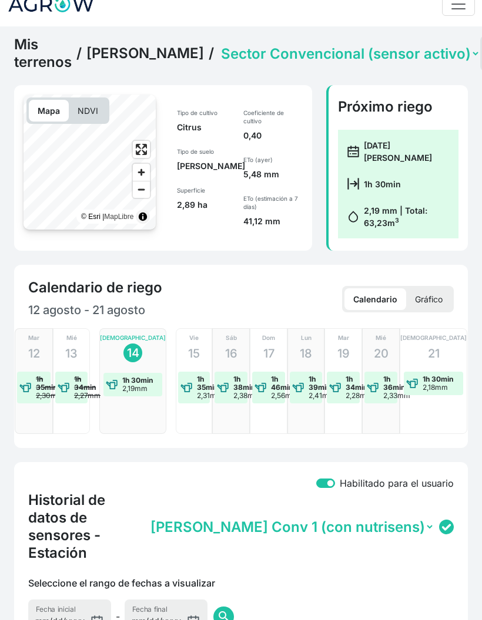
scroll to position [0, 0]
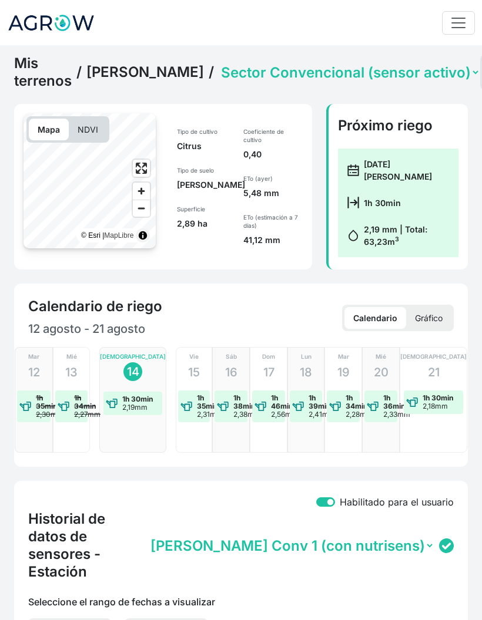
click at [326, 73] on select "Sector Convencional (sensor activo) Sector Ecológico (sensor inactivo)" at bounding box center [348, 72] width 261 height 18
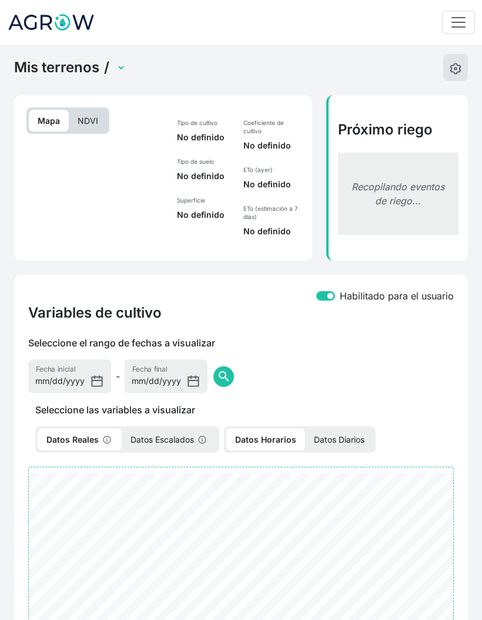
select select "2504"
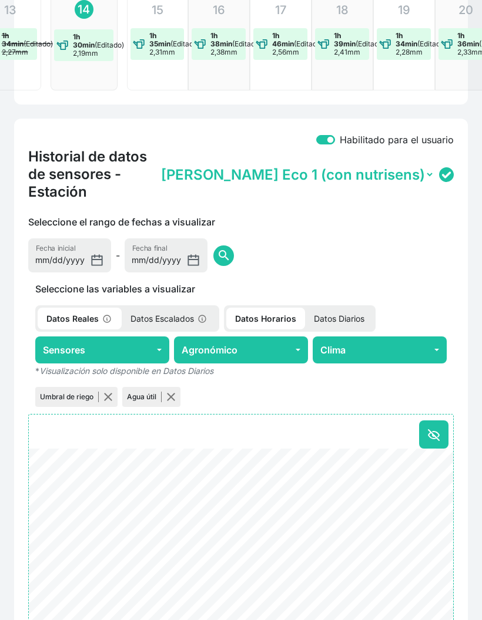
click at [336, 308] on p "Datos Diarios" at bounding box center [339, 319] width 68 height 22
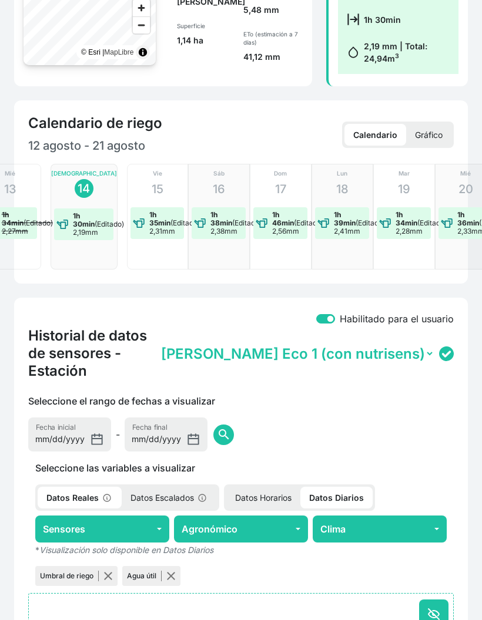
scroll to position [362, 0]
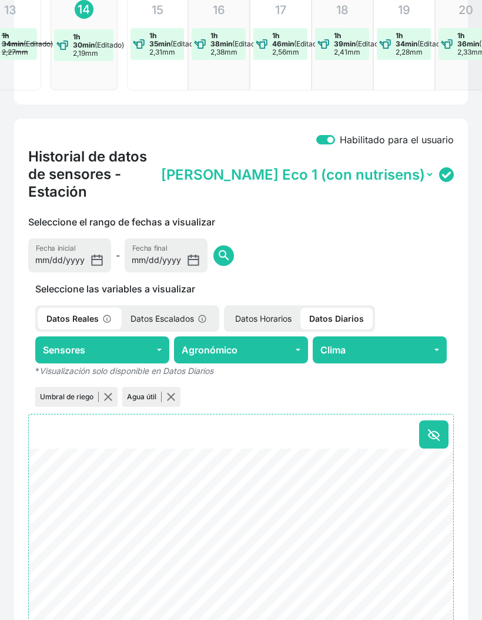
click at [271, 336] on button "Agronómico" at bounding box center [241, 349] width 134 height 27
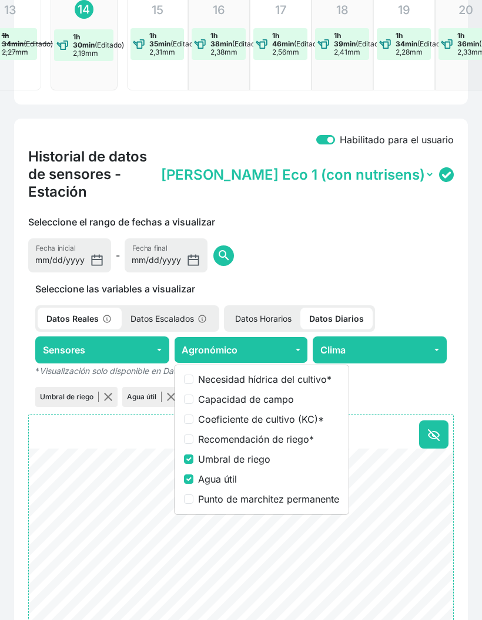
click at [251, 412] on label "Coeficiente de cultivo (KC) *" at bounding box center [268, 419] width 141 height 14
click at [193, 415] on input "Coeficiente de cultivo (KC) *" at bounding box center [188, 419] width 9 height 9
checkbox input "true"
click at [238, 452] on label "Umbral de riego" at bounding box center [268, 459] width 141 height 14
click at [193, 455] on input "Umbral de riego" at bounding box center [188, 459] width 9 height 9
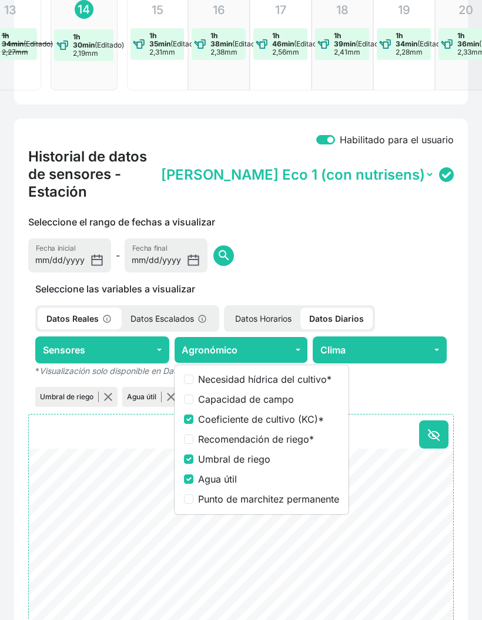
checkbox input "false"
click at [227, 472] on label "Agua útil" at bounding box center [268, 479] width 141 height 14
click at [193, 475] on input "Agua útil" at bounding box center [188, 479] width 9 height 9
checkbox input "false"
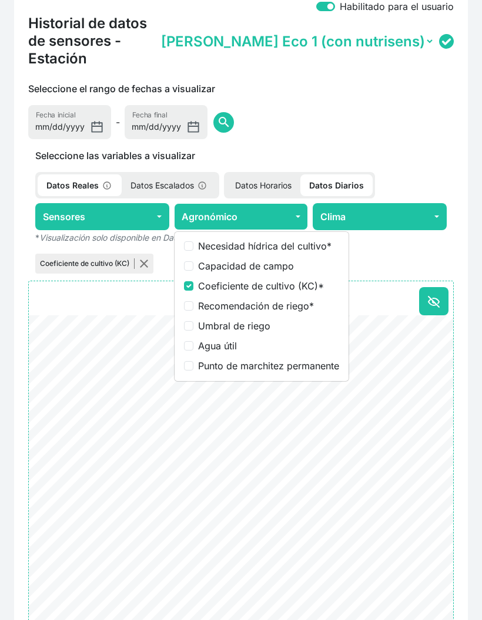
scroll to position [494, 0]
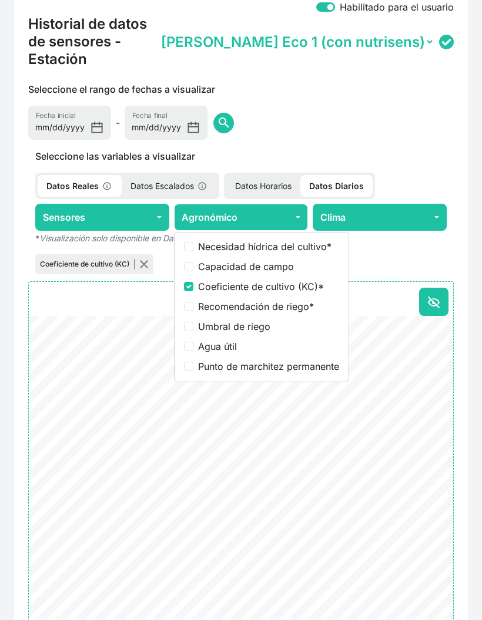
click at [375, 252] on div "Coeficiente de cultivo (KC)" at bounding box center [240, 264] width 425 height 25
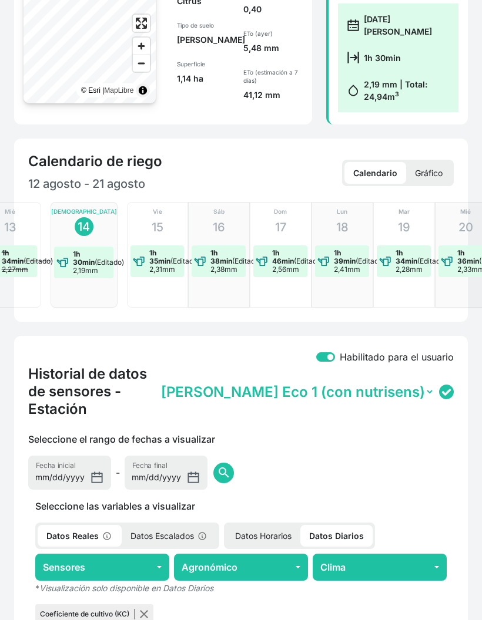
scroll to position [0, 0]
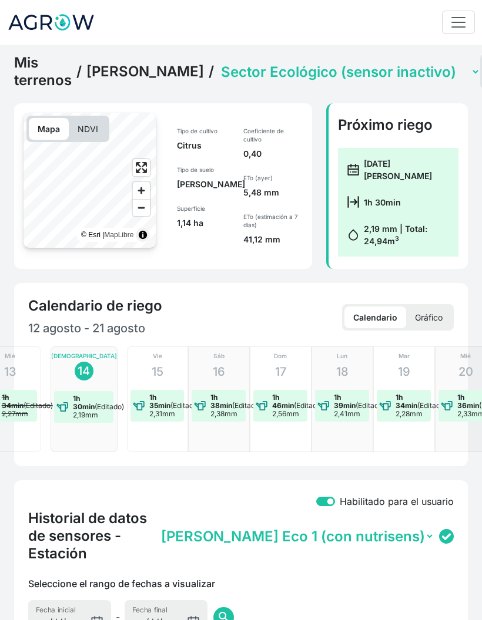
click at [124, 80] on link "[PERSON_NAME]" at bounding box center [144, 72] width 117 height 18
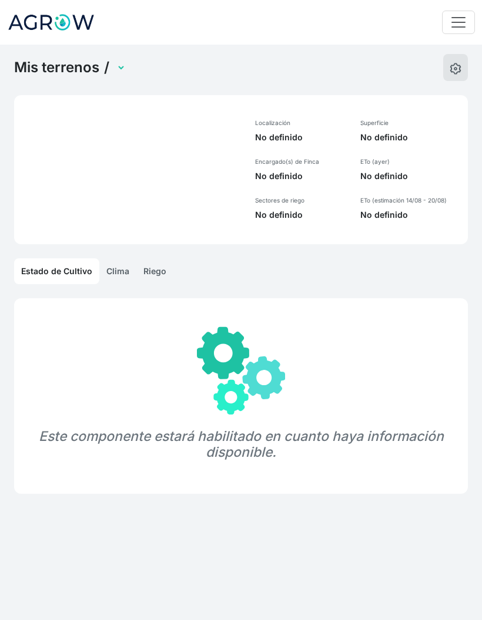
click at [126, 73] on select at bounding box center [120, 68] width 12 height 18
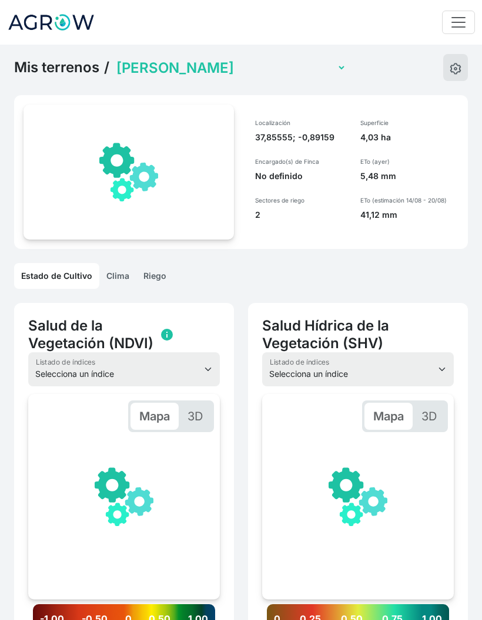
scroll to position [0, 177]
select select "1240"
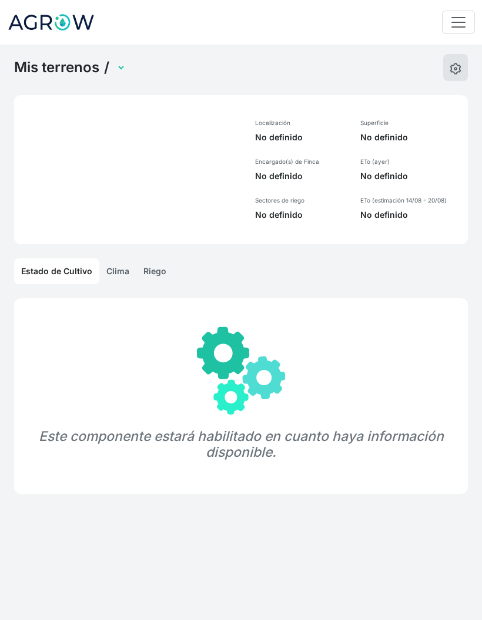
select select "1240"
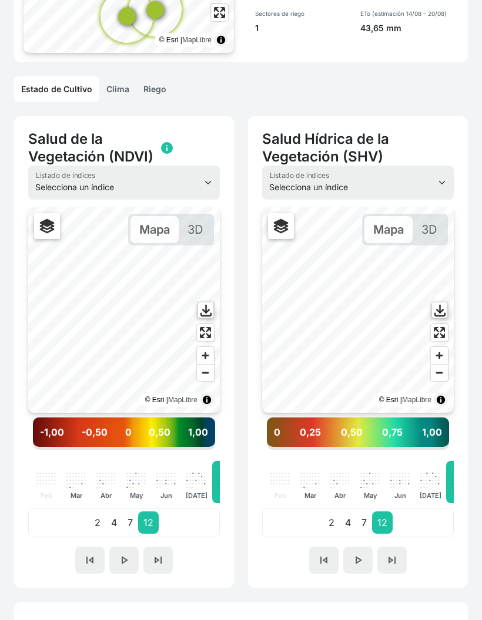
click at [163, 95] on link "Riego" at bounding box center [154, 89] width 37 height 26
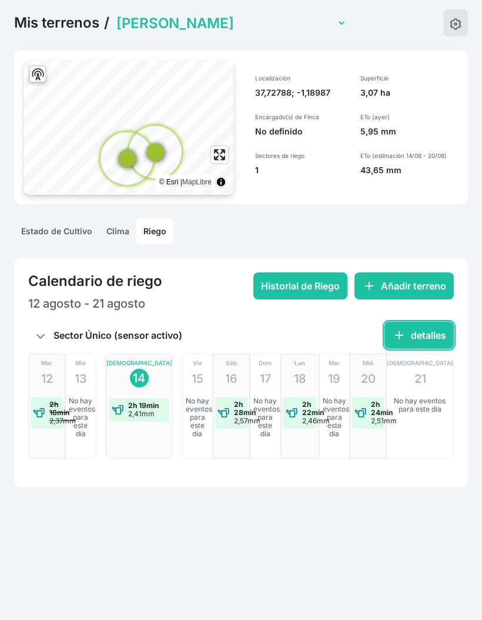
click at [412, 322] on button "add detalles" at bounding box center [418, 335] width 69 height 27
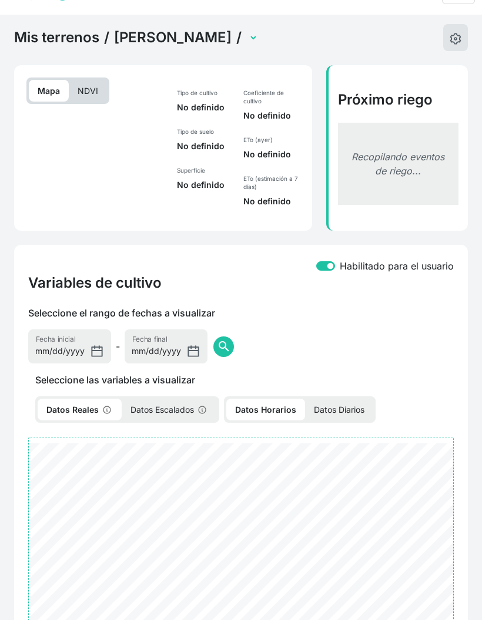
select select "2501"
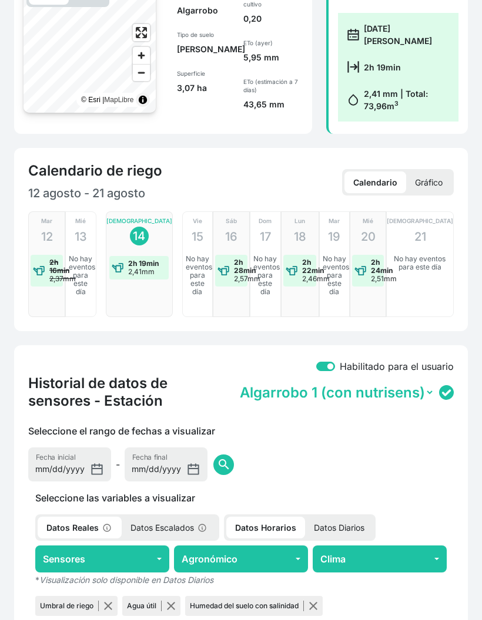
click at [347, 524] on p "Datos Diarios" at bounding box center [339, 528] width 68 height 22
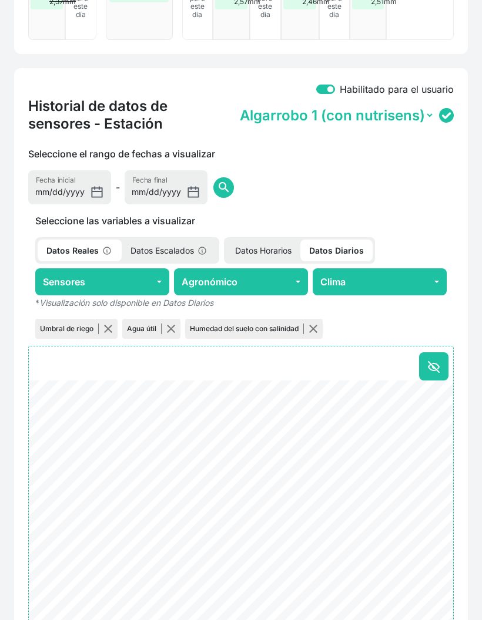
click at [247, 280] on button "Agronómico" at bounding box center [241, 281] width 134 height 27
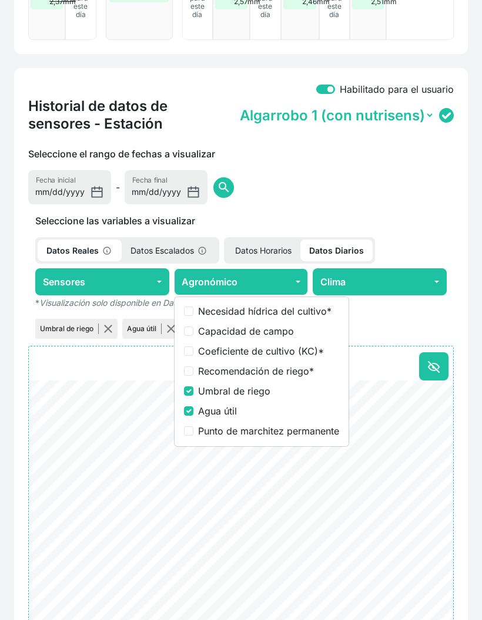
click at [245, 352] on label "Coeficiente de cultivo (KC) *" at bounding box center [268, 351] width 141 height 14
click at [193, 352] on input "Coeficiente de cultivo (KC) *" at bounding box center [188, 350] width 9 height 9
checkbox input "true"
click at [238, 389] on label "Umbral de riego" at bounding box center [268, 391] width 141 height 14
click at [193, 389] on input "Umbral de riego" at bounding box center [188, 390] width 9 height 9
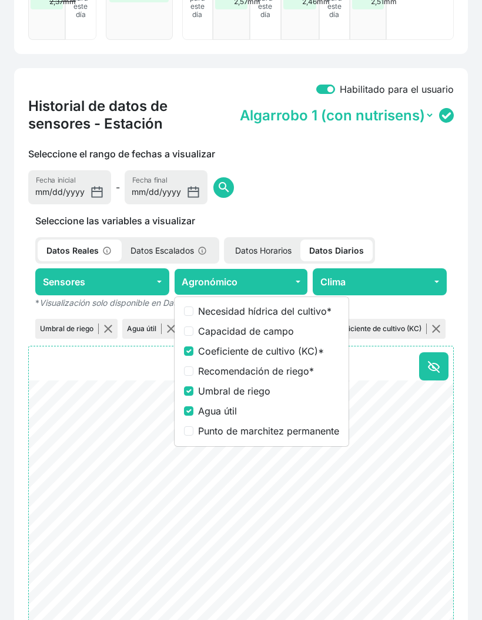
checkbox input "false"
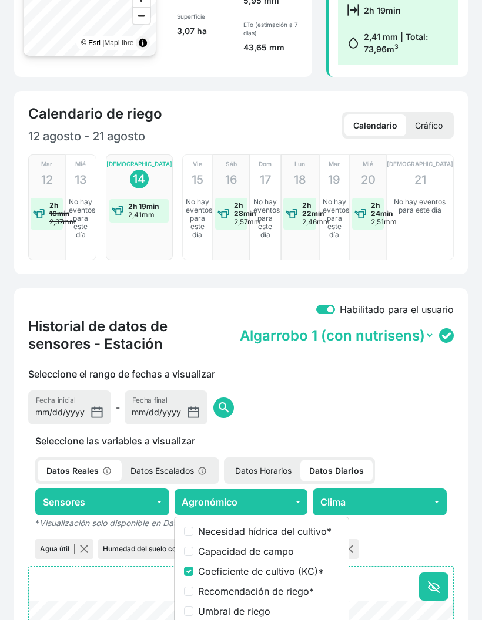
click at [226, 408] on div "Seleccione el rango de fechas a visualizar [DATE] Fecha inicial - [DATE] Fecha …" at bounding box center [240, 396] width 439 height 58
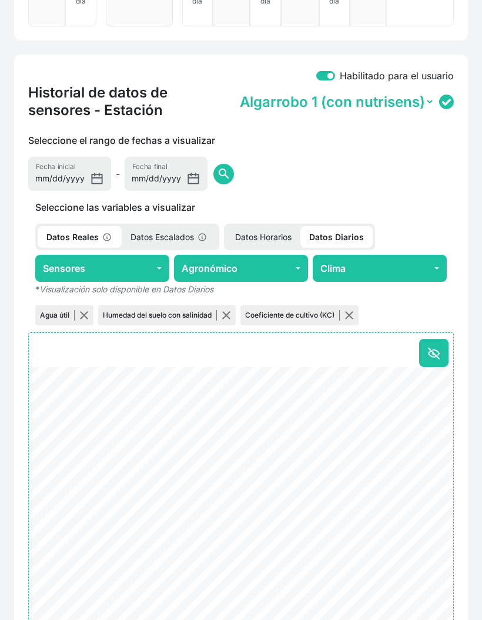
click at [225, 316] on button "button" at bounding box center [225, 315] width 9 height 9
click at [89, 317] on button "button" at bounding box center [83, 315] width 9 height 9
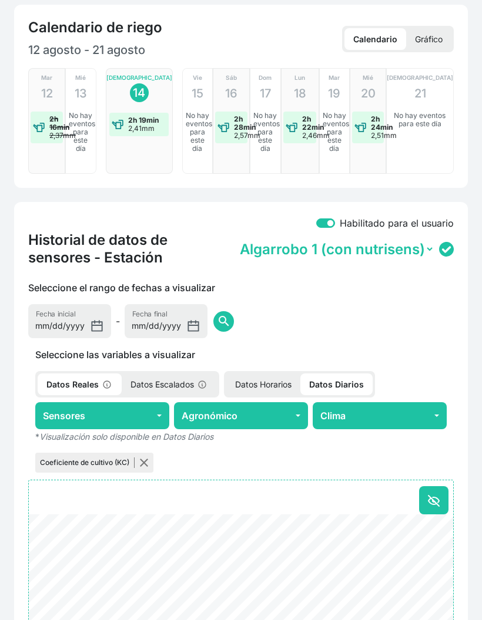
scroll to position [36, 0]
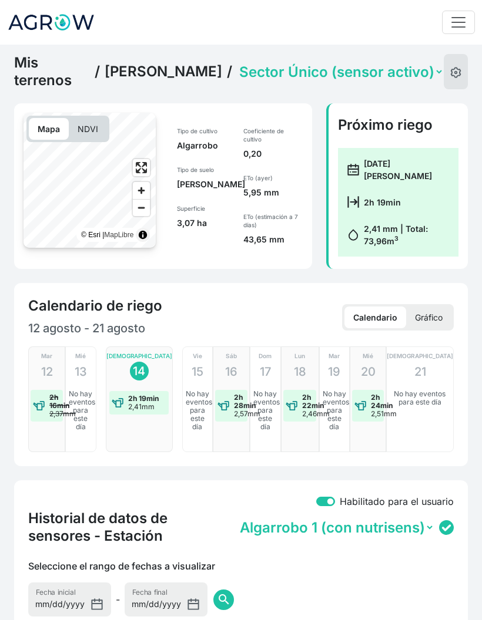
click at [329, 76] on select "Sector Único (sensor activo)" at bounding box center [340, 72] width 207 height 18
click at [152, 68] on link "[PERSON_NAME] [PERSON_NAME] Algarrobo" at bounding box center [163, 72] width 117 height 18
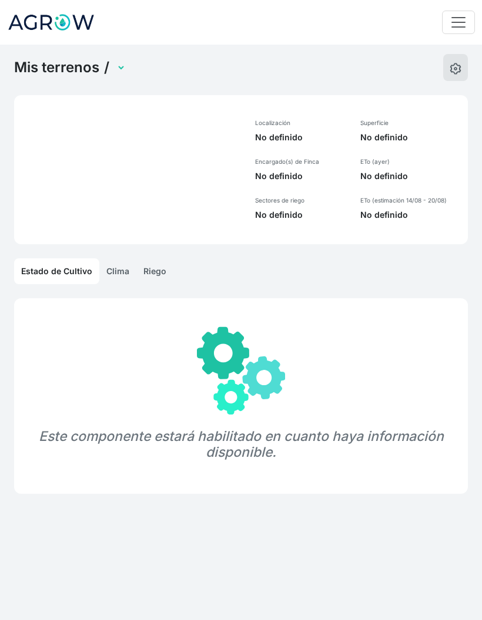
select select "1240"
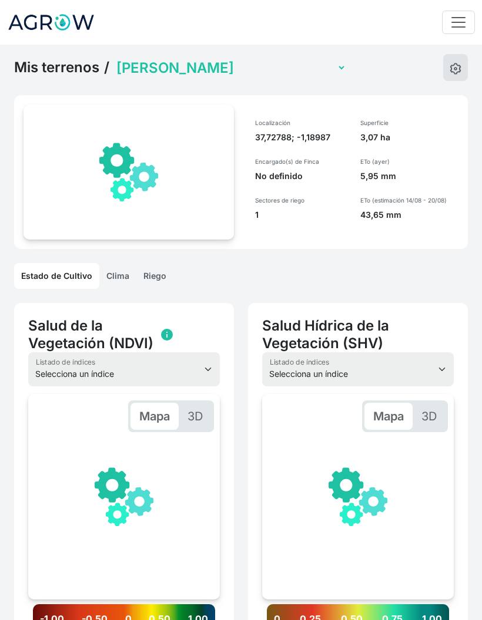
click at [279, 70] on select "Miguel Invernadero Victoria Pimiento Invernadero Juan Francisco Lechuga Aire li…" at bounding box center [230, 68] width 232 height 18
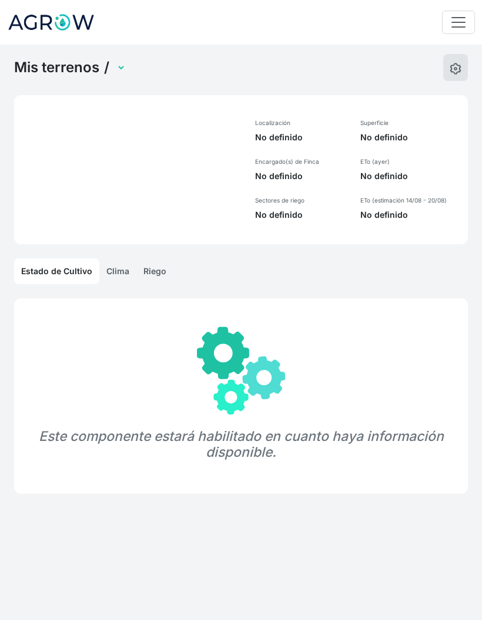
select select "1241"
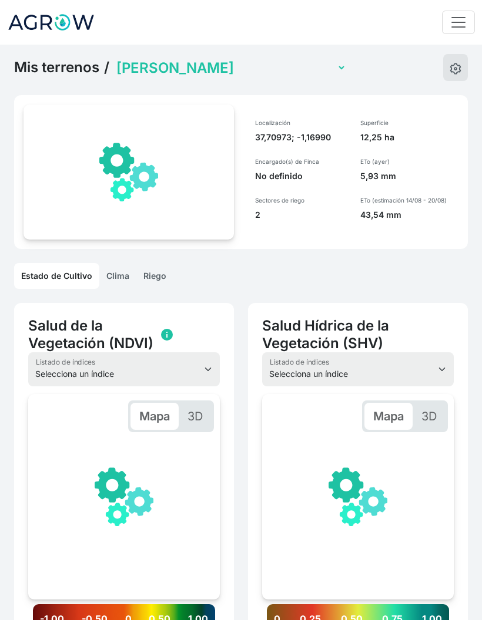
scroll to position [0, 177]
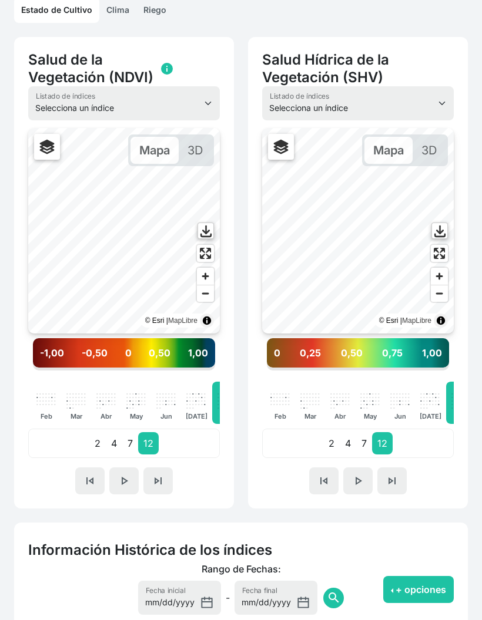
click at [165, 9] on link "Riego" at bounding box center [154, 10] width 37 height 26
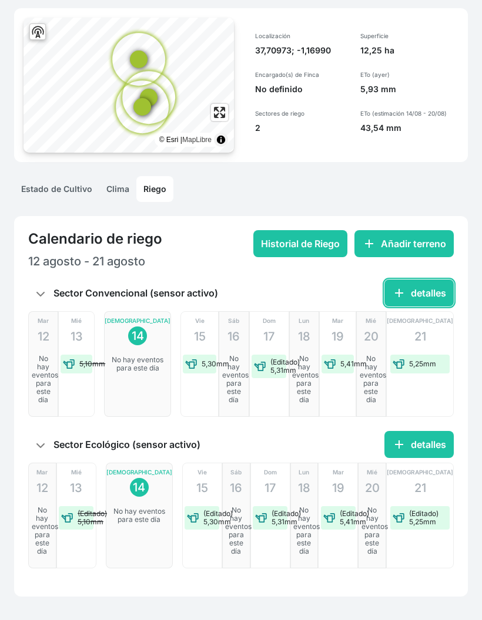
click at [402, 299] on button "add detalles" at bounding box center [418, 293] width 69 height 27
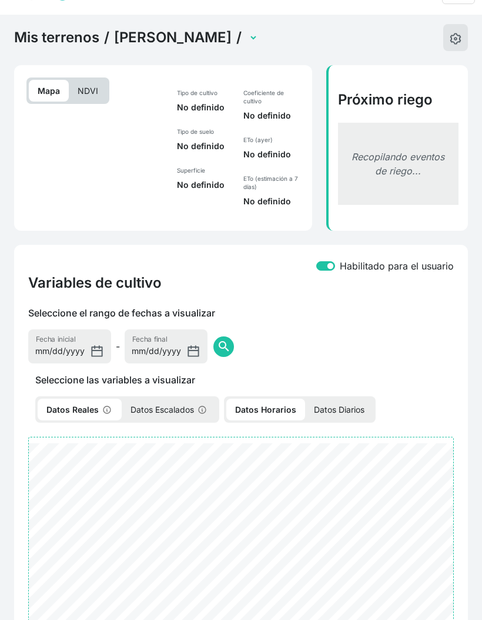
select select "2502"
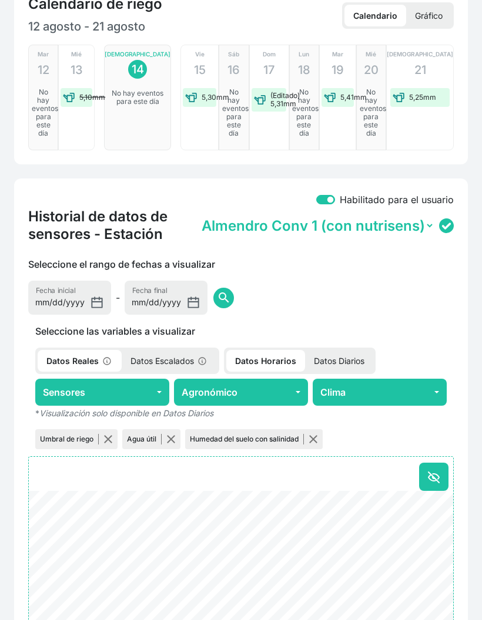
click at [331, 372] on p "Datos Diarios" at bounding box center [339, 362] width 68 height 22
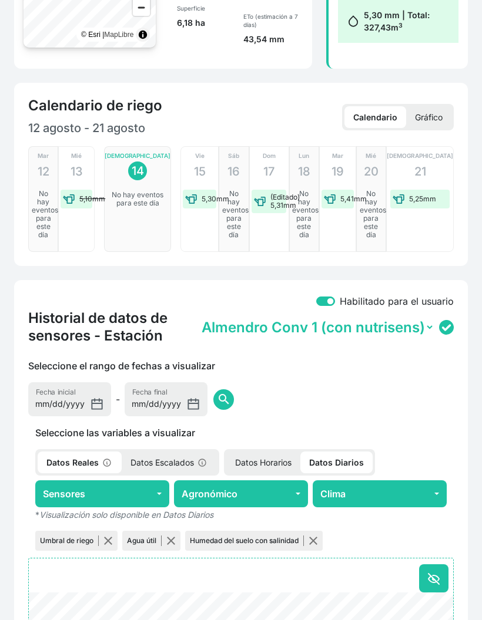
click at [254, 480] on button "Agronómico" at bounding box center [241, 493] width 134 height 27
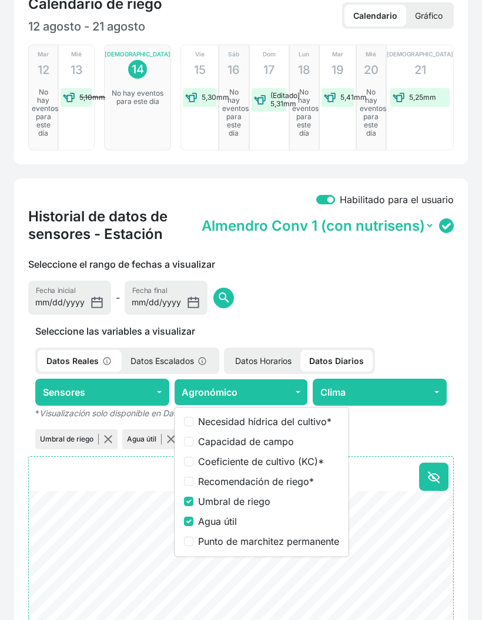
click at [254, 469] on label "Coeficiente de cultivo (KC) *" at bounding box center [268, 462] width 141 height 14
click at [193, 466] on input "Coeficiente de cultivo (KC) *" at bounding box center [188, 461] width 9 height 9
checkbox input "true"
click at [230, 509] on label "Umbral de riego" at bounding box center [268, 501] width 141 height 14
click at [193, 506] on input "Umbral de riego" at bounding box center [188, 501] width 9 height 9
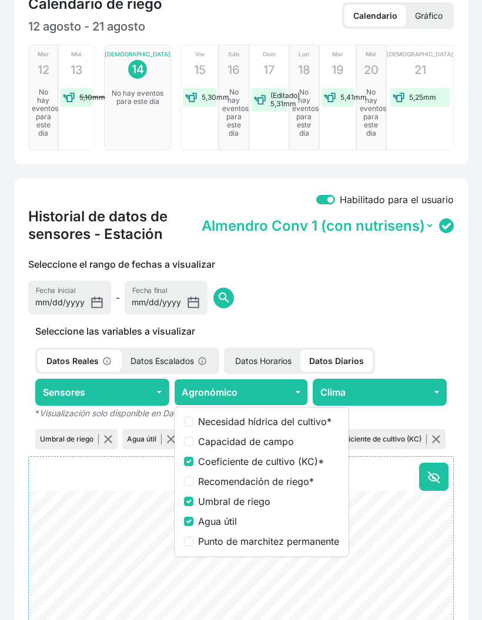
checkbox input "false"
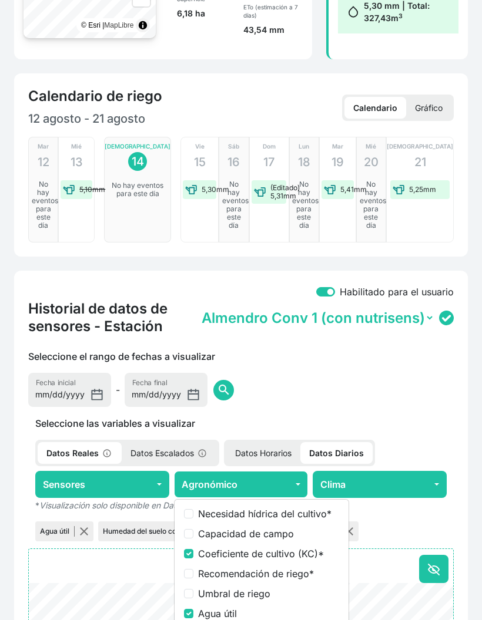
click at [224, 521] on label "Necesidad hídrica del cultivo *" at bounding box center [268, 514] width 141 height 14
click at [193, 519] on input "Necesidad hídrica del cultivo *" at bounding box center [188, 513] width 9 height 9
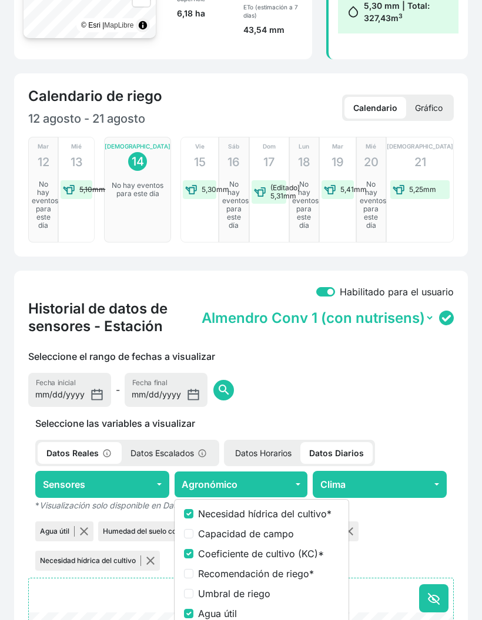
click at [237, 521] on label "Necesidad hídrica del cultivo *" at bounding box center [268, 514] width 141 height 14
click at [193, 519] on input "Necesidad hídrica del cultivo *" at bounding box center [188, 513] width 9 height 9
checkbox input "false"
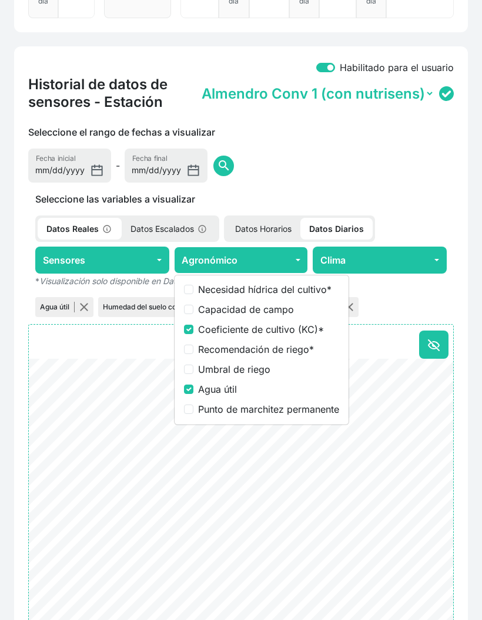
click at [219, 396] on label "Agua útil" at bounding box center [268, 389] width 141 height 14
click at [193, 394] on input "Agua útil" at bounding box center [188, 389] width 9 height 9
checkbox input "false"
click at [168, 312] on button "button" at bounding box center [163, 306] width 9 height 9
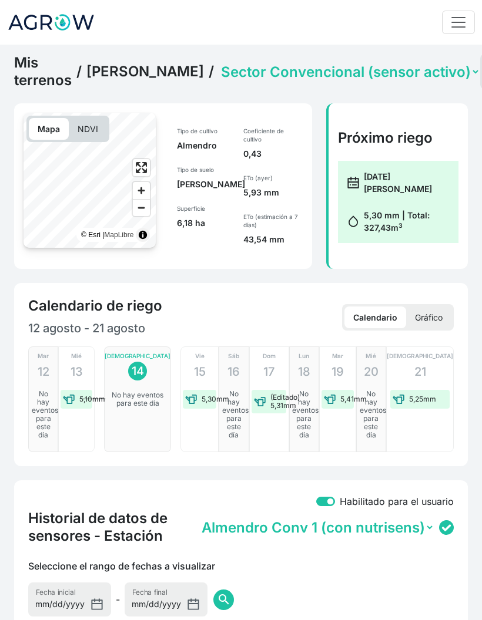
click at [335, 81] on select "Sector Convencional (sensor activo) Sector Ecológico (sensor activo)" at bounding box center [348, 72] width 261 height 18
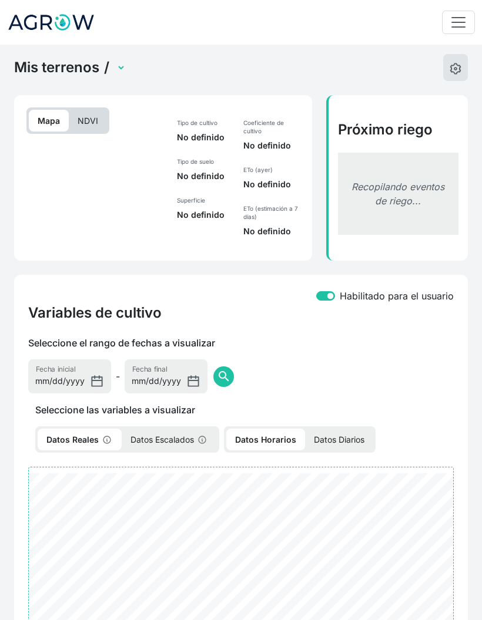
select select "2503"
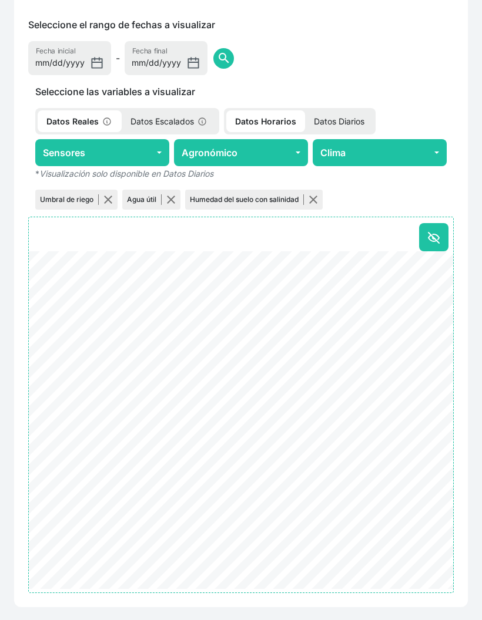
click at [354, 132] on p "Datos Diarios" at bounding box center [339, 121] width 68 height 22
click at [284, 166] on button "Agronómico" at bounding box center [241, 152] width 134 height 27
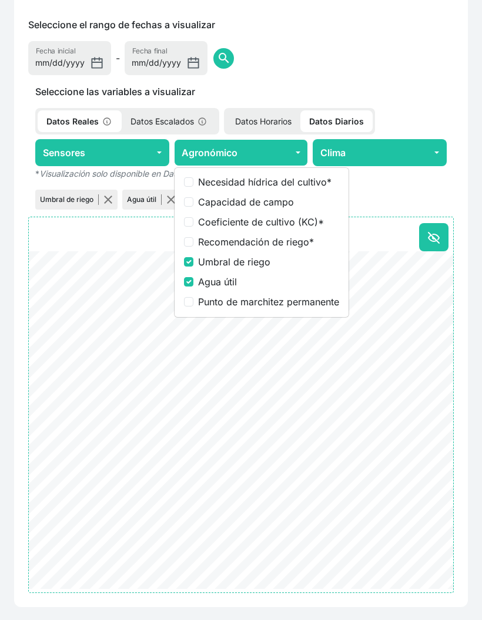
click at [270, 229] on label "Coeficiente de cultivo (KC) *" at bounding box center [268, 222] width 141 height 14
click at [193, 227] on input "Coeficiente de cultivo (KC) *" at bounding box center [188, 221] width 9 height 9
checkbox input "true"
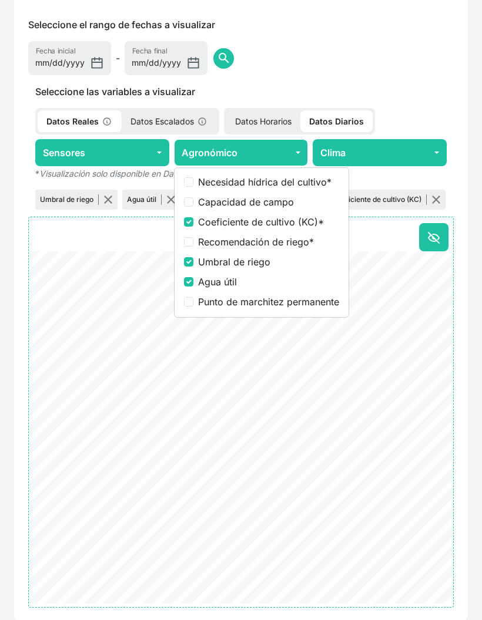
click at [244, 269] on label "Umbral de riego" at bounding box center [268, 262] width 141 height 14
click at [193, 267] on input "Umbral de riego" at bounding box center [188, 261] width 9 height 9
checkbox input "false"
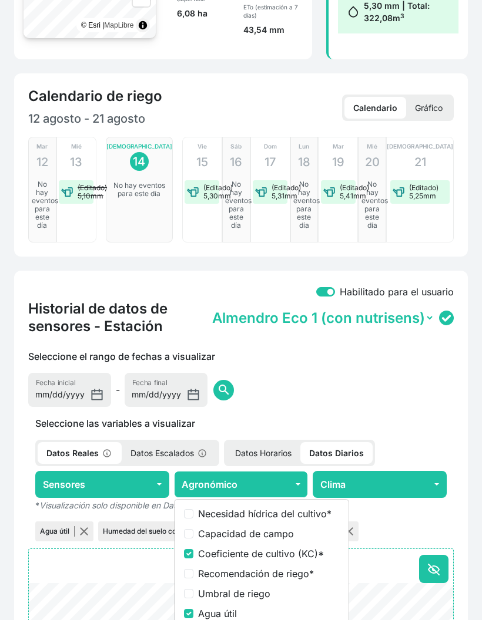
click at [241, 620] on label "Agua útil" at bounding box center [268, 614] width 141 height 14
click at [193, 618] on input "Agua útil" at bounding box center [188, 613] width 9 height 9
checkbox input "false"
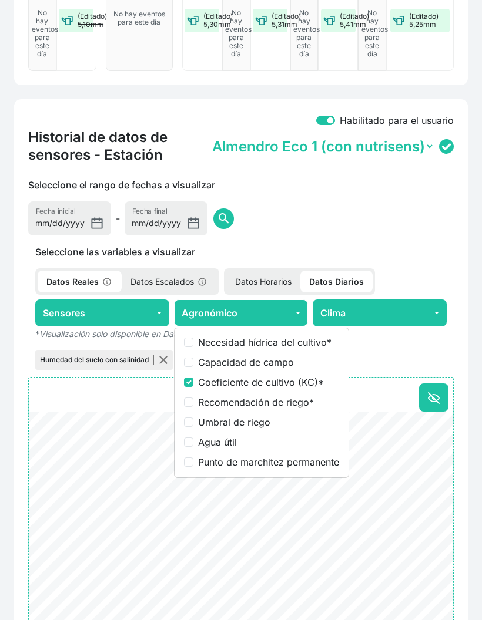
click at [164, 365] on button "button" at bounding box center [163, 360] width 9 height 9
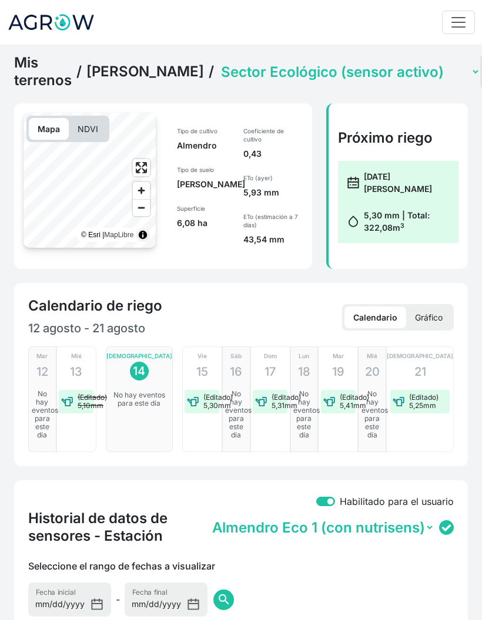
click at [126, 80] on link "[PERSON_NAME]" at bounding box center [144, 72] width 117 height 18
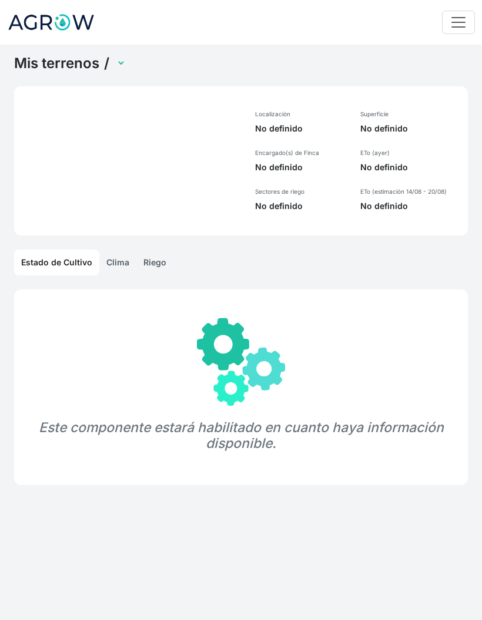
select select "1241"
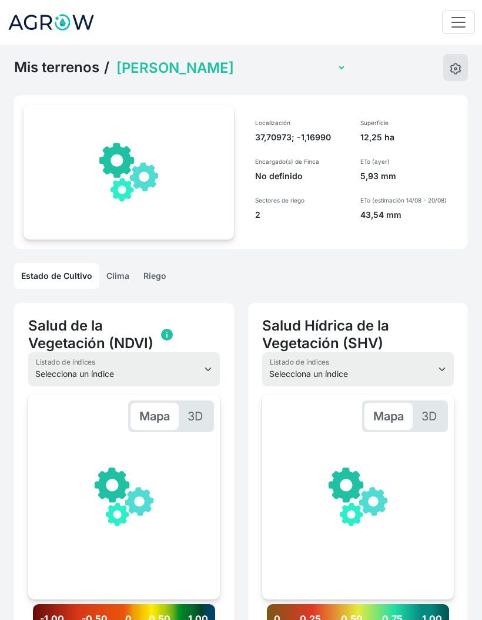
click at [268, 72] on select "Miguel Invernadero Victoria Pimiento Invernadero Juan Francisco Lechuga Aire li…" at bounding box center [230, 68] width 232 height 18
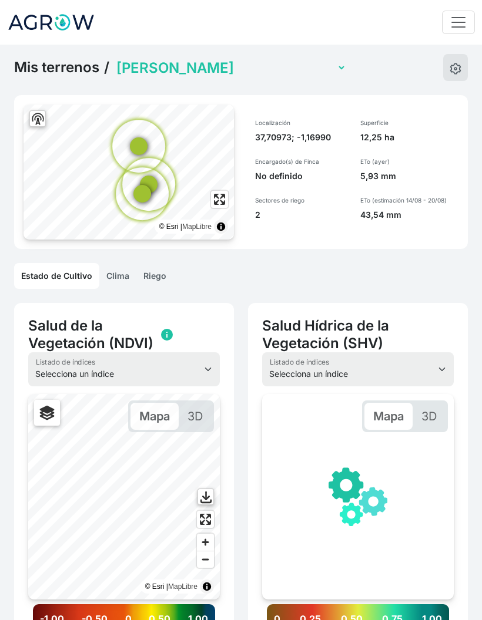
select select "1248"
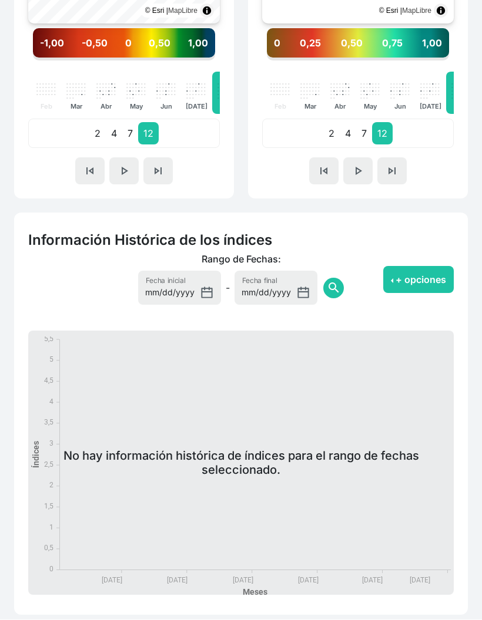
click at [418, 284] on button "+ opciones" at bounding box center [418, 280] width 70 height 27
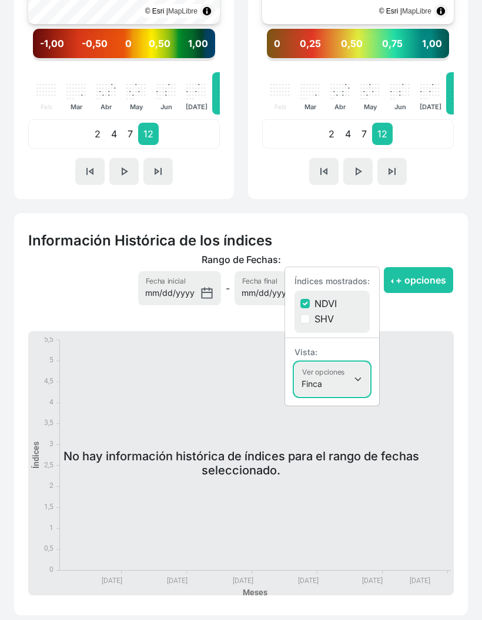
click at [354, 383] on select "Finca Sectores Finca + Sectores" at bounding box center [331, 379] width 75 height 34
select select "terrain"
click at [406, 287] on button "+ opciones" at bounding box center [418, 280] width 70 height 27
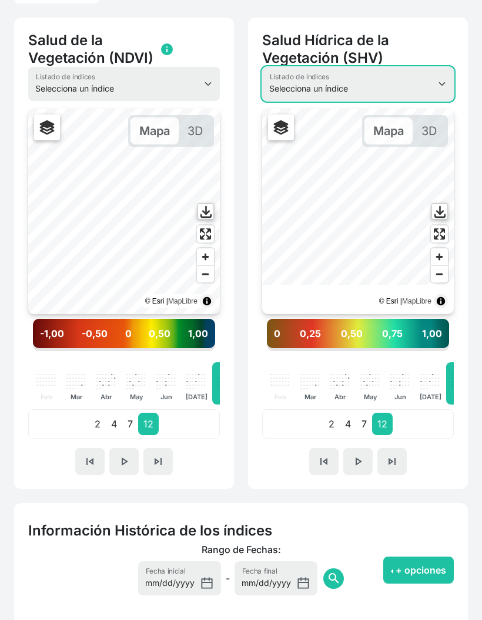
click at [399, 84] on select "Selecciona un índice NDVI NDMI SAVI FVC SHV Thermal" at bounding box center [357, 85] width 191 height 34
select select "thermal"
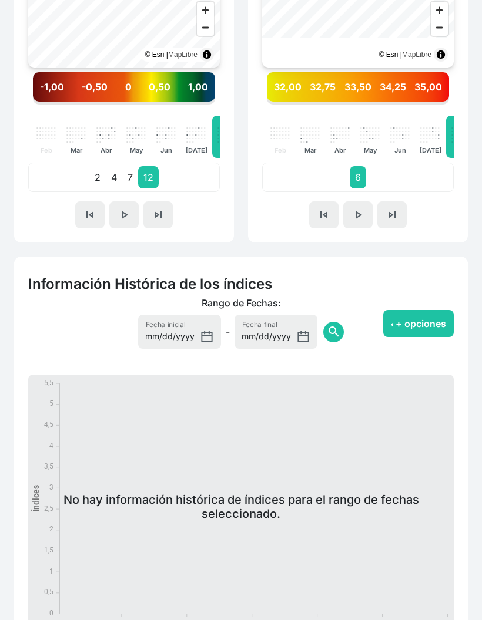
click at [402, 329] on button "+ opciones" at bounding box center [418, 324] width 70 height 27
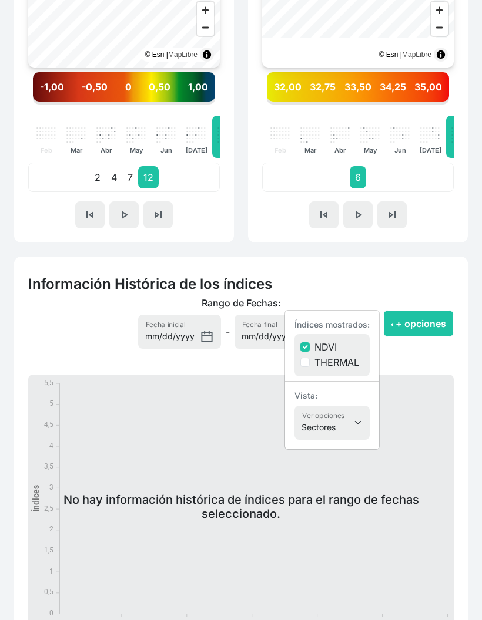
click at [349, 368] on label "THERMAL" at bounding box center [336, 362] width 45 height 14
click at [309, 367] on input "THERMAL" at bounding box center [304, 362] width 9 height 9
checkbox input "true"
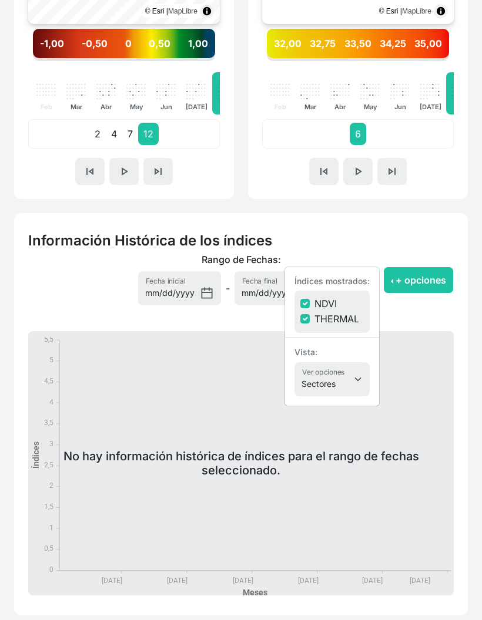
click at [328, 304] on label "NDVI" at bounding box center [325, 304] width 22 height 14
click at [309, 304] on input "NDVI" at bounding box center [304, 303] width 9 height 9
checkbox input "false"
click at [385, 315] on app-historic-index "Rango de Fechas: 2024-08-14 Fecha inicial - 2025-08-14 Fecha final search + opc…" at bounding box center [240, 427] width 425 height 347
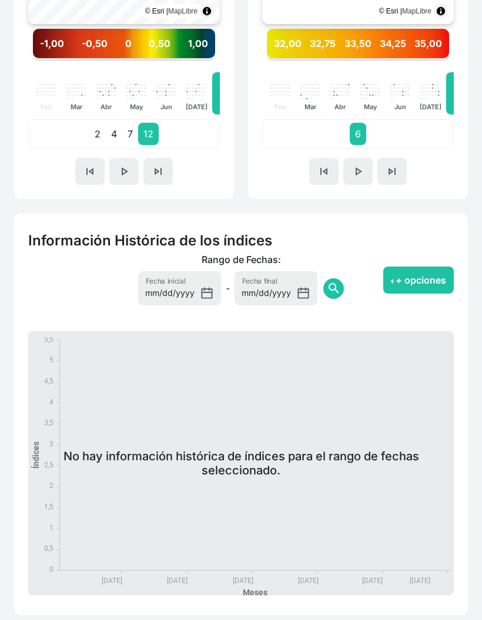
click at [327, 294] on span "search" at bounding box center [334, 288] width 14 height 14
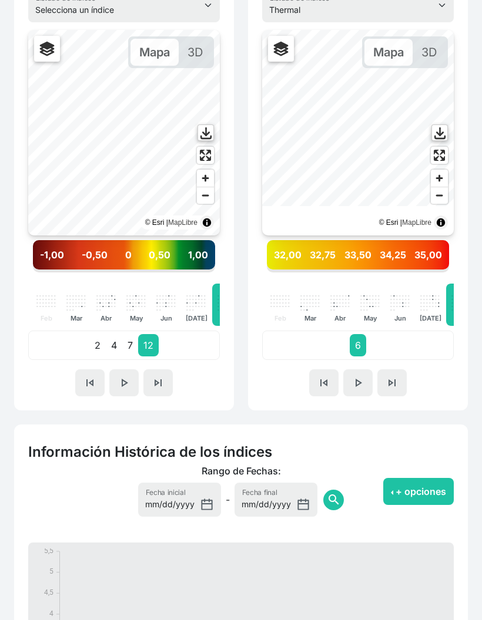
click at [323, 386] on span "skip_previous" at bounding box center [324, 383] width 14 height 14
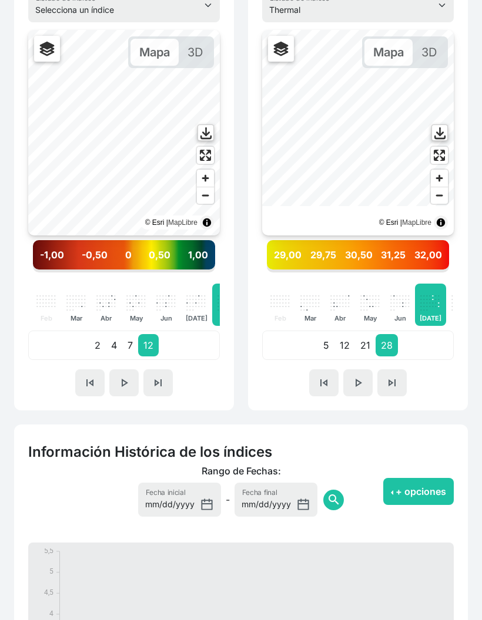
click at [327, 389] on span "skip_previous" at bounding box center [324, 383] width 14 height 14
click at [328, 390] on button "skip_previous" at bounding box center [323, 382] width 29 height 27
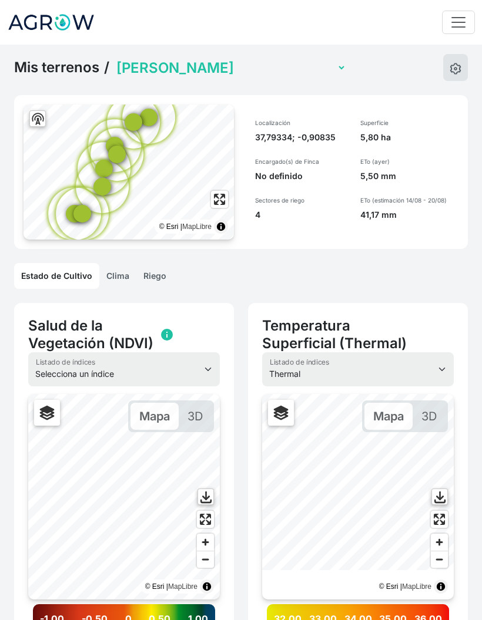
click at [277, 65] on select "Miguel Invernadero Victoria Pimiento Invernadero Juan Francisco Lechuga Aire li…" at bounding box center [230, 68] width 232 height 18
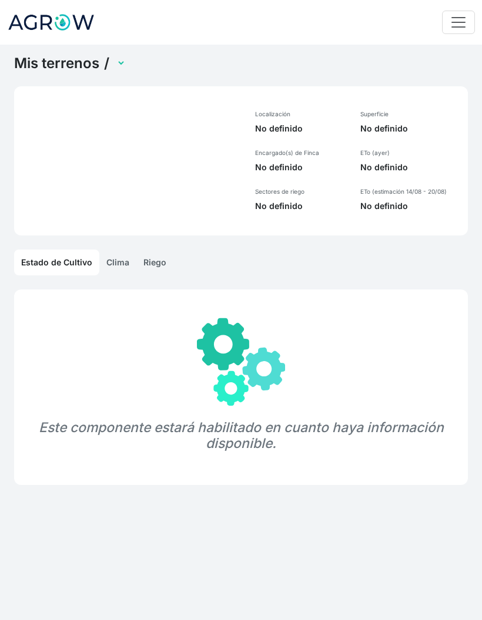
select select "1249"
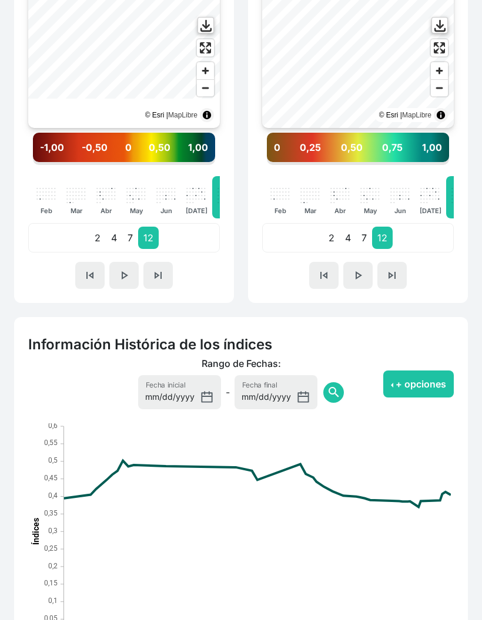
scroll to position [472, 0]
click at [410, 385] on button "+ opciones" at bounding box center [418, 384] width 70 height 27
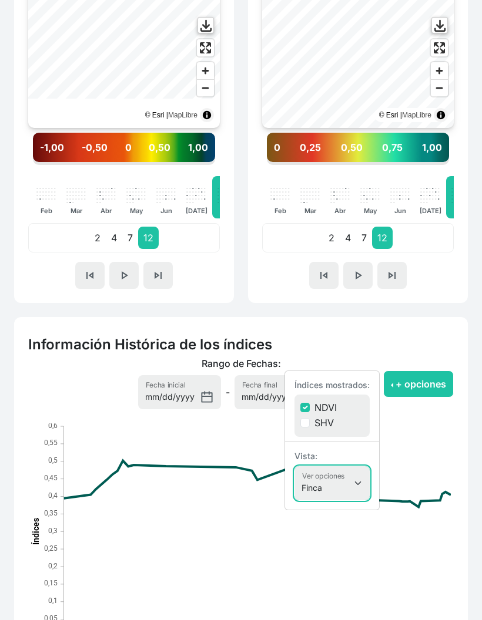
click at [340, 490] on select "Finca Sectores Finca + Sectores" at bounding box center [331, 483] width 75 height 34
select select "terrain"
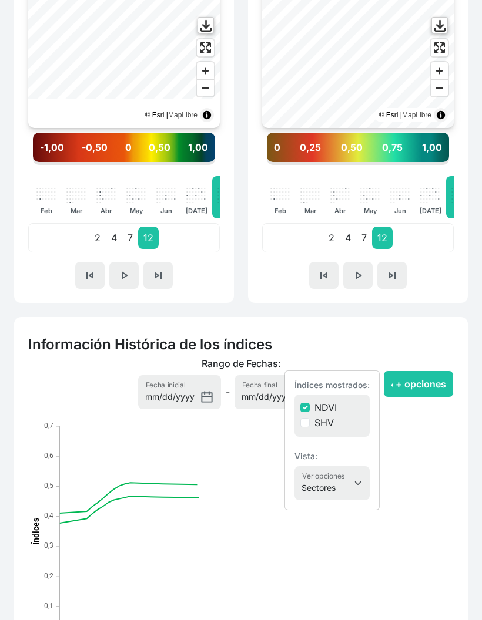
click at [420, 388] on button "+ opciones" at bounding box center [418, 384] width 70 height 27
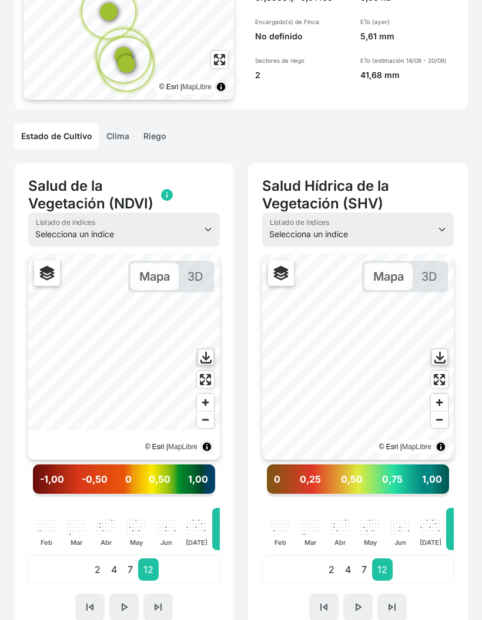
scroll to position [0, 0]
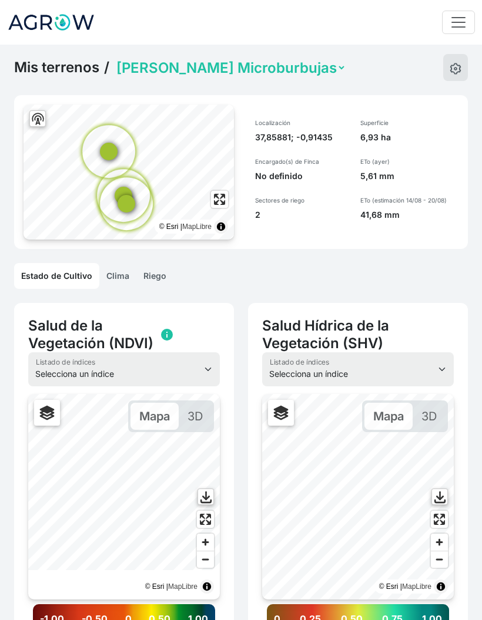
click at [154, 277] on link "Riego" at bounding box center [154, 276] width 37 height 26
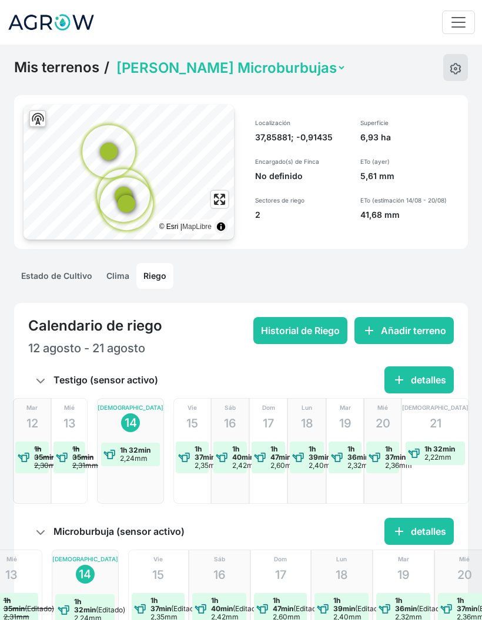
scroll to position [92, 0]
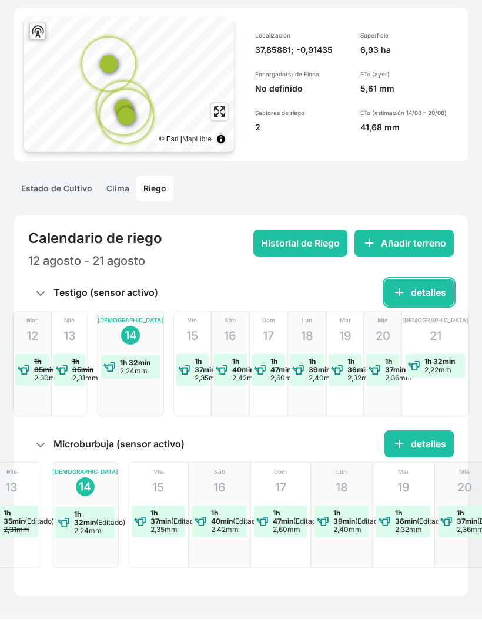
click at [421, 288] on button "add detalles" at bounding box center [418, 293] width 69 height 27
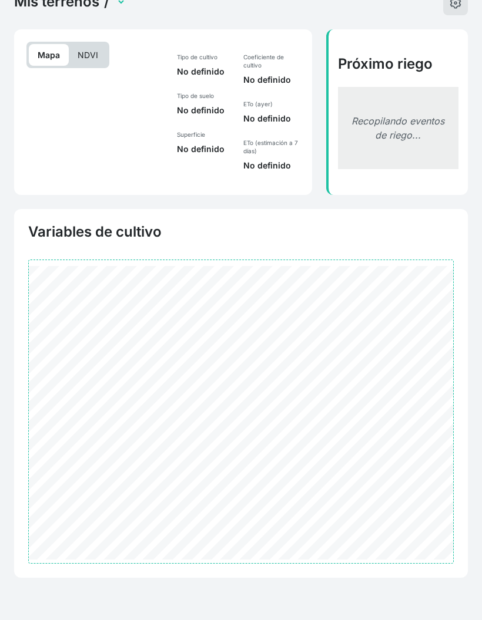
scroll to position [30, 0]
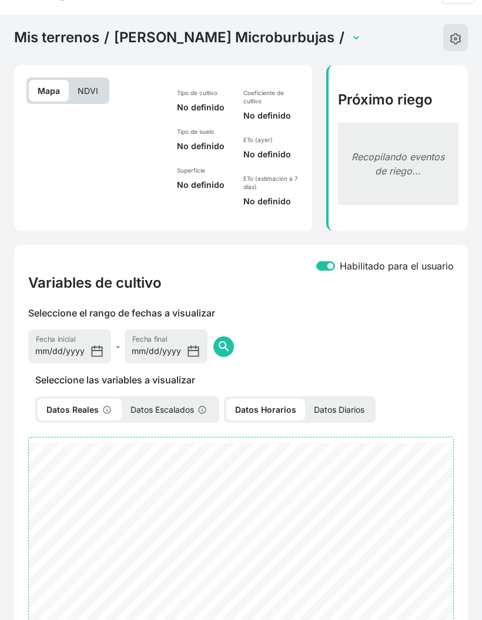
select select "2520"
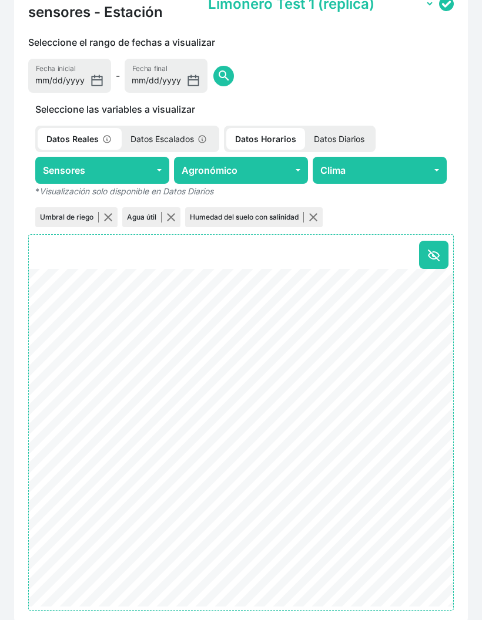
click at [348, 143] on p "Datos Diarios" at bounding box center [339, 139] width 68 height 22
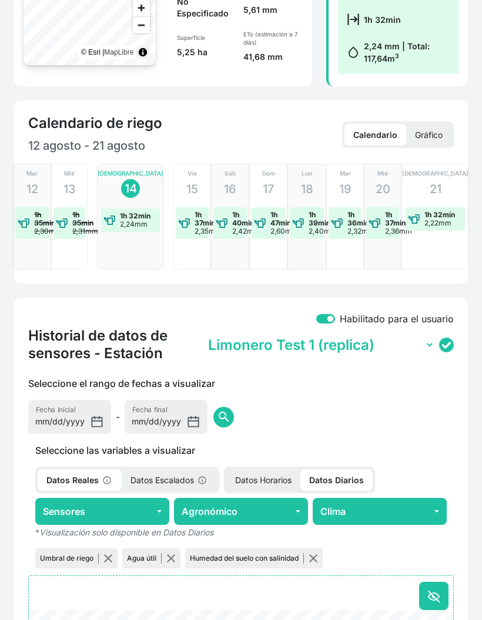
scroll to position [524, 0]
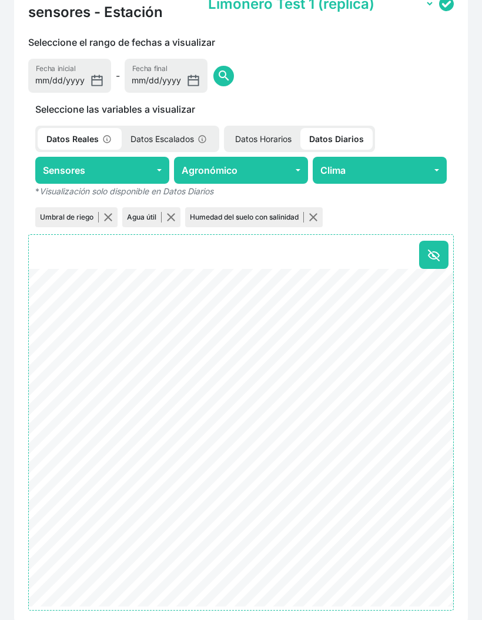
click at [167, 221] on div "Agua útil" at bounding box center [151, 217] width 58 height 20
click at [105, 219] on button "button" at bounding box center [107, 217] width 9 height 9
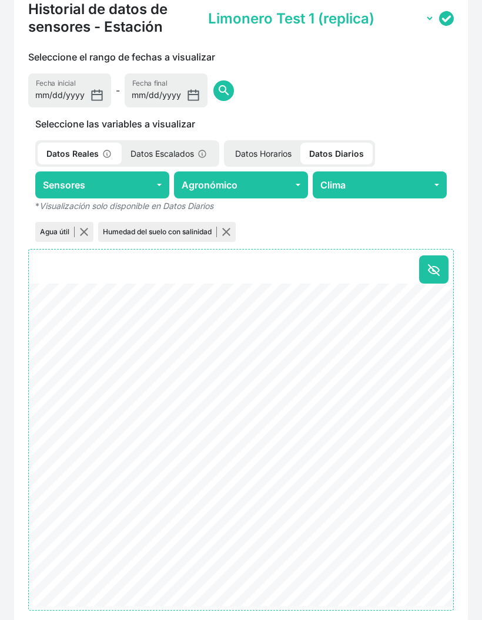
click at [88, 232] on button "button" at bounding box center [83, 231] width 9 height 9
click at [162, 233] on button "button" at bounding box center [163, 231] width 9 height 9
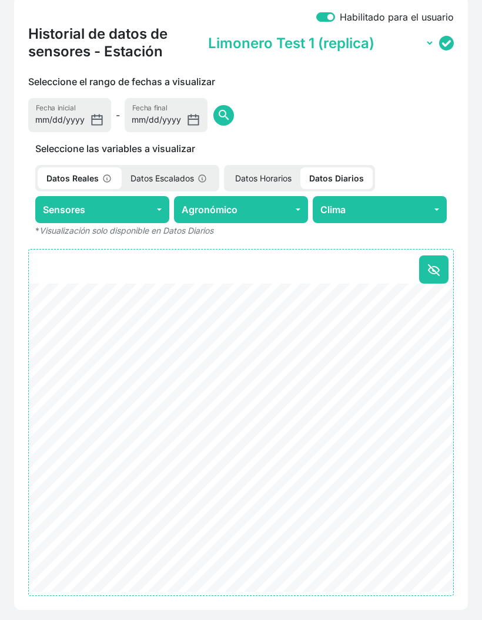
scroll to position [158, 0]
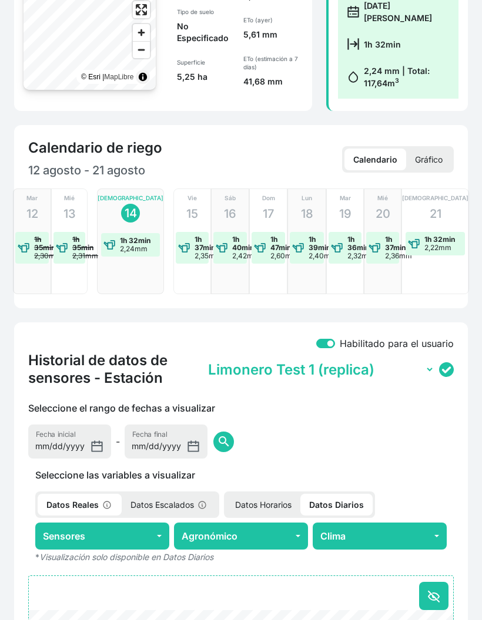
click at [220, 191] on div "Sáb 16 1h 40min 2,42mm" at bounding box center [230, 242] width 38 height 106
click at [230, 533] on button "Agronómico" at bounding box center [241, 536] width 134 height 27
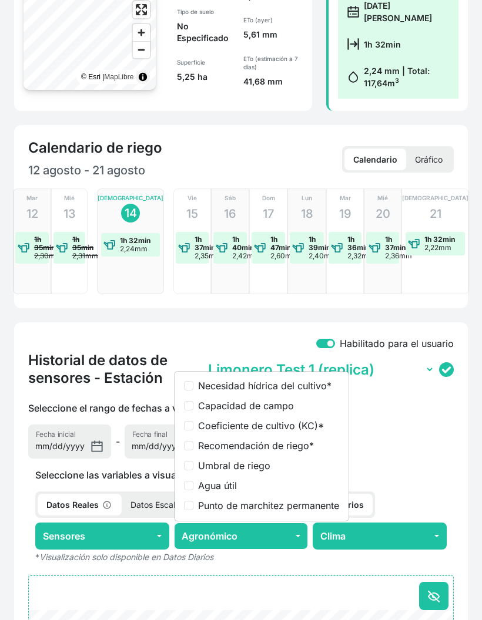
click at [275, 430] on label "Coeficiente de cultivo (KC) *" at bounding box center [268, 426] width 141 height 14
click at [193, 430] on input "Coeficiente de cultivo (KC) *" at bounding box center [188, 425] width 9 height 9
checkbox input "true"
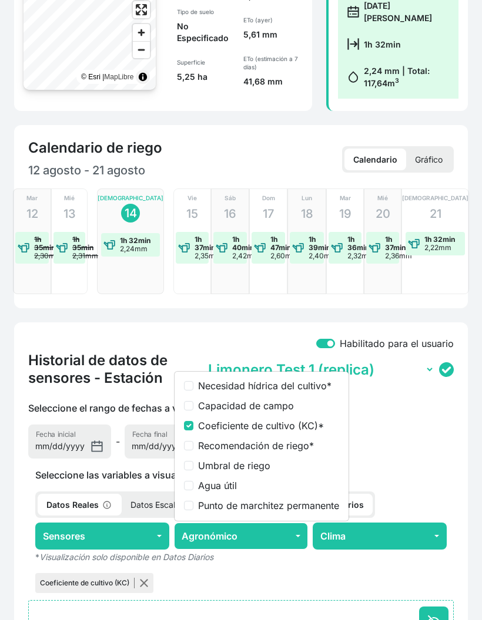
click at [388, 462] on div "Seleccione las variables a visualizar Datos Reales Datos Escalados Datos Horari…" at bounding box center [240, 498] width 439 height 194
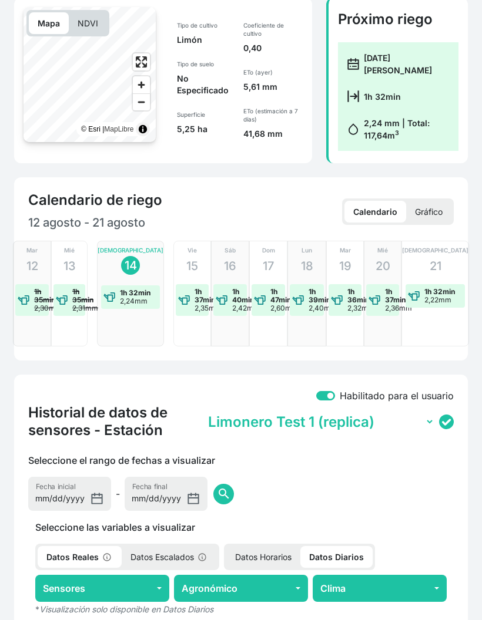
scroll to position [0, 0]
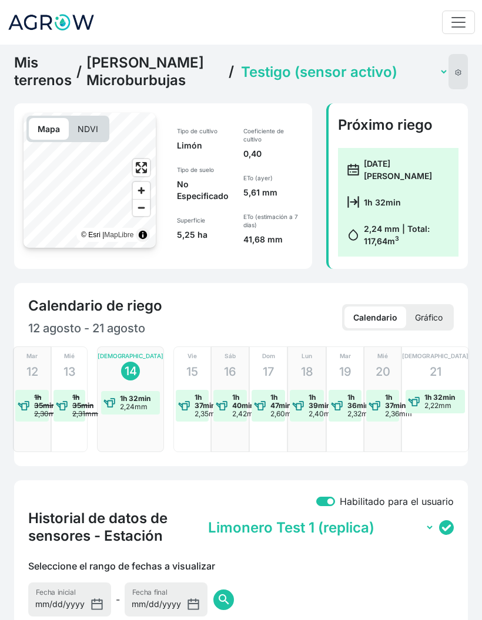
click at [321, 77] on select "Microburbuja (sensor activo) Testigo (sensor activo)" at bounding box center [343, 72] width 210 height 18
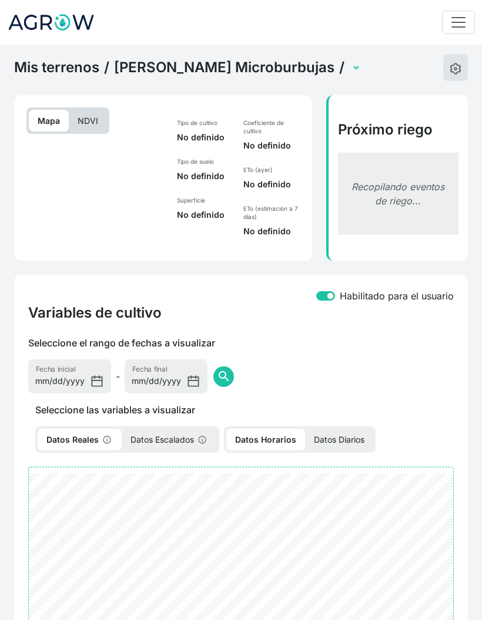
select select "2521"
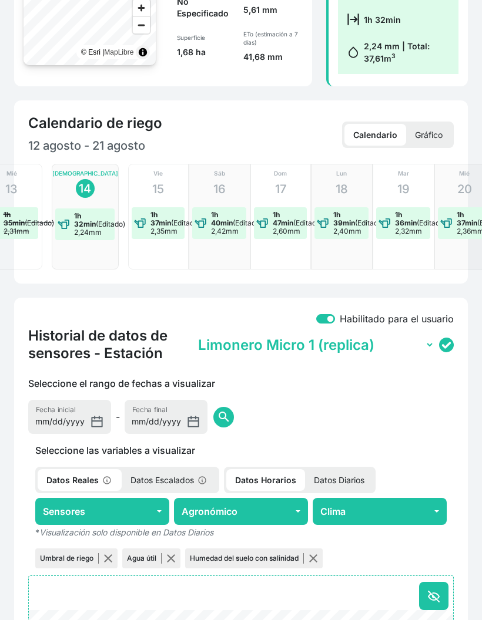
click at [344, 476] on p "Datos Diarios" at bounding box center [339, 480] width 68 height 22
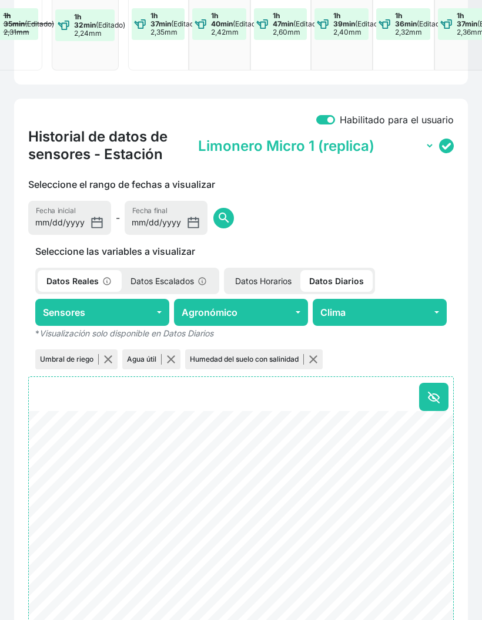
scroll to position [380, 0]
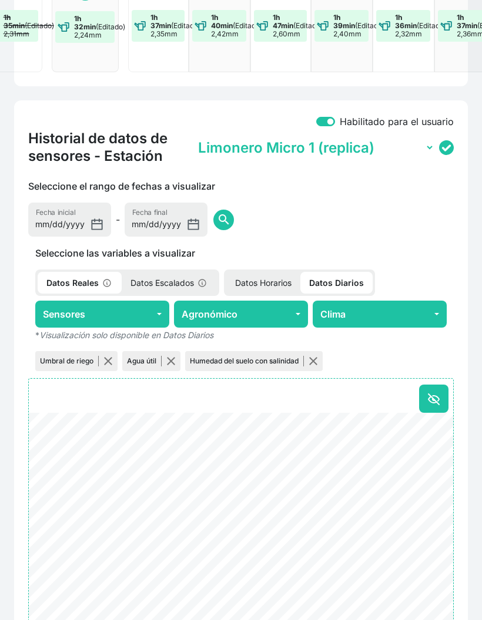
click at [238, 312] on button "Agronómico" at bounding box center [241, 314] width 134 height 27
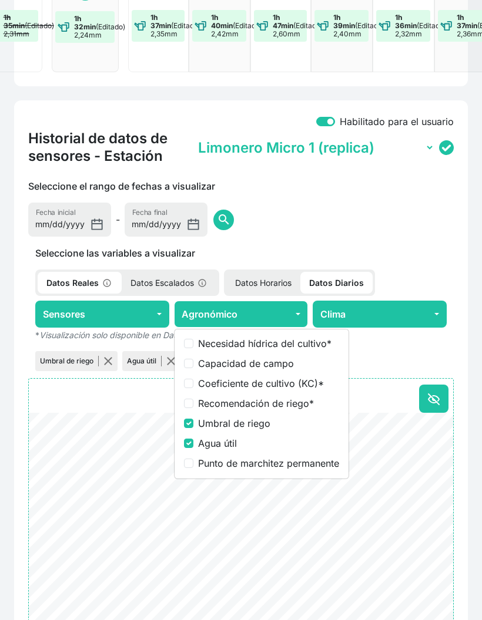
click at [277, 386] on label "Coeficiente de cultivo (KC) *" at bounding box center [268, 383] width 141 height 14
click at [193, 386] on input "Coeficiente de cultivo (KC) *" at bounding box center [188, 383] width 9 height 9
checkbox input "true"
click at [234, 424] on label "Umbral de riego" at bounding box center [268, 423] width 141 height 14
click at [193, 424] on input "Umbral de riego" at bounding box center [188, 423] width 9 height 9
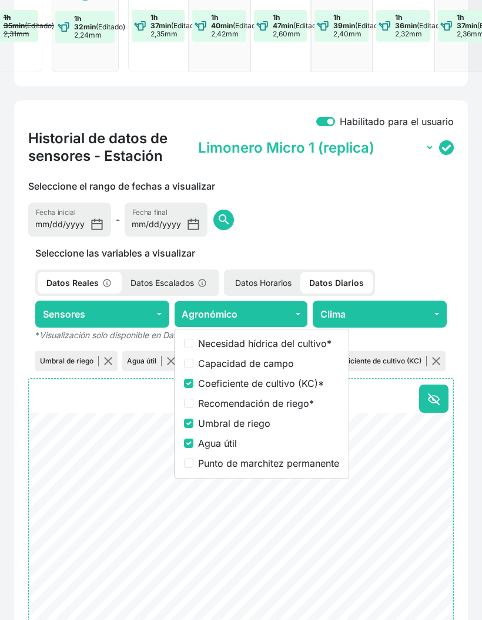
checkbox input "false"
click at [229, 447] on label "Agua útil" at bounding box center [268, 443] width 141 height 14
click at [193, 447] on input "Agua útil" at bounding box center [188, 443] width 9 height 9
checkbox input "false"
click at [320, 204] on div "Seleccione el rango de fechas a visualizar [DATE] Fecha inicial - [DATE] Fecha …" at bounding box center [240, 208] width 439 height 58
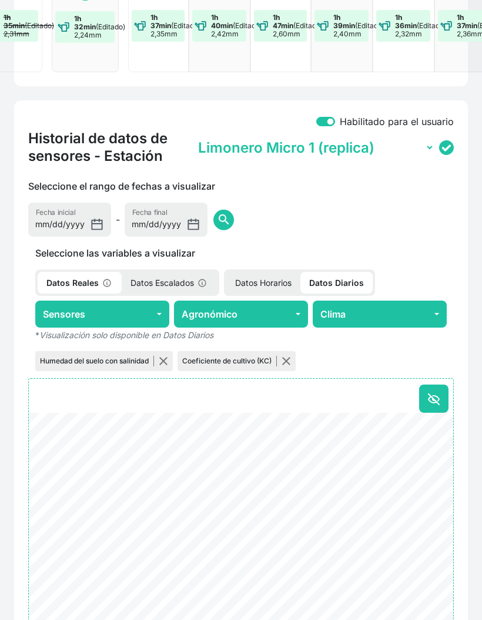
click at [168, 361] on button "button" at bounding box center [163, 360] width 9 height 9
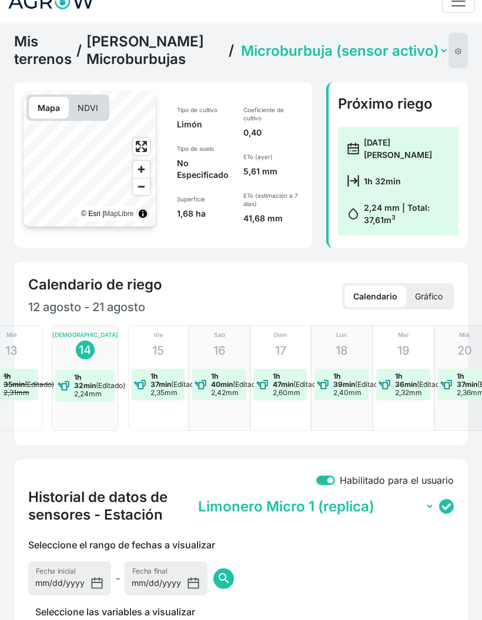
scroll to position [0, 0]
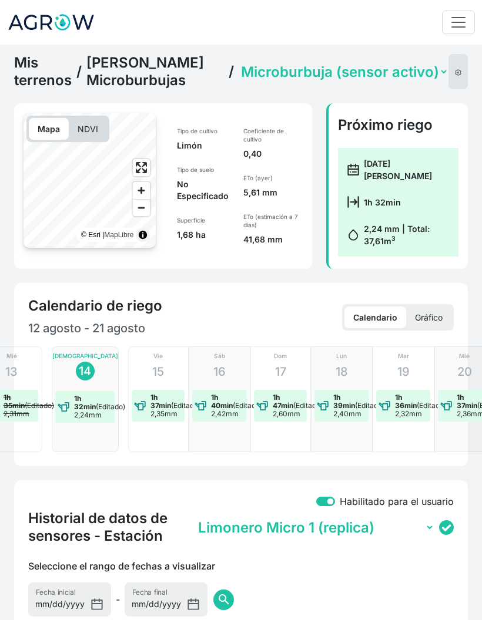
click at [174, 80] on link "[PERSON_NAME] Microburbujas" at bounding box center [154, 71] width 137 height 35
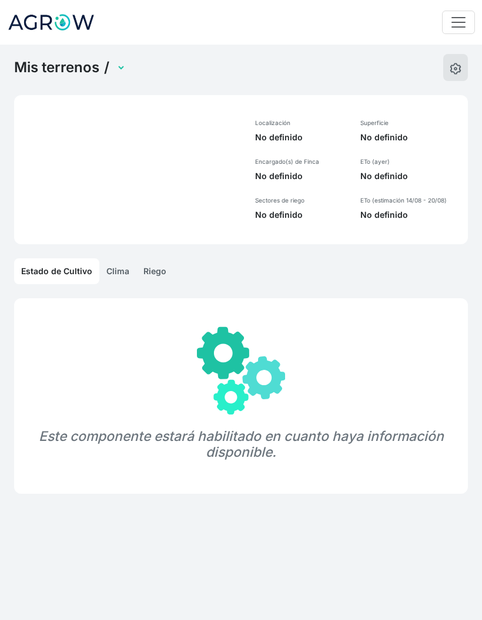
select select "1249"
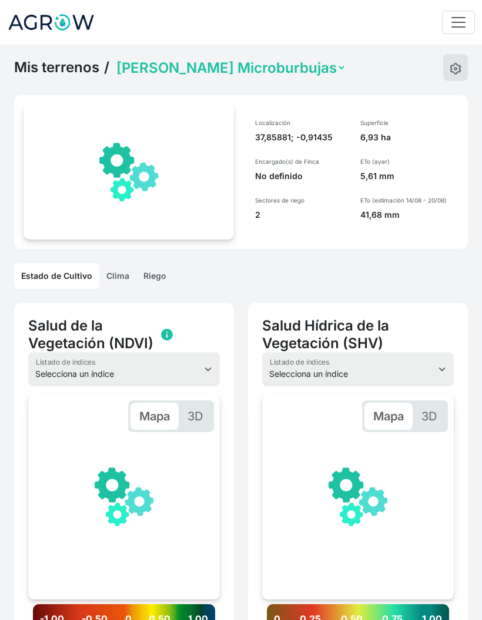
click at [252, 72] on select "Miguel Invernadero Victoria Pimiento Invernadero Juan Francisco Lechuga Aire li…" at bounding box center [230, 68] width 232 height 18
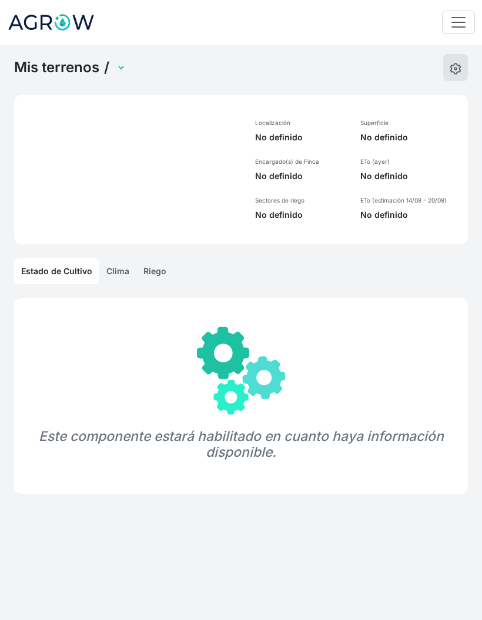
select select "1248"
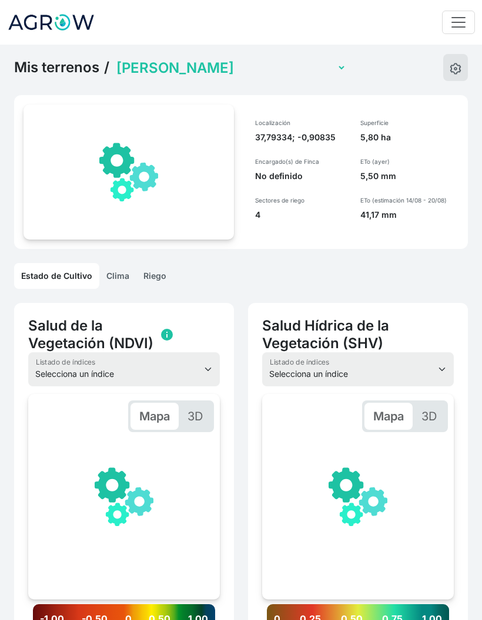
click at [150, 275] on link "Riego" at bounding box center [154, 276] width 37 height 26
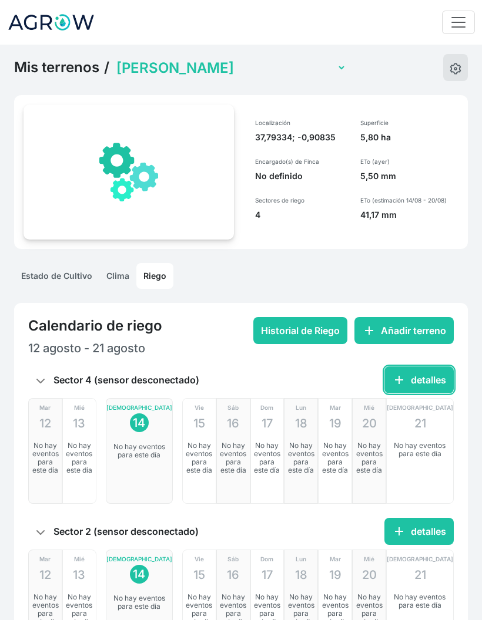
click at [419, 385] on button "add detalles" at bounding box center [418, 379] width 69 height 27
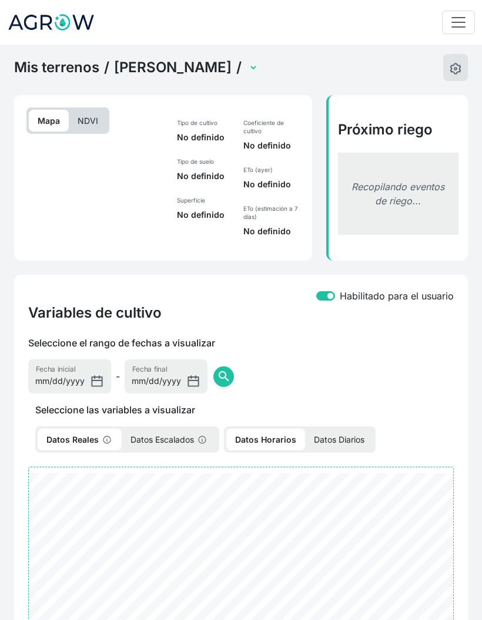
select select "2587"
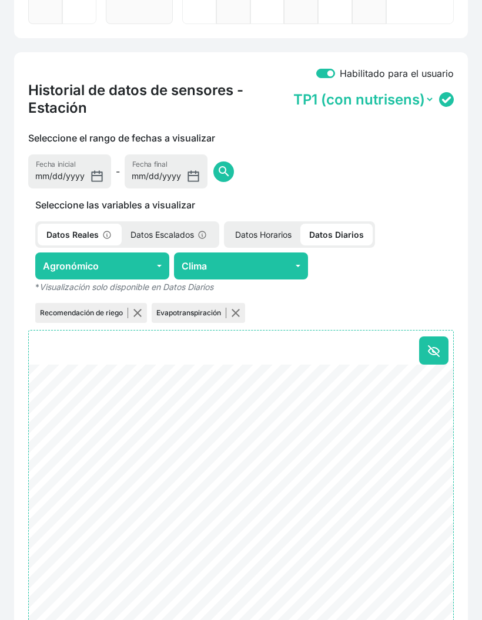
scroll to position [428, 0]
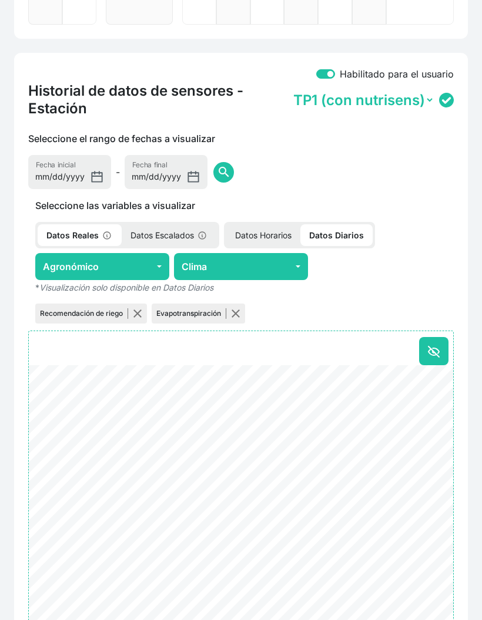
click at [129, 268] on button "Agronómico" at bounding box center [102, 266] width 134 height 27
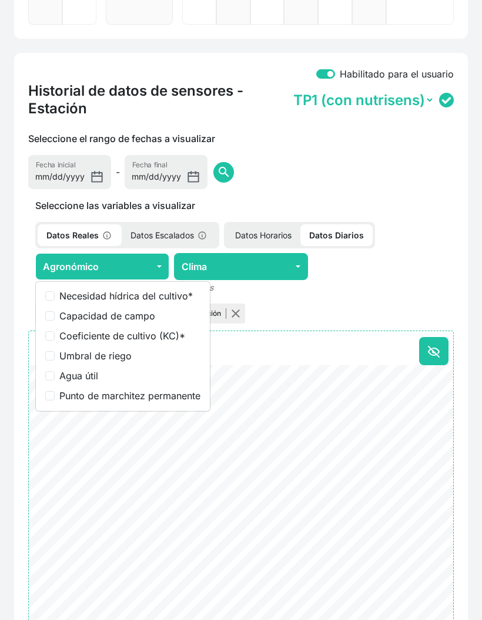
click at [165, 341] on label "Coeficiente de cultivo (KC) *" at bounding box center [129, 336] width 141 height 14
click at [55, 341] on input "Coeficiente de cultivo (KC) *" at bounding box center [49, 335] width 9 height 9
checkbox input "true"
click at [264, 289] on p "* Visualización solo disponible en Datos Diarios" at bounding box center [240, 287] width 425 height 14
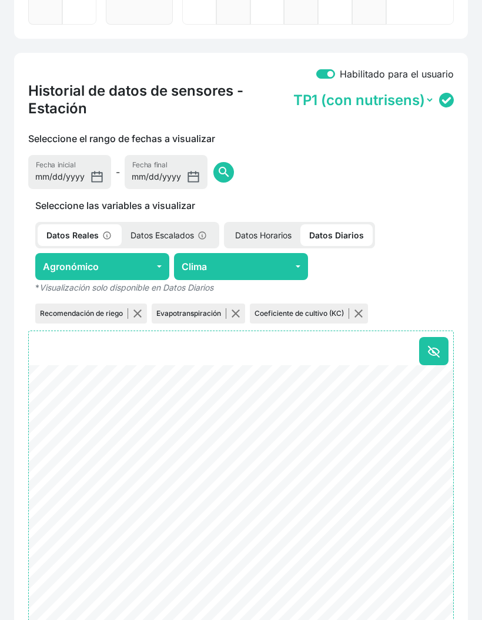
click at [238, 313] on button "button" at bounding box center [235, 313] width 9 height 9
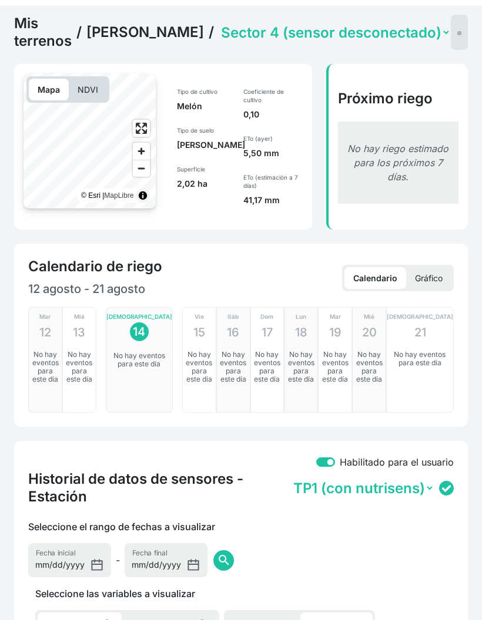
scroll to position [0, 0]
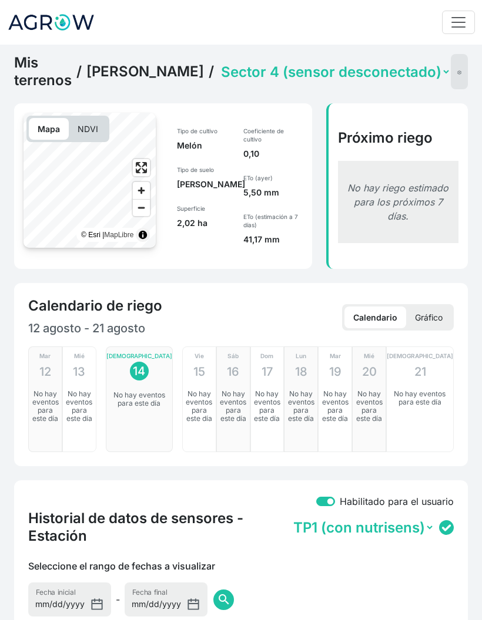
click at [336, 73] on select "Sector 1 (sensor desconectado) Sector 2 (sensor desconectado) Sector 3 (sensor …" at bounding box center [334, 72] width 232 height 18
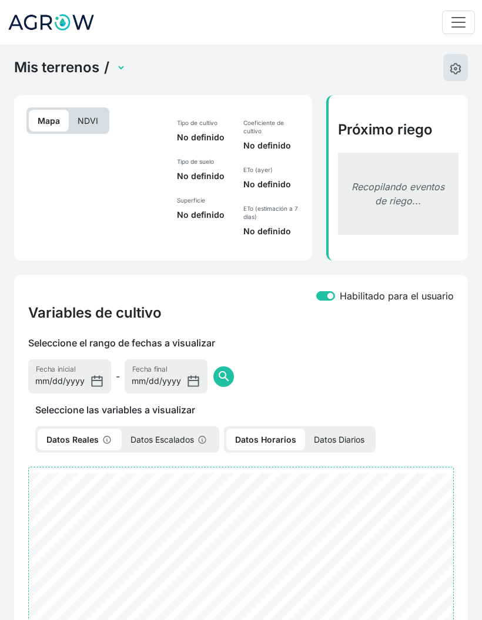
select select "2590"
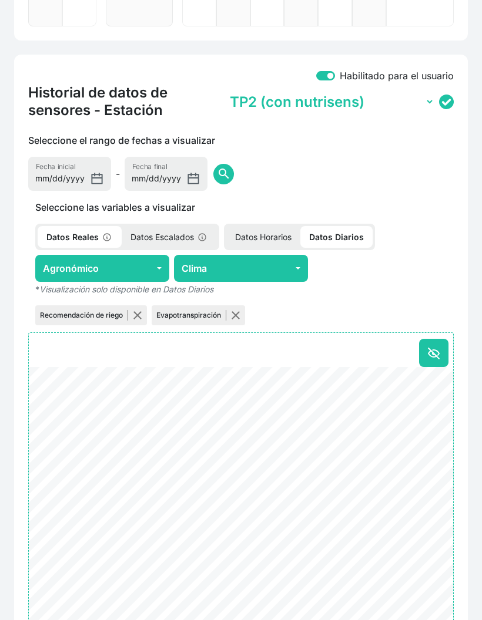
scroll to position [427, 0]
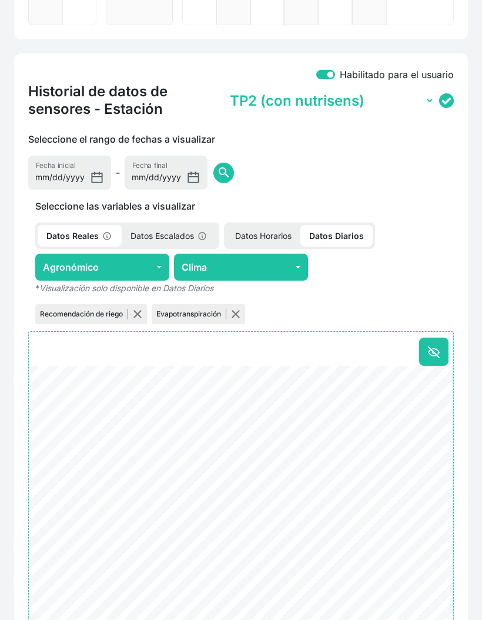
click at [144, 271] on button "Agronómico" at bounding box center [102, 267] width 134 height 27
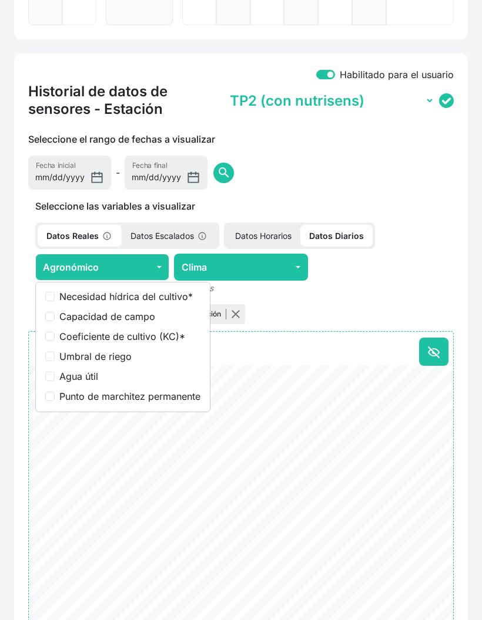
click at [142, 338] on label "Coeficiente de cultivo (KC) *" at bounding box center [129, 336] width 141 height 14
click at [55, 338] on input "Coeficiente de cultivo (KC) *" at bounding box center [49, 336] width 9 height 9
checkbox input "true"
click at [243, 294] on p "* Visualización solo disponible en Datos Diarios" at bounding box center [240, 288] width 425 height 14
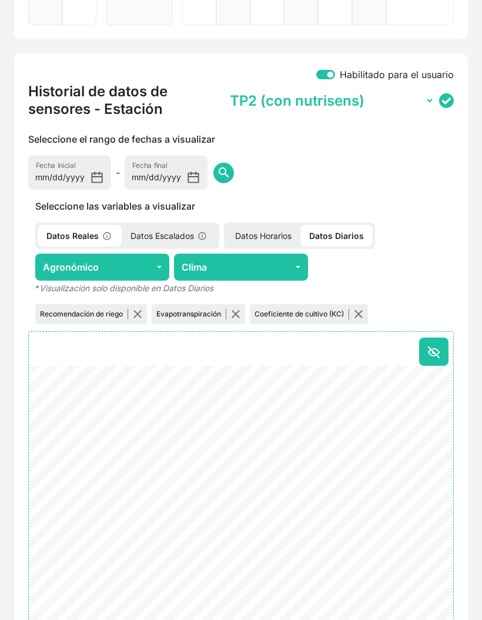
click at [237, 314] on button "button" at bounding box center [235, 313] width 9 height 9
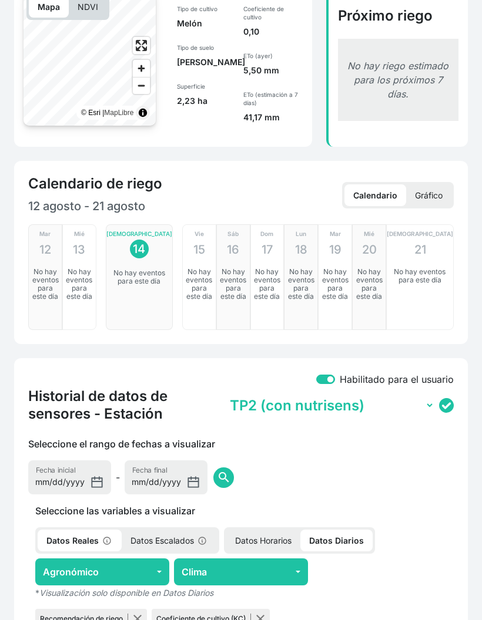
scroll to position [0, 0]
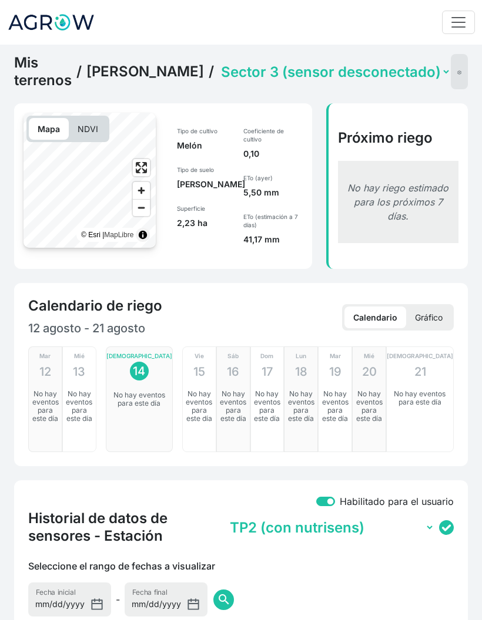
click at [301, 73] on select "Sector 1 (sensor desconectado) Sector 2 (sensor desconectado) Sector 3 (sensor …" at bounding box center [334, 72] width 232 height 18
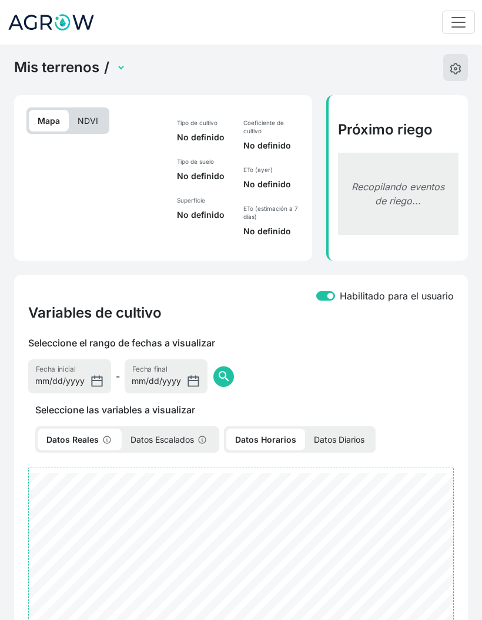
select select "2588"
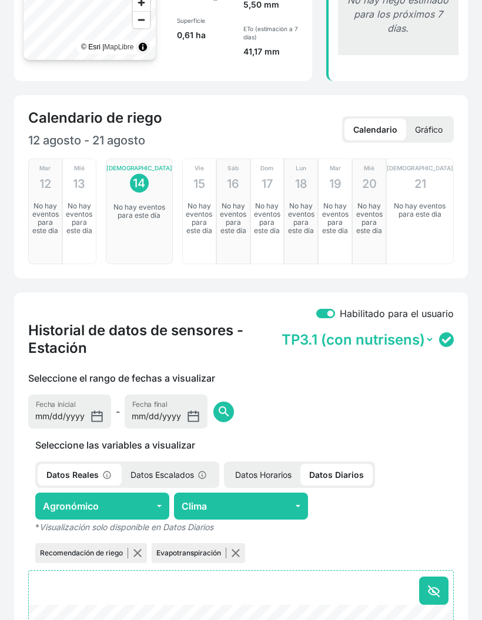
scroll to position [376, 0]
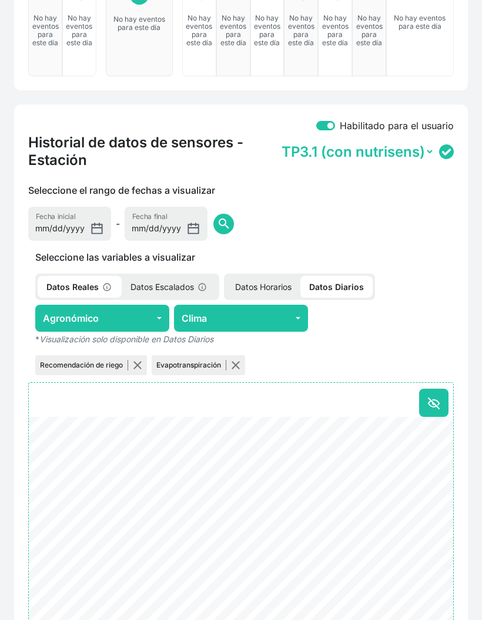
click at [135, 322] on button "Agronómico" at bounding box center [102, 318] width 134 height 27
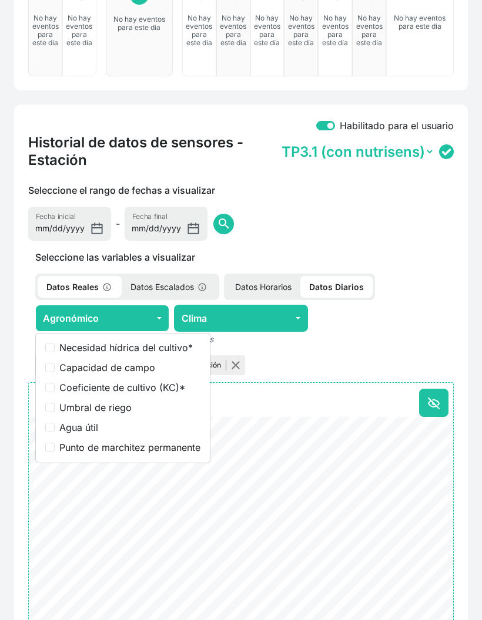
click at [150, 393] on label "Coeficiente de cultivo (KC) *" at bounding box center [129, 388] width 141 height 14
click at [55, 392] on input "Coeficiente de cultivo (KC) *" at bounding box center [49, 387] width 9 height 9
checkbox input "true"
click at [261, 221] on div "Seleccione el rango de fechas a visualizar [DATE] Fecha inicial - [DATE] Fecha …" at bounding box center [240, 212] width 439 height 58
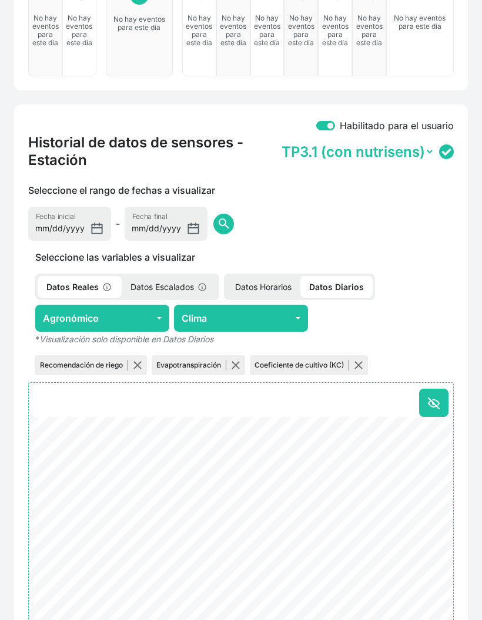
click at [235, 365] on button "button" at bounding box center [235, 365] width 9 height 9
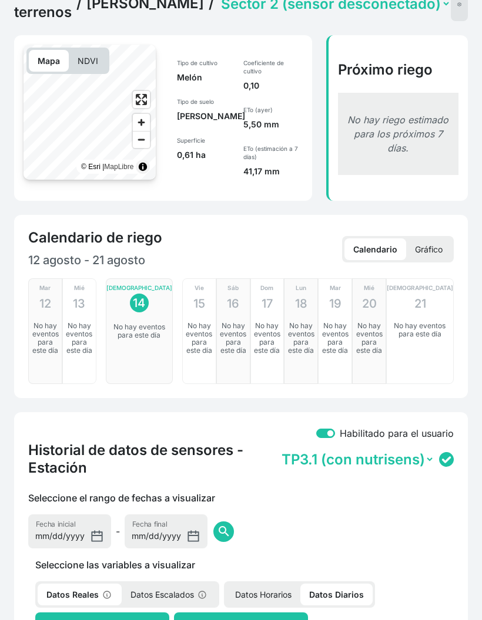
click at [351, 12] on select "Sector 1 (sensor desconectado) Sector 2 (sensor desconectado) Sector 3 (sensor …" at bounding box center [334, 4] width 232 height 18
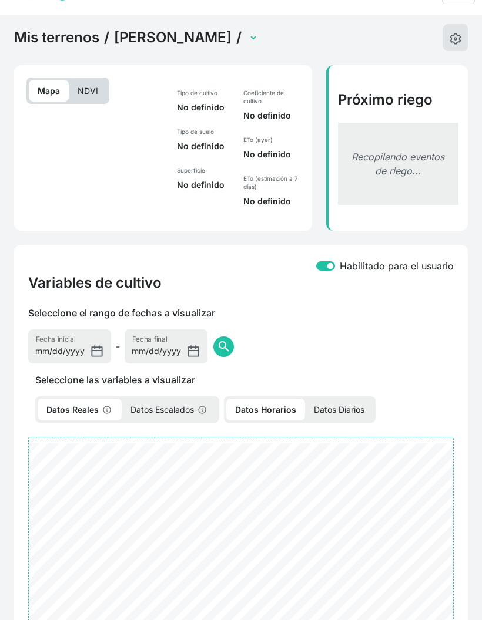
select select "2589"
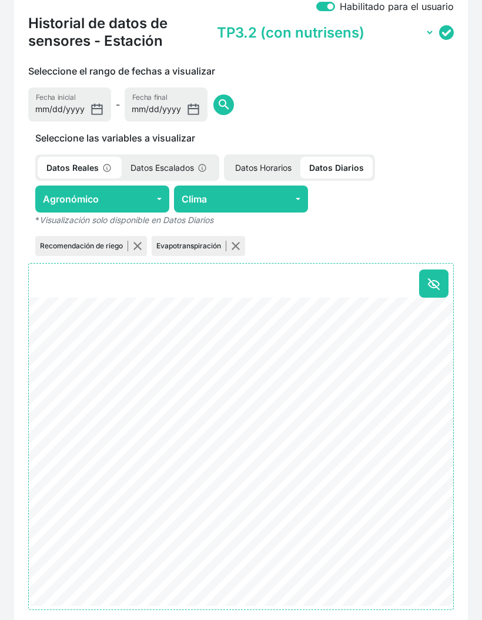
scroll to position [494, 0]
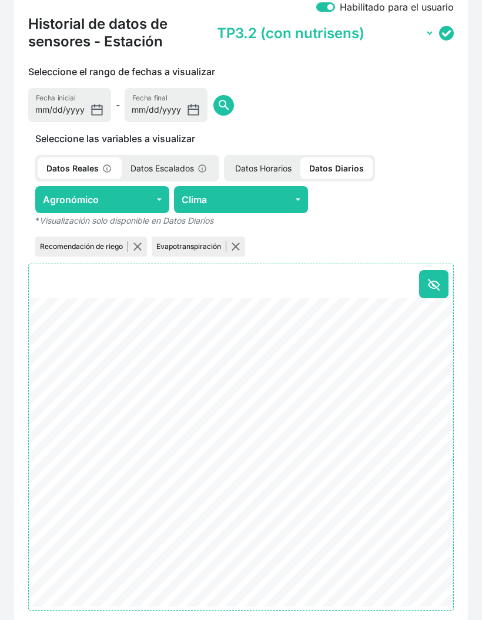
click at [157, 201] on button "Agronómico" at bounding box center [102, 199] width 134 height 27
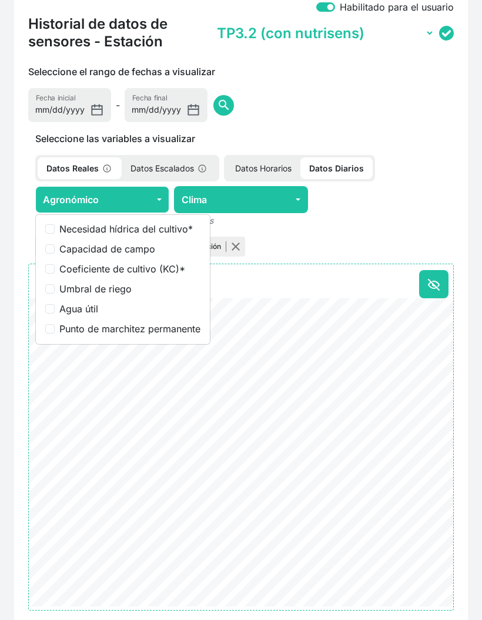
click at [166, 269] on label "Coeficiente de cultivo (KC) *" at bounding box center [129, 269] width 141 height 14
click at [55, 269] on input "Coeficiente de cultivo (KC) *" at bounding box center [49, 268] width 9 height 9
checkbox input "true"
click at [279, 220] on p "* Visualización solo disponible en Datos Diarios" at bounding box center [240, 220] width 425 height 14
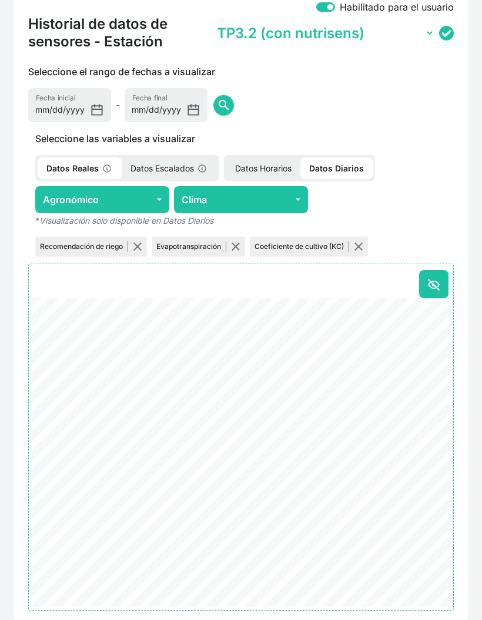
click at [237, 251] on button "button" at bounding box center [235, 246] width 9 height 9
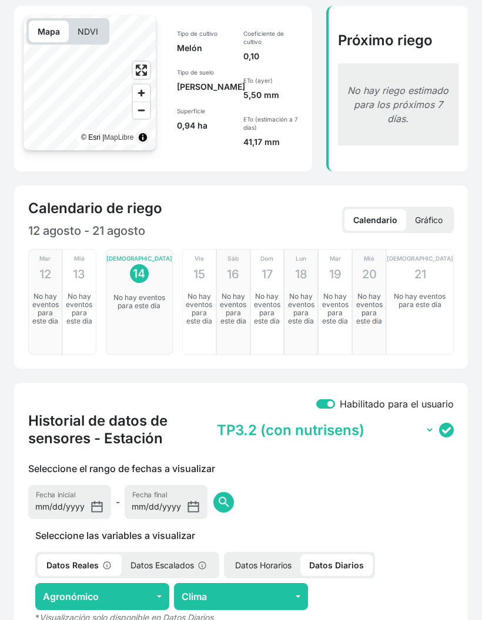
scroll to position [0, 0]
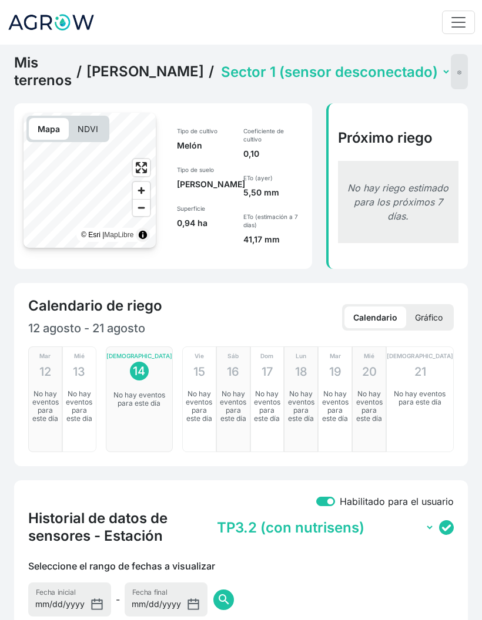
click at [164, 78] on link "[PERSON_NAME]" at bounding box center [144, 72] width 117 height 18
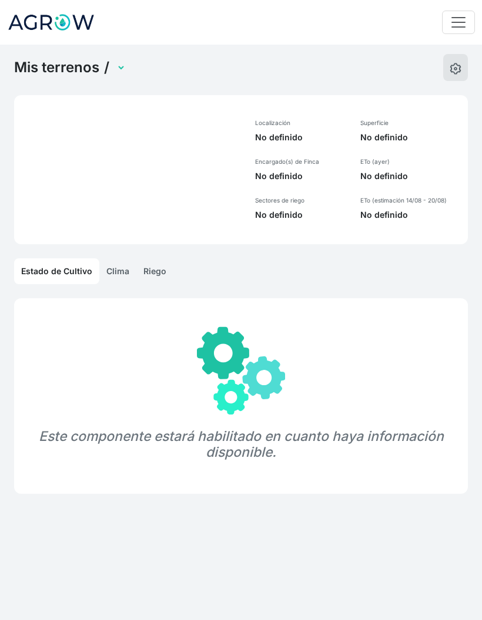
select select "1248"
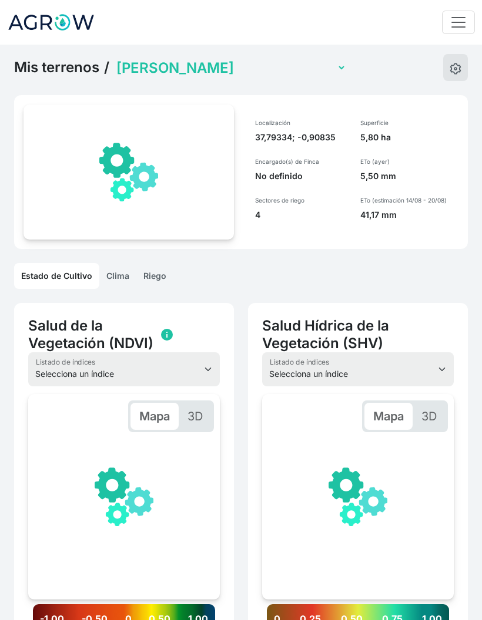
click at [247, 70] on select "Miguel Invernadero Victoria Pimiento Invernadero Juan Francisco Lechuga Aire li…" at bounding box center [230, 68] width 232 height 18
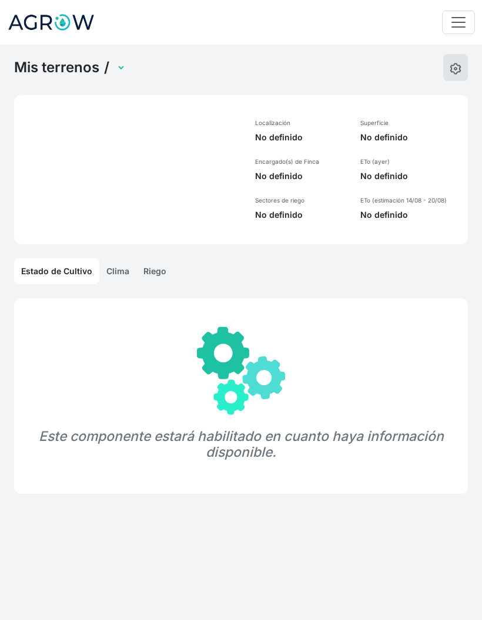
select select "1250"
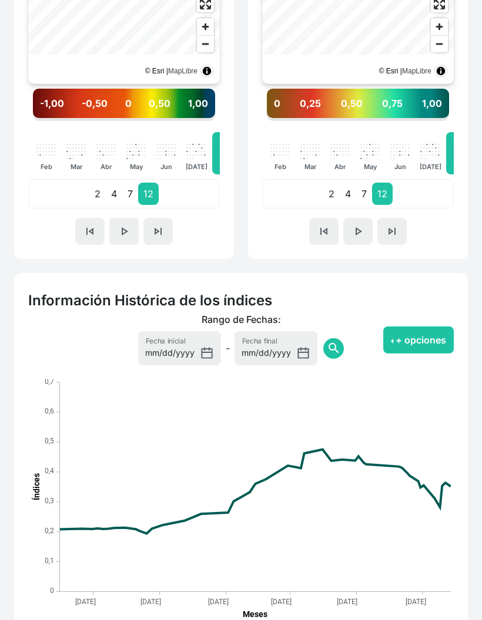
scroll to position [516, 0]
click at [413, 342] on button "+ opciones" at bounding box center [418, 340] width 70 height 27
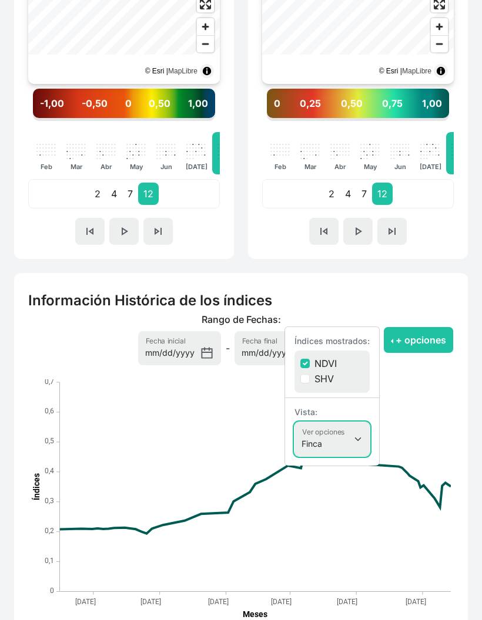
click at [351, 435] on select "Finca Sectores Finca + Sectores" at bounding box center [331, 439] width 75 height 34
select select "terrain"
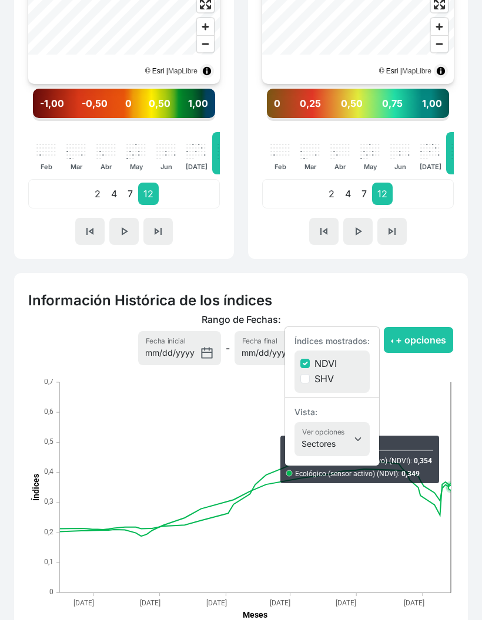
click at [438, 352] on button "+ opciones" at bounding box center [418, 340] width 70 height 27
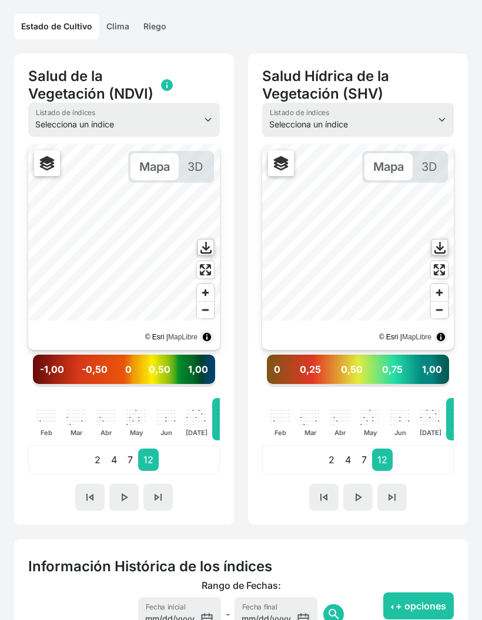
scroll to position [254, 0]
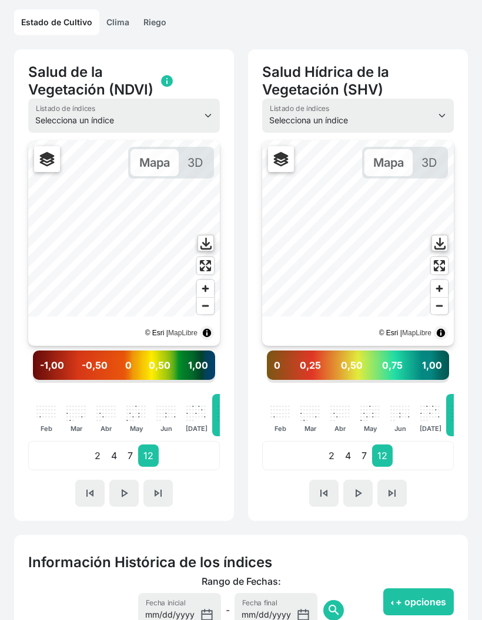
click at [164, 29] on link "Riego" at bounding box center [154, 22] width 37 height 26
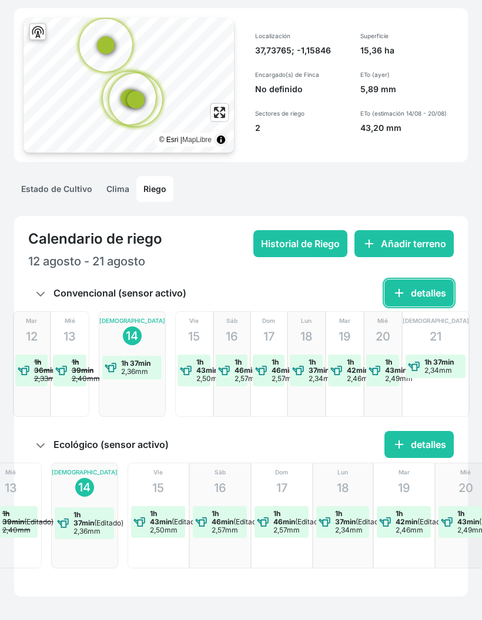
click at [418, 292] on button "add detalles" at bounding box center [418, 293] width 69 height 27
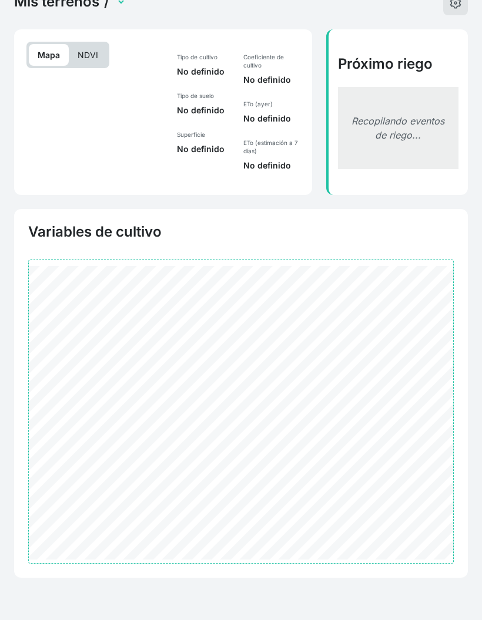
scroll to position [30, 0]
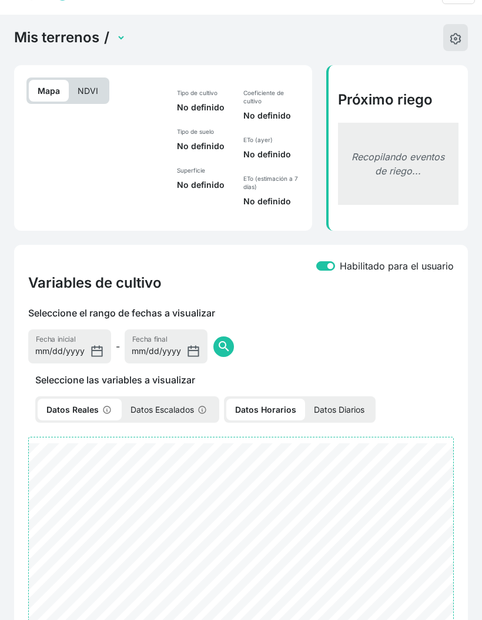
select select "2524"
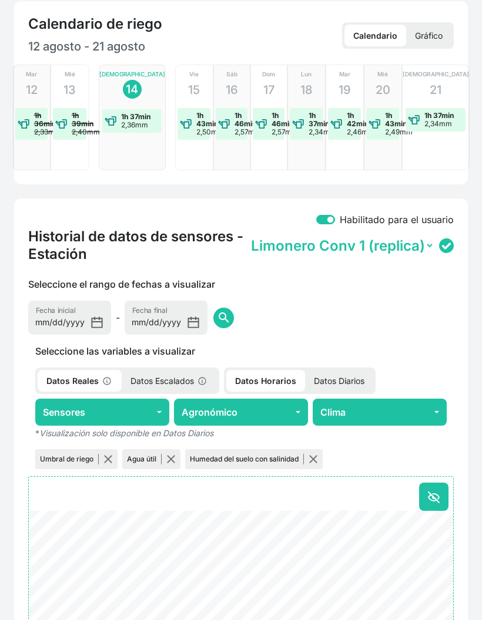
click at [353, 376] on p "Datos Diarios" at bounding box center [339, 382] width 68 height 22
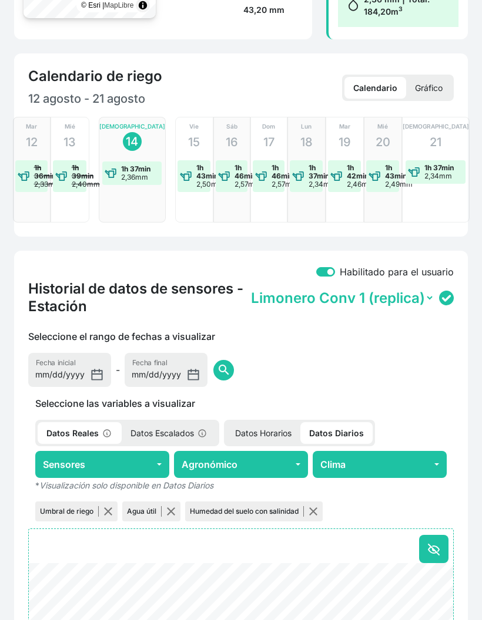
scroll to position [282, 0]
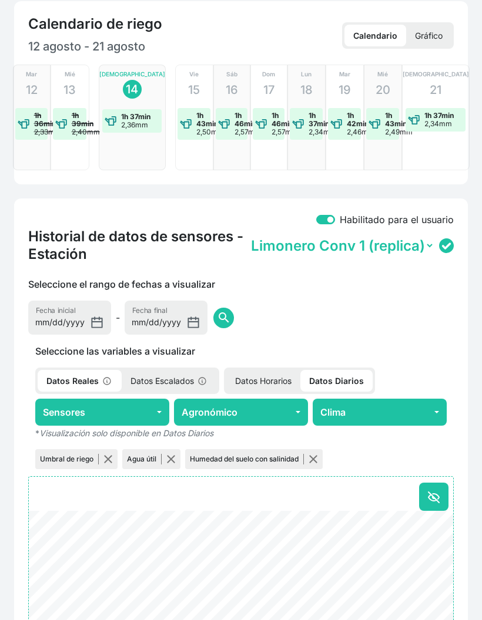
click at [255, 418] on button "Agronómico" at bounding box center [241, 412] width 134 height 27
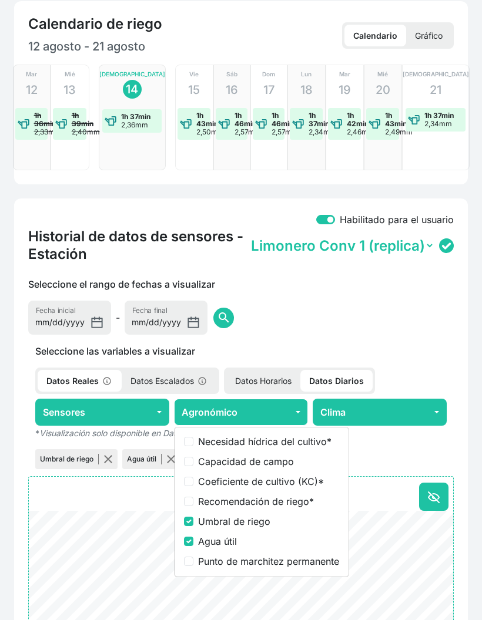
click at [292, 481] on label "Coeficiente de cultivo (KC) *" at bounding box center [268, 482] width 141 height 14
click at [193, 481] on input "Coeficiente de cultivo (KC) *" at bounding box center [188, 481] width 9 height 9
checkbox input "true"
click at [228, 526] on label "Umbral de riego" at bounding box center [268, 521] width 141 height 14
click at [193, 526] on input "Umbral de riego" at bounding box center [188, 521] width 9 height 9
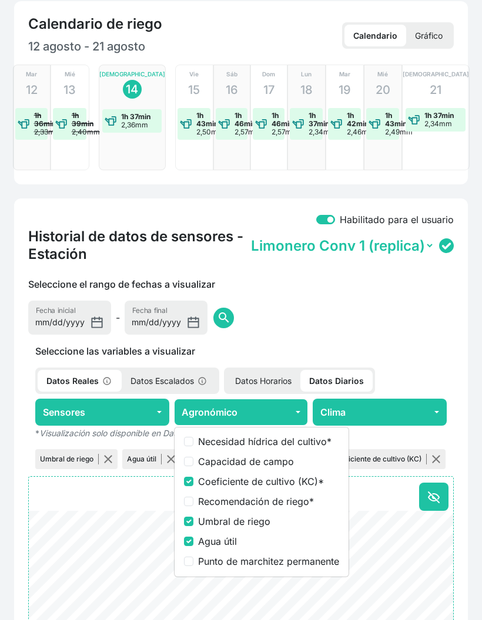
checkbox input "false"
click at [234, 544] on label "Agua útil" at bounding box center [268, 541] width 141 height 14
click at [193, 544] on input "Agua útil" at bounding box center [188, 541] width 9 height 9
checkbox input "false"
click at [161, 458] on button "button" at bounding box center [163, 459] width 9 height 9
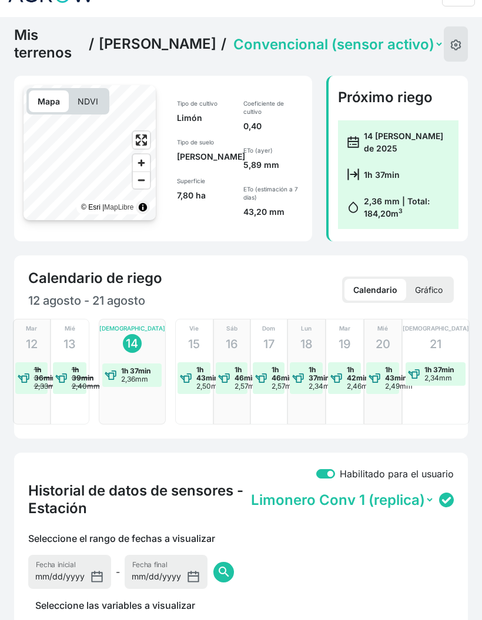
scroll to position [0, 0]
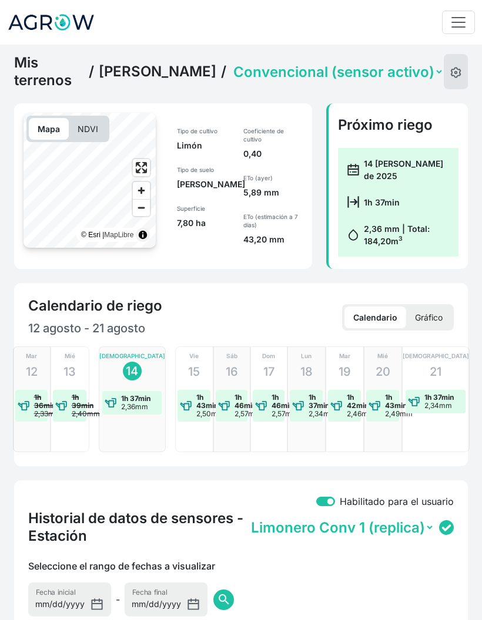
click at [360, 72] on select "Convencional (sensor activo) Ecológico (sensor activo)" at bounding box center [337, 72] width 213 height 18
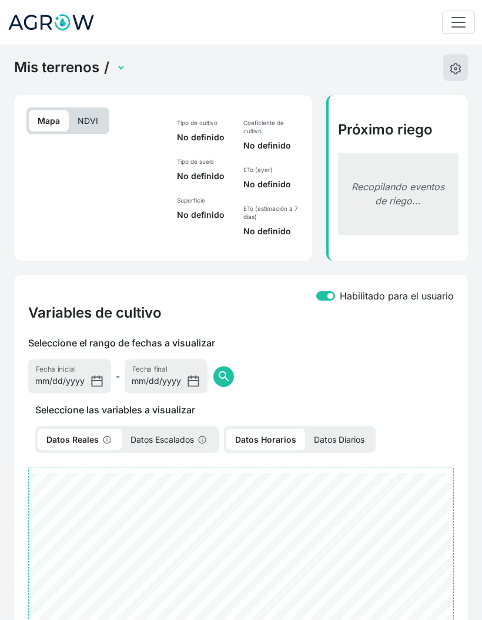
select select "2525"
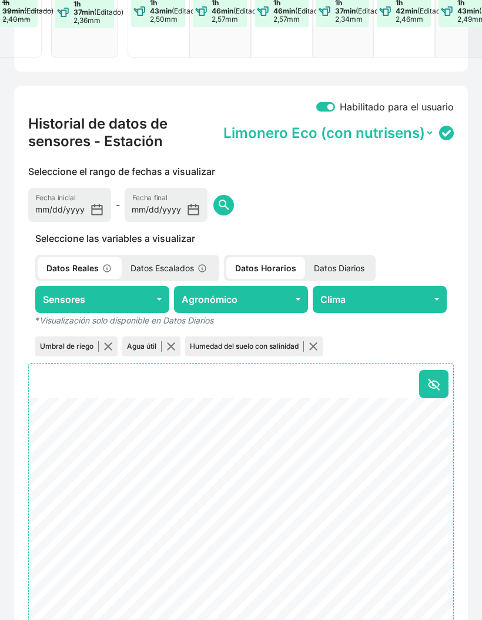
scroll to position [409, 0]
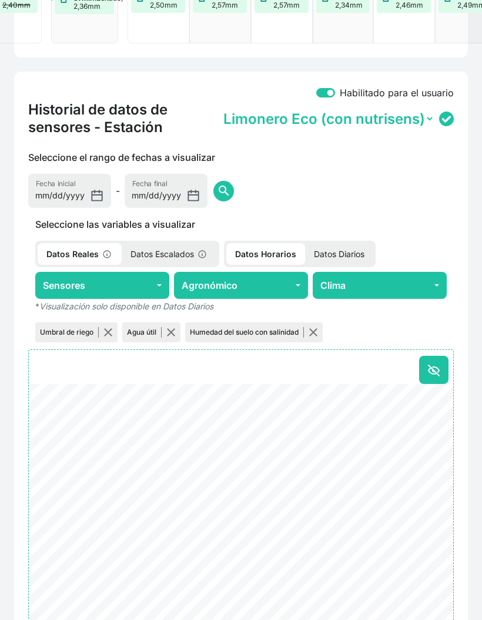
click at [325, 253] on p "Datos Diarios" at bounding box center [339, 254] width 68 height 22
click at [274, 291] on button "Agronómico" at bounding box center [241, 285] width 134 height 27
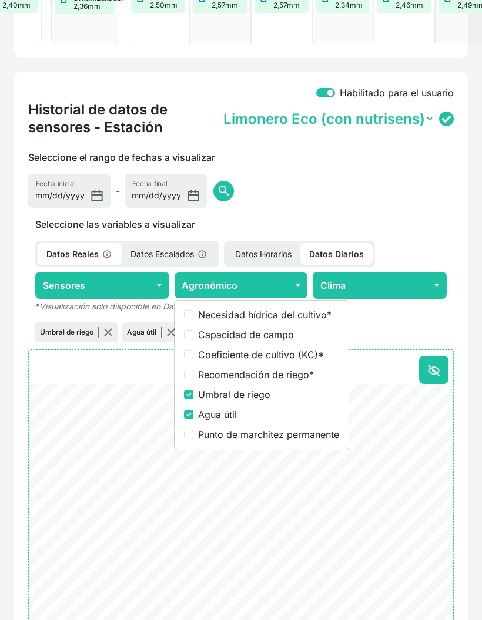
click at [261, 359] on label "Coeficiente de cultivo (KC) *" at bounding box center [268, 355] width 141 height 14
click at [193, 359] on input "Coeficiente de cultivo (KC) *" at bounding box center [188, 354] width 9 height 9
checkbox input "true"
click at [250, 400] on label "Umbral de riego" at bounding box center [268, 395] width 141 height 14
click at [193, 399] on input "Umbral de riego" at bounding box center [188, 394] width 9 height 9
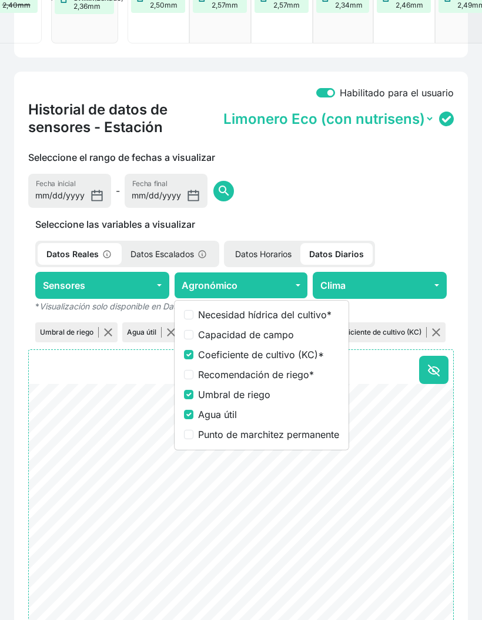
checkbox input "false"
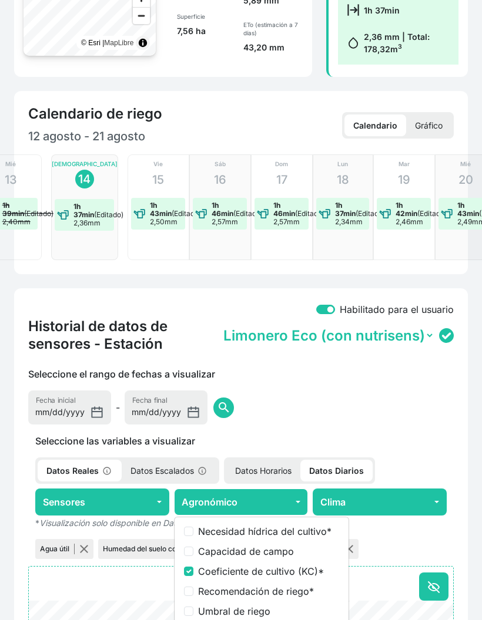
click at [238, 417] on div "Seleccione el rango de fechas a visualizar [DATE] Fecha inicial - [DATE] Fecha …" at bounding box center [240, 396] width 439 height 58
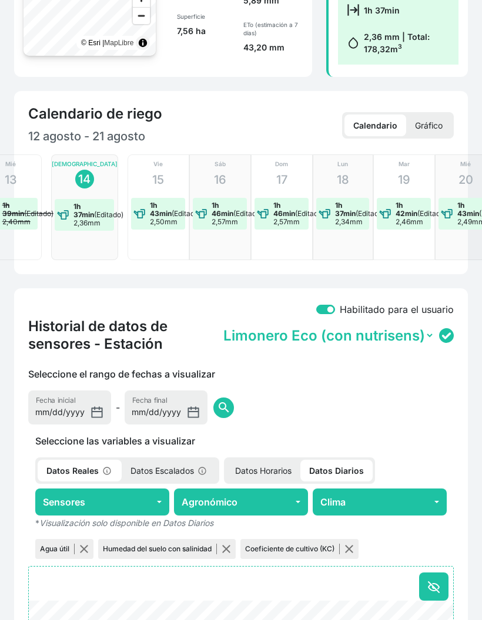
click at [80, 551] on button "button" at bounding box center [83, 548] width 9 height 9
click at [168, 553] on button "button" at bounding box center [163, 548] width 9 height 9
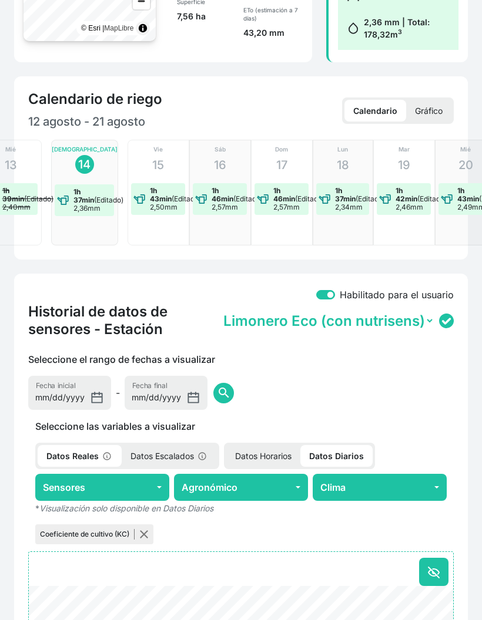
scroll to position [0, 0]
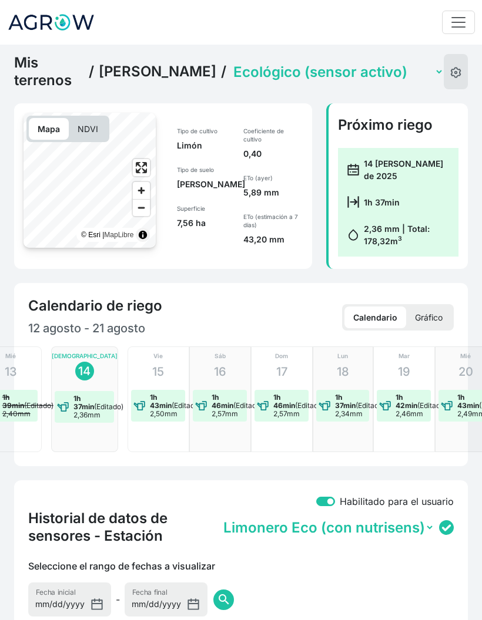
click at [82, 21] on img at bounding box center [51, 22] width 88 height 29
